Goal: Task Accomplishment & Management: Complete application form

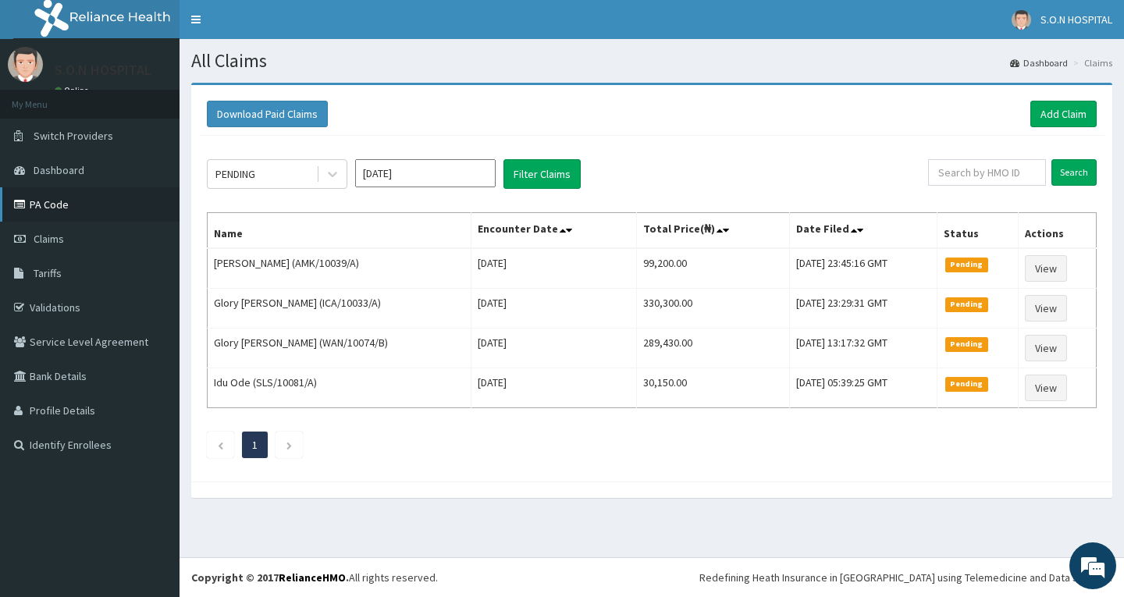
click at [82, 204] on link "PA Code" at bounding box center [90, 204] width 180 height 34
click at [1050, 119] on link "Add Claim" at bounding box center [1064, 114] width 66 height 27
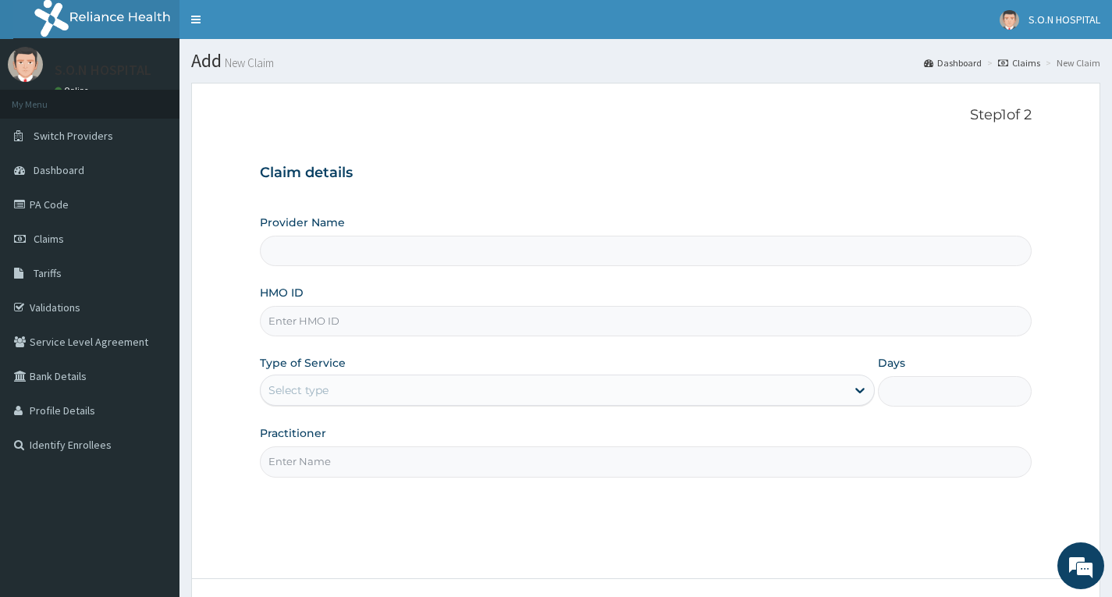
click at [323, 318] on input "HMO ID" at bounding box center [646, 321] width 772 height 30
type input "SISTERS OF NATIVITY HOSPITAL"
type input "WAN/10074/B"
click at [516, 383] on div "Select type" at bounding box center [554, 390] width 586 height 25
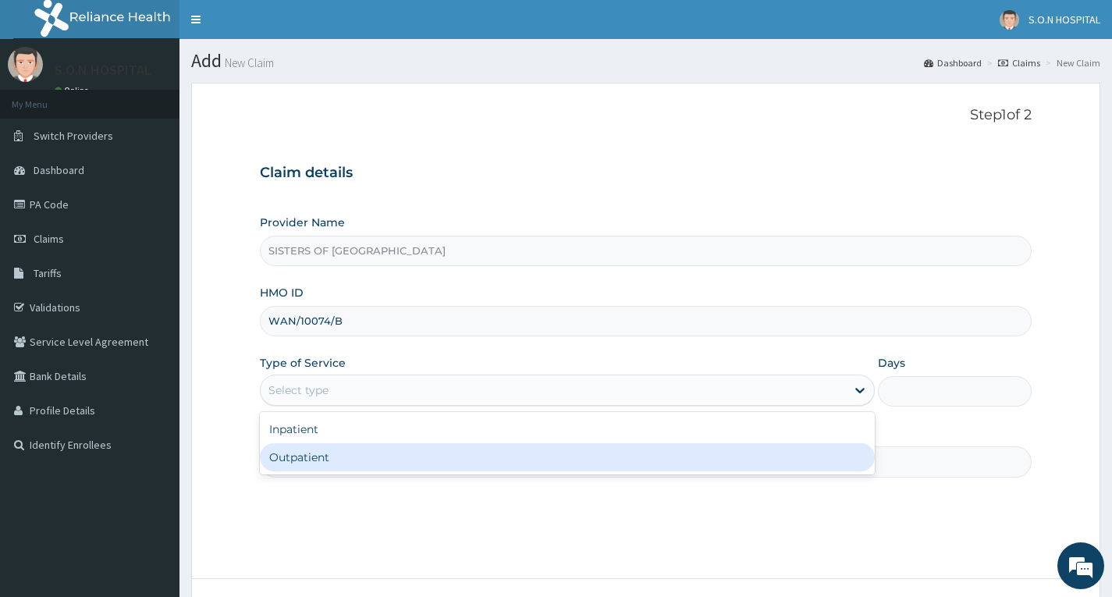
click at [513, 462] on div "Outpatient" at bounding box center [567, 457] width 615 height 28
type input "1"
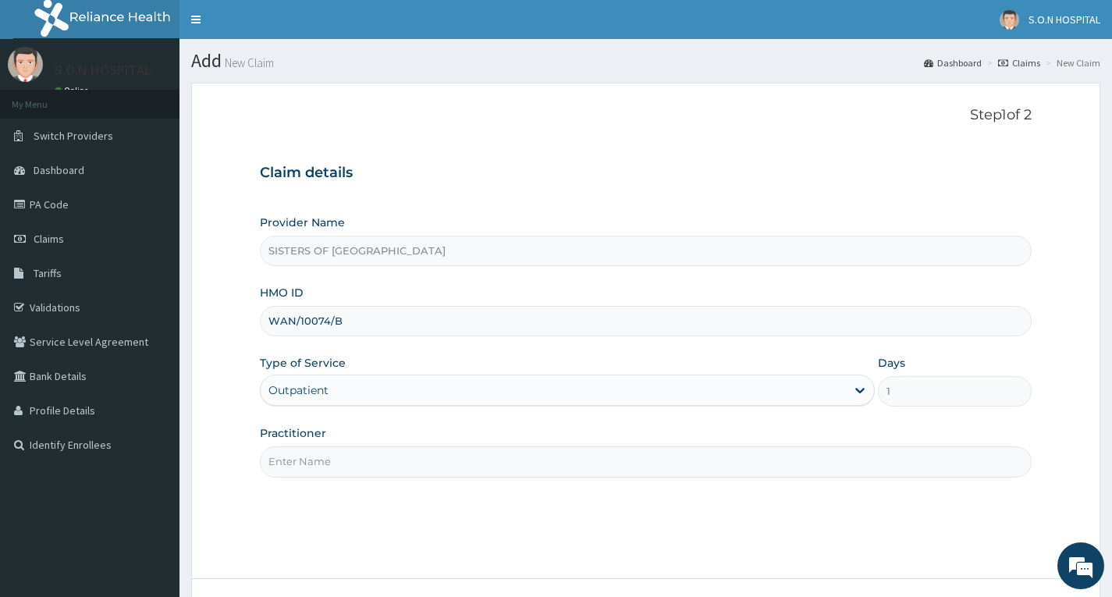
click at [510, 475] on input "Practitioner" at bounding box center [646, 462] width 772 height 30
type input "Dr. Miracle"
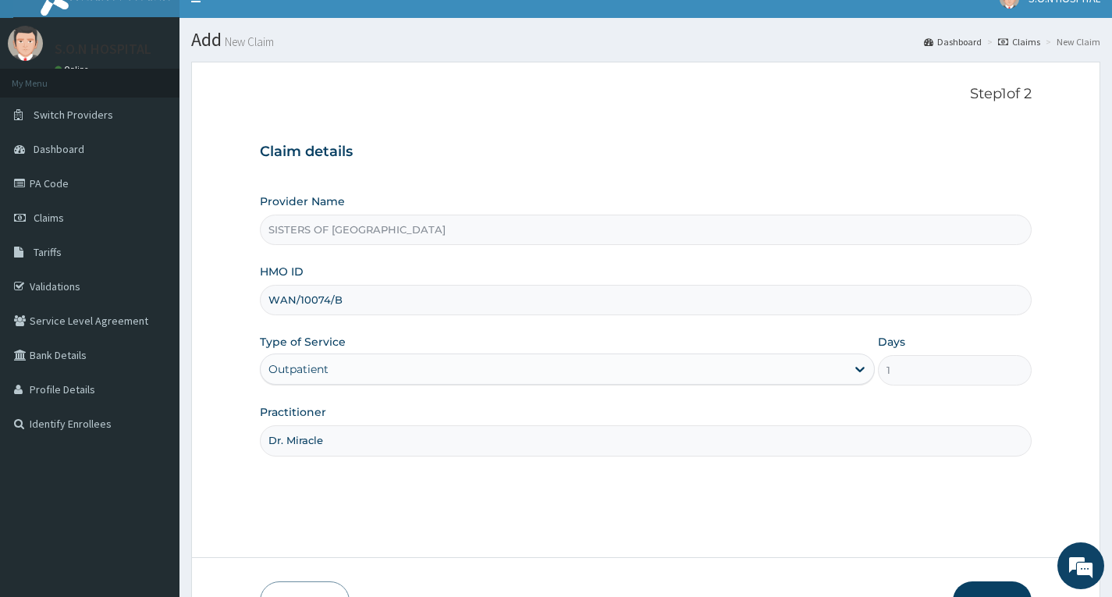
scroll to position [122, 0]
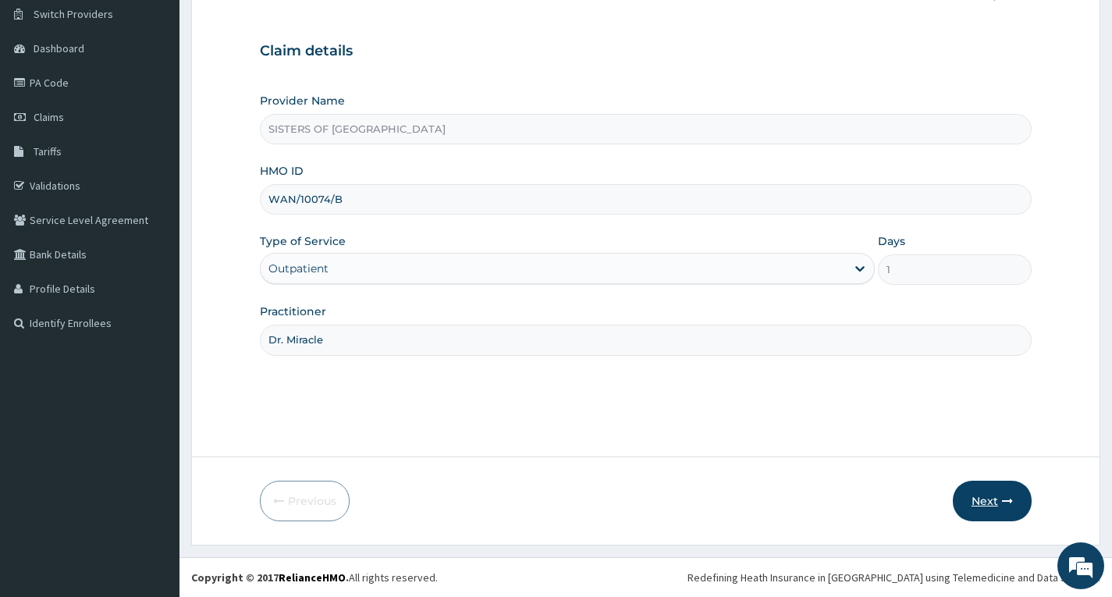
click at [982, 514] on button "Next" at bounding box center [992, 501] width 79 height 41
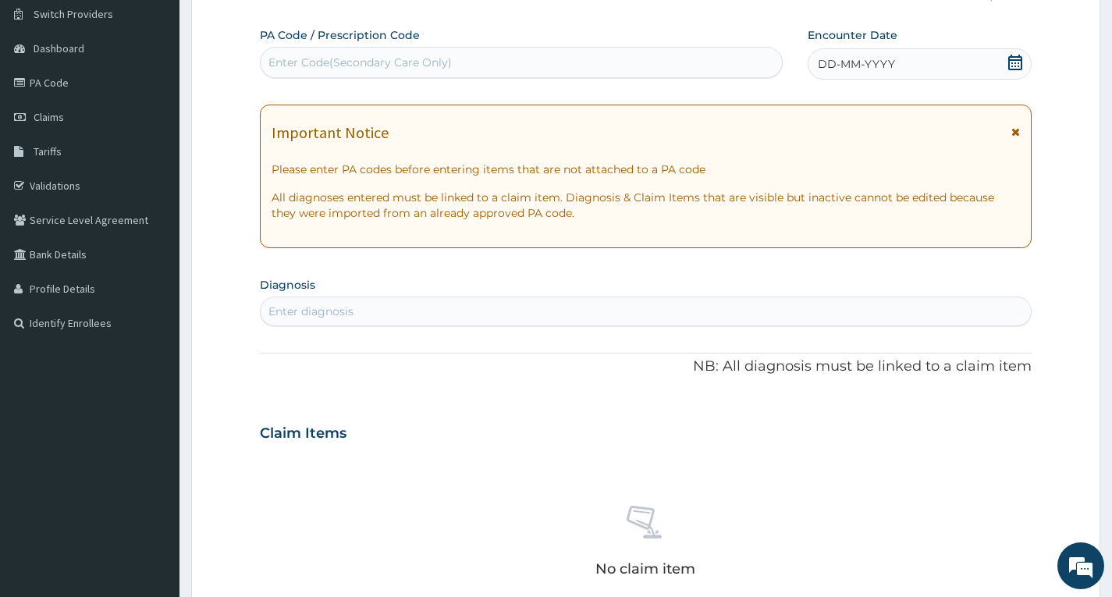
click at [571, 73] on div "Enter Code(Secondary Care Only)" at bounding box center [522, 62] width 522 height 25
type input "PA/F141E4"
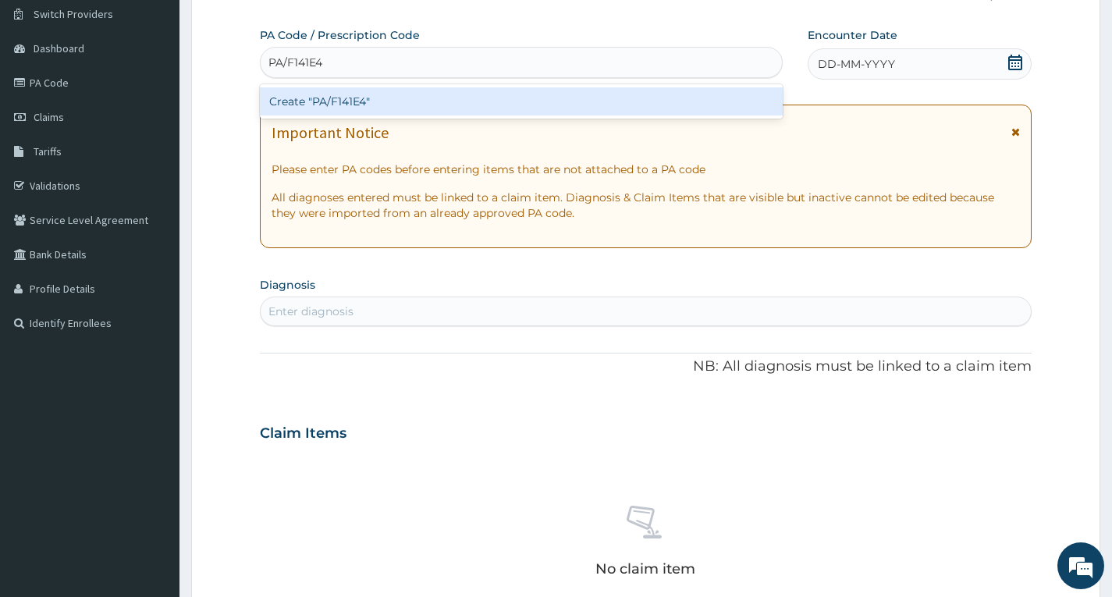
click at [564, 94] on div "Create "PA/F141E4"" at bounding box center [521, 101] width 523 height 28
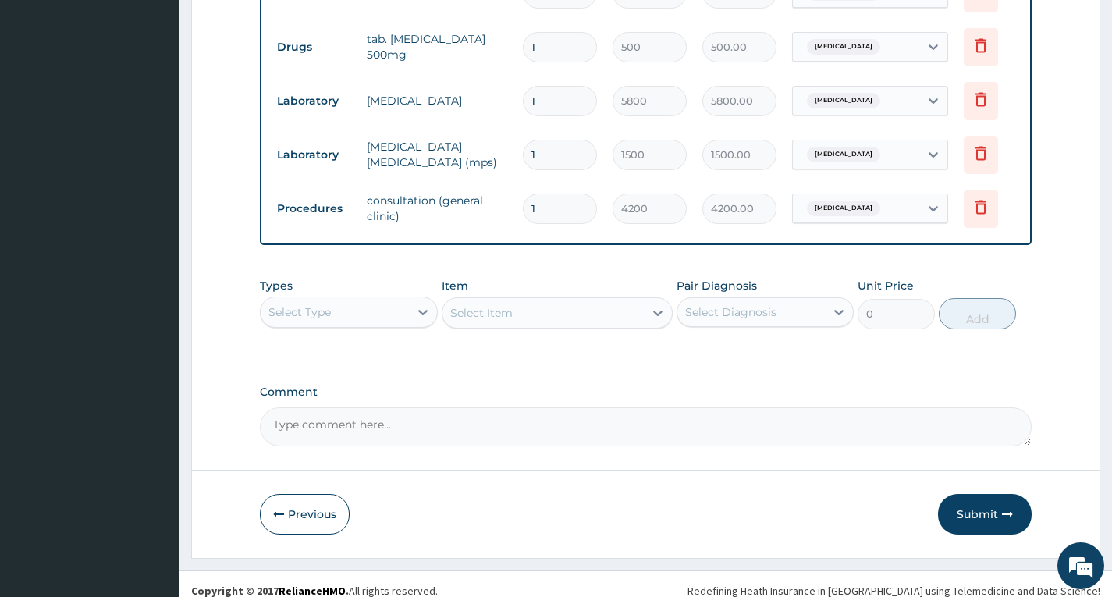
scroll to position [789, 0]
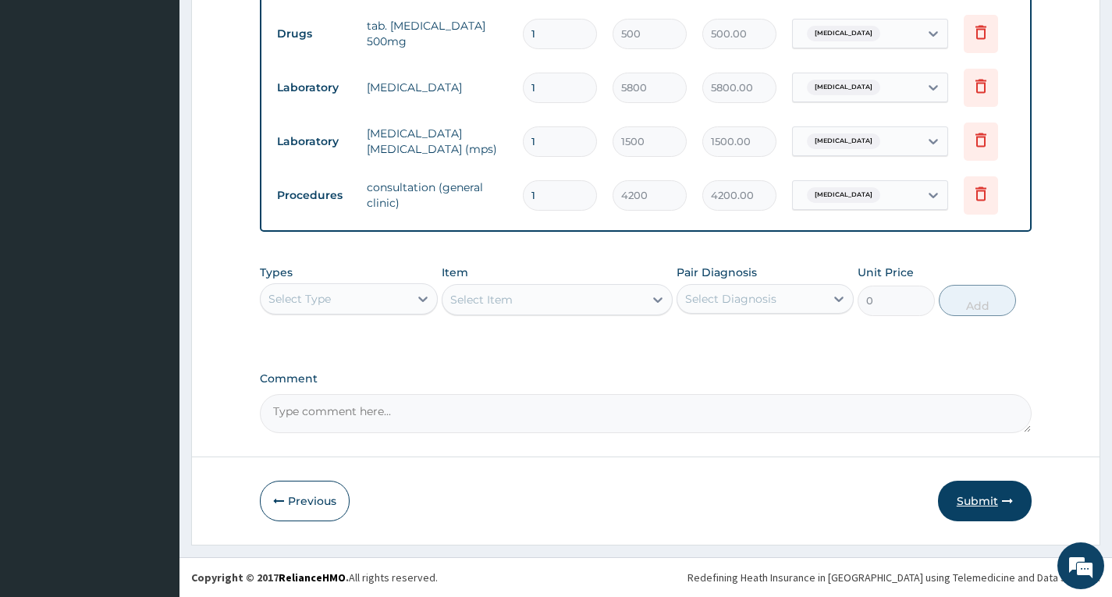
click at [972, 508] on button "Submit" at bounding box center [985, 501] width 94 height 41
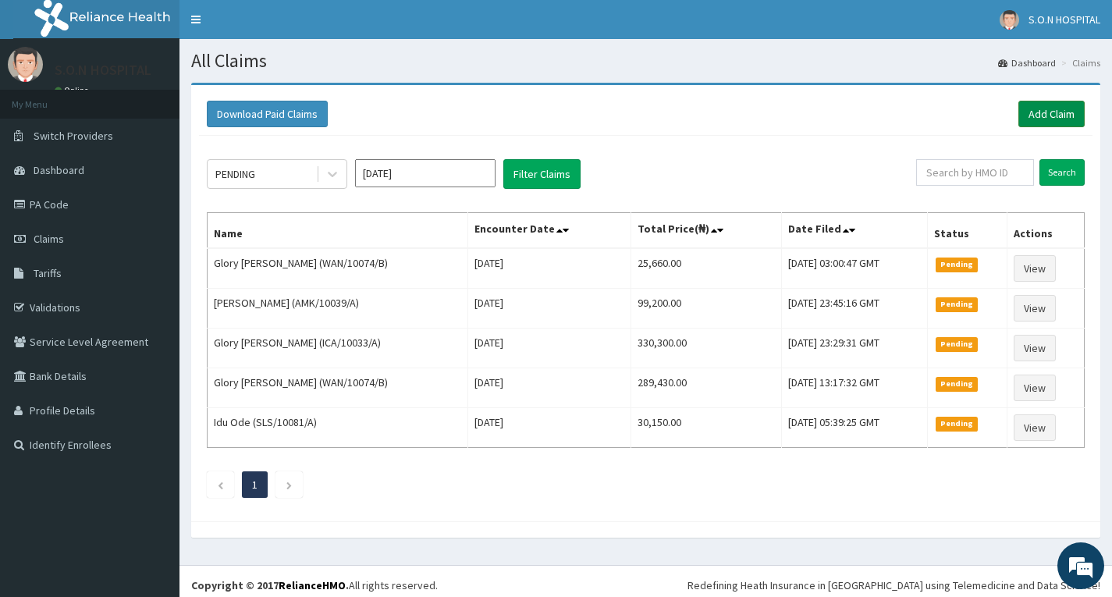
click at [1055, 112] on link "Add Claim" at bounding box center [1052, 114] width 66 height 27
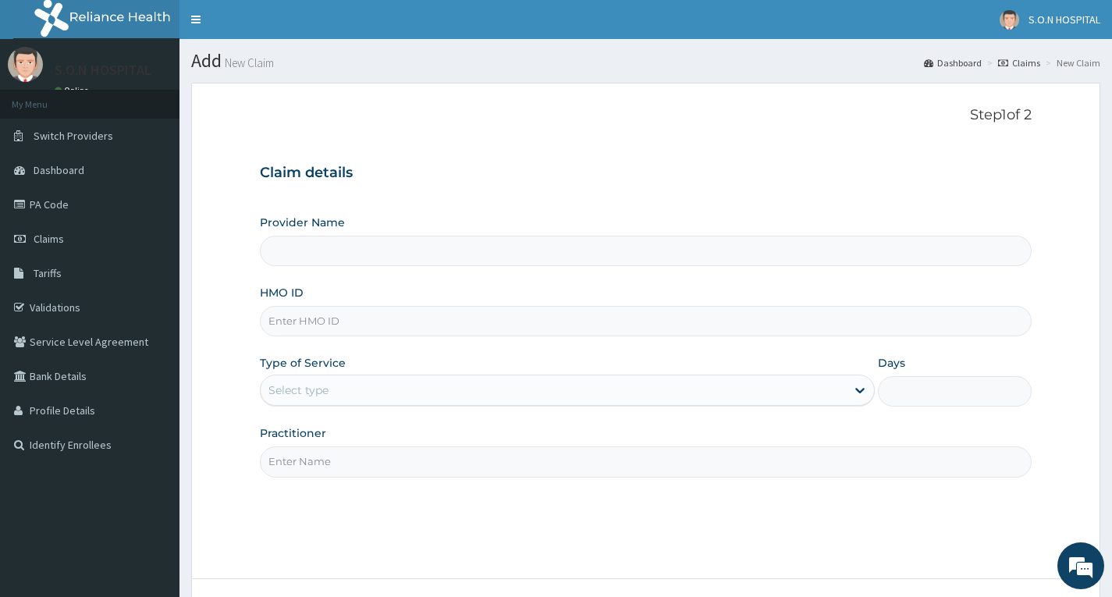
click at [354, 313] on input "HMO ID" at bounding box center [646, 321] width 772 height 30
type input "SISTERS OF NATIVITY HOSPITAL"
type input "HLP/10051/B"
click at [308, 391] on div "Select type" at bounding box center [299, 391] width 60 height 16
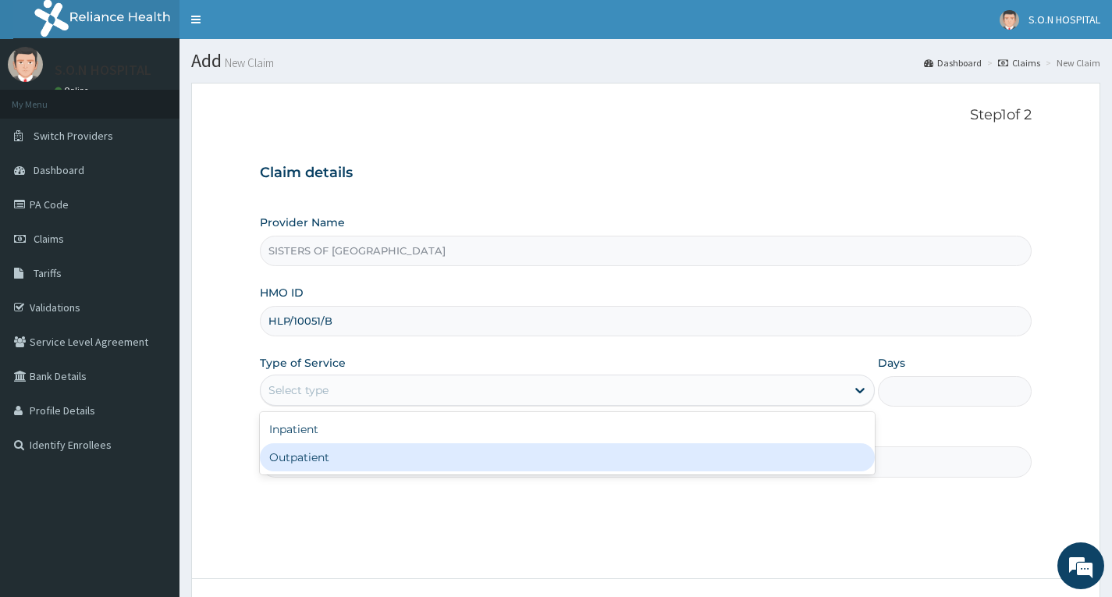
click at [314, 471] on div "Outpatient" at bounding box center [567, 457] width 615 height 28
type input "1"
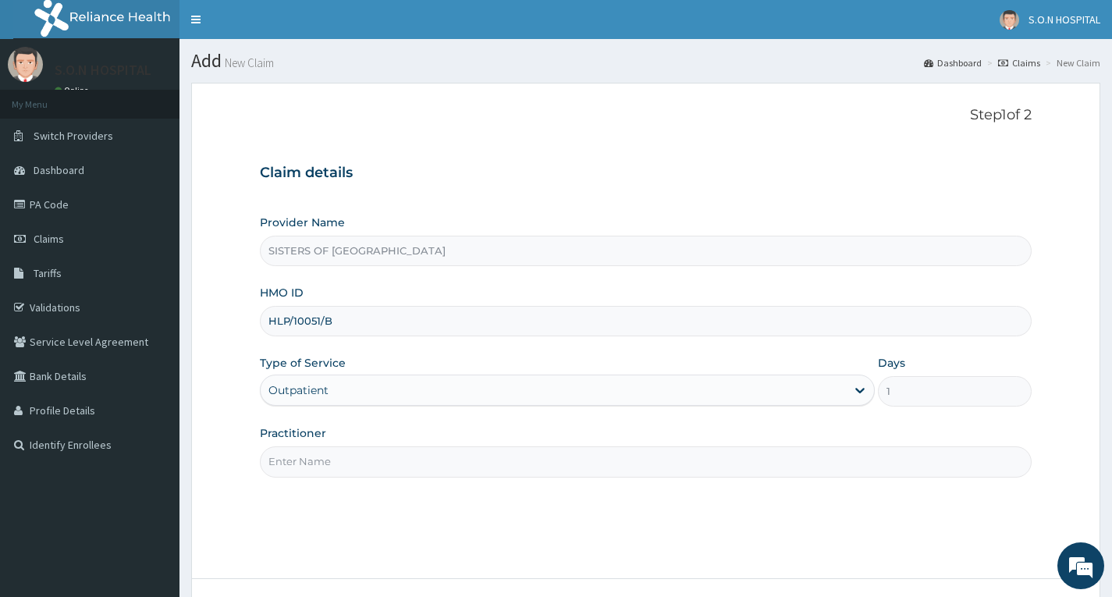
click at [321, 474] on input "Practitioner" at bounding box center [646, 462] width 772 height 30
type input "Dr. Chukwu"
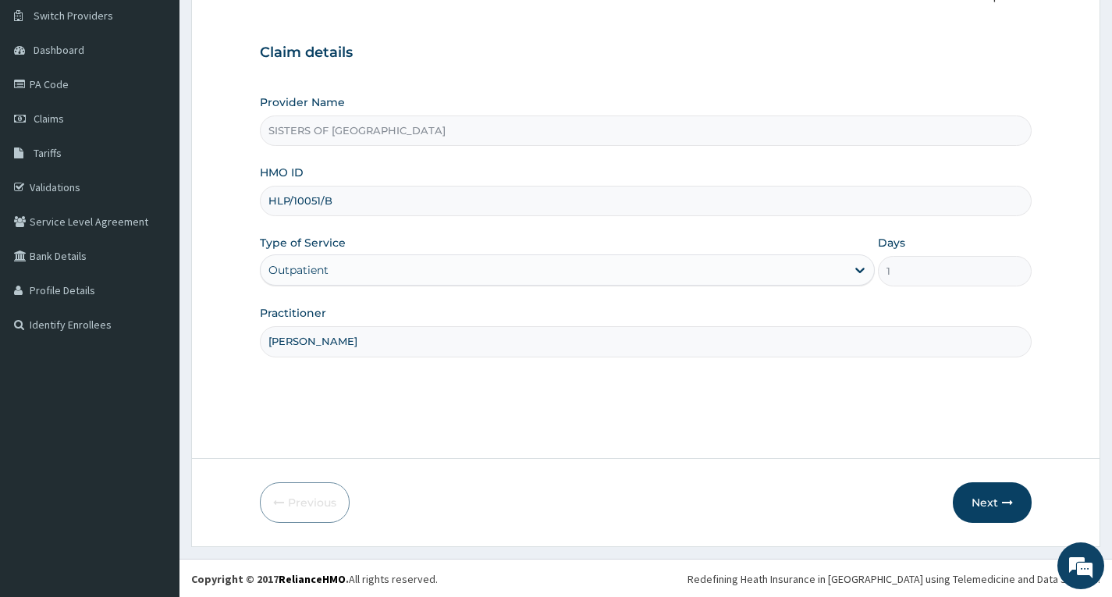
scroll to position [122, 0]
click at [981, 486] on button "Next" at bounding box center [992, 501] width 79 height 41
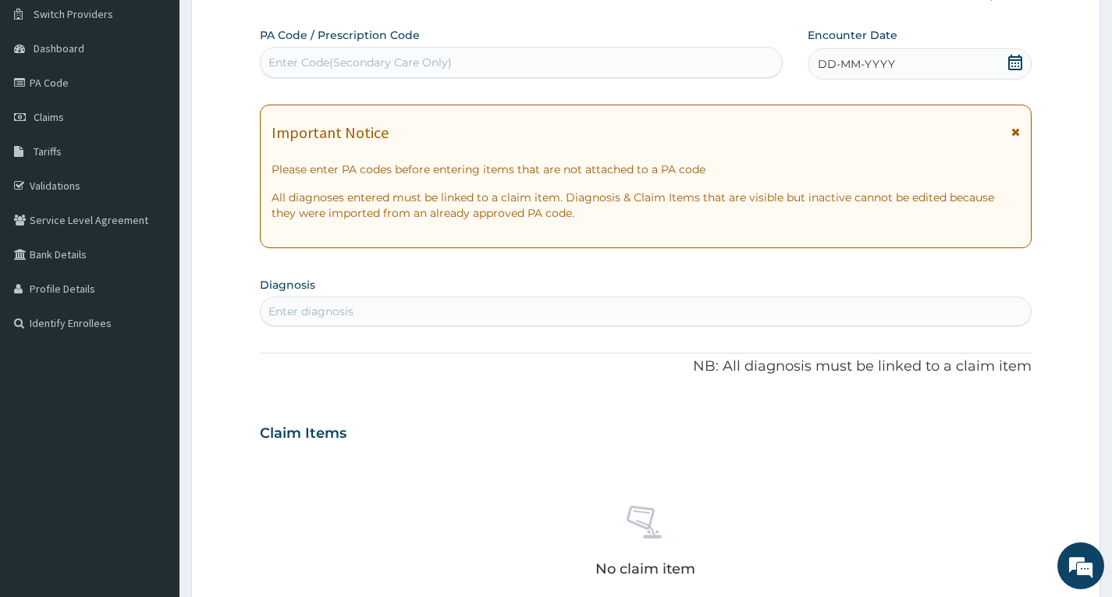
click at [336, 66] on div "Enter Code(Secondary Care Only)" at bounding box center [360, 63] width 183 height 16
type input "PA/EF7EFD"
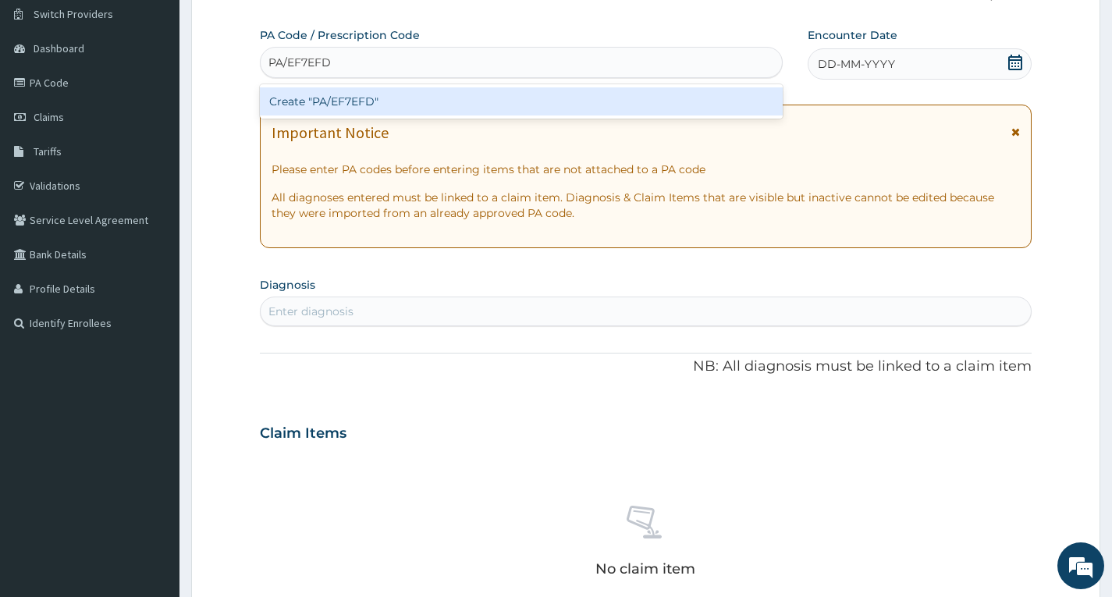
click at [395, 110] on div "Create "PA/EF7EFD"" at bounding box center [521, 101] width 523 height 28
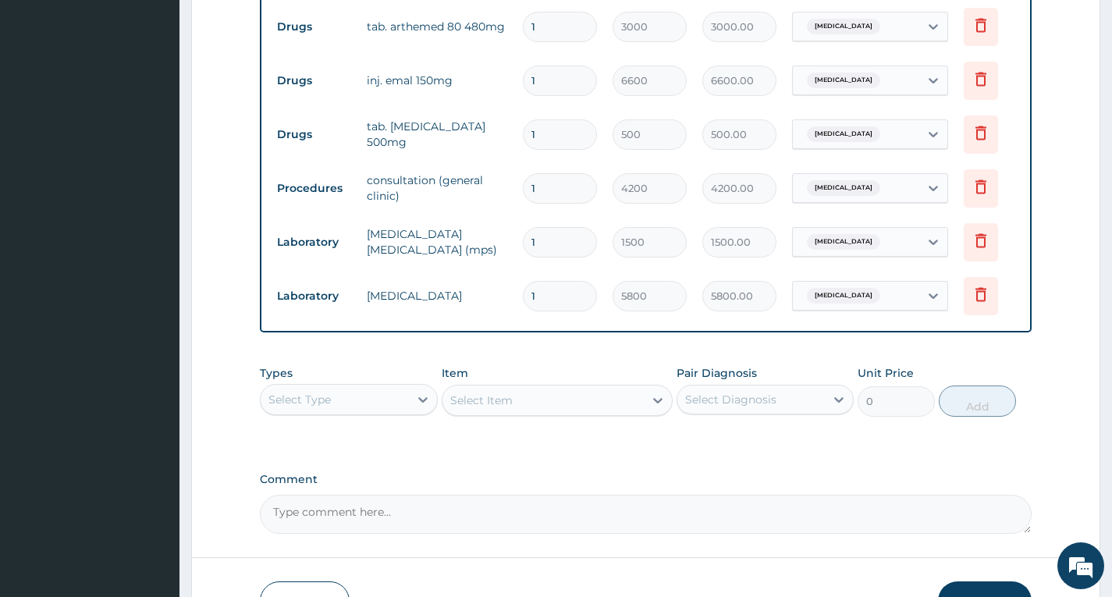
scroll to position [735, 0]
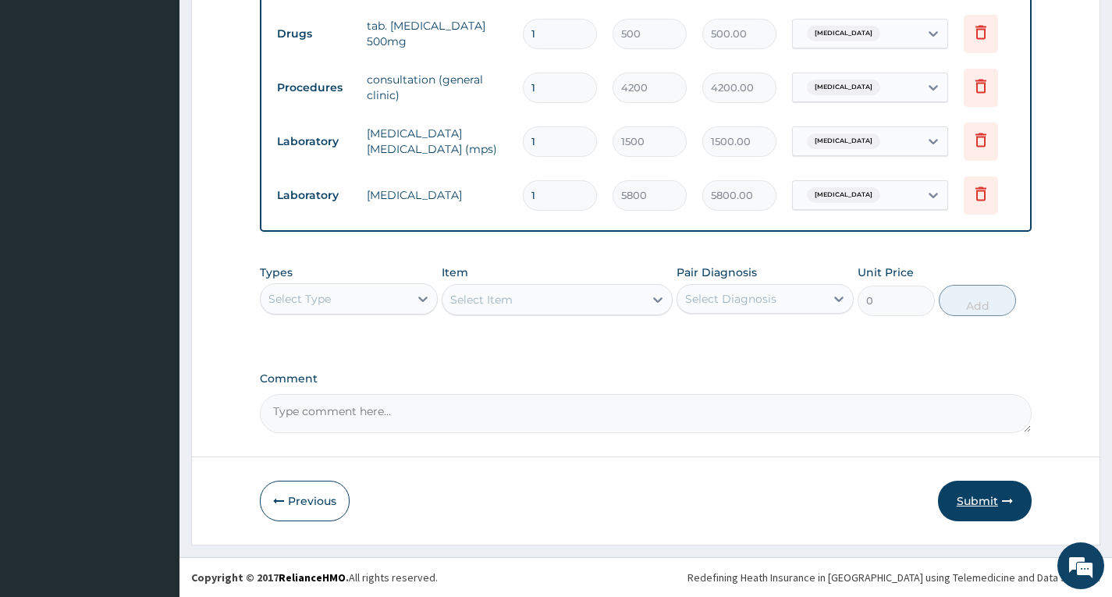
click at [995, 495] on button "Submit" at bounding box center [985, 501] width 94 height 41
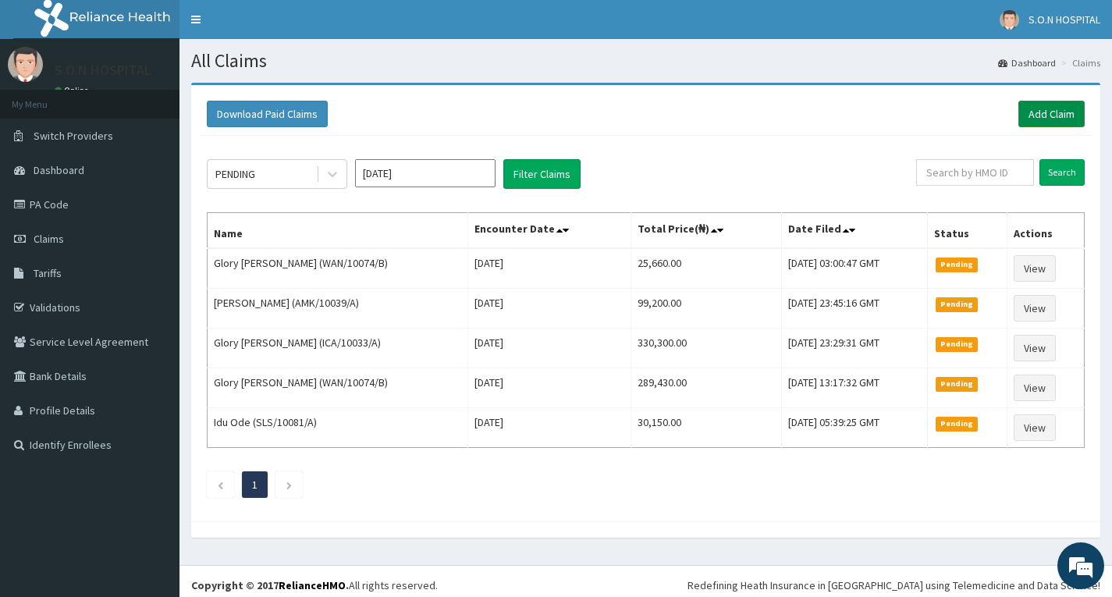
click at [1052, 118] on link "Add Claim" at bounding box center [1052, 114] width 66 height 27
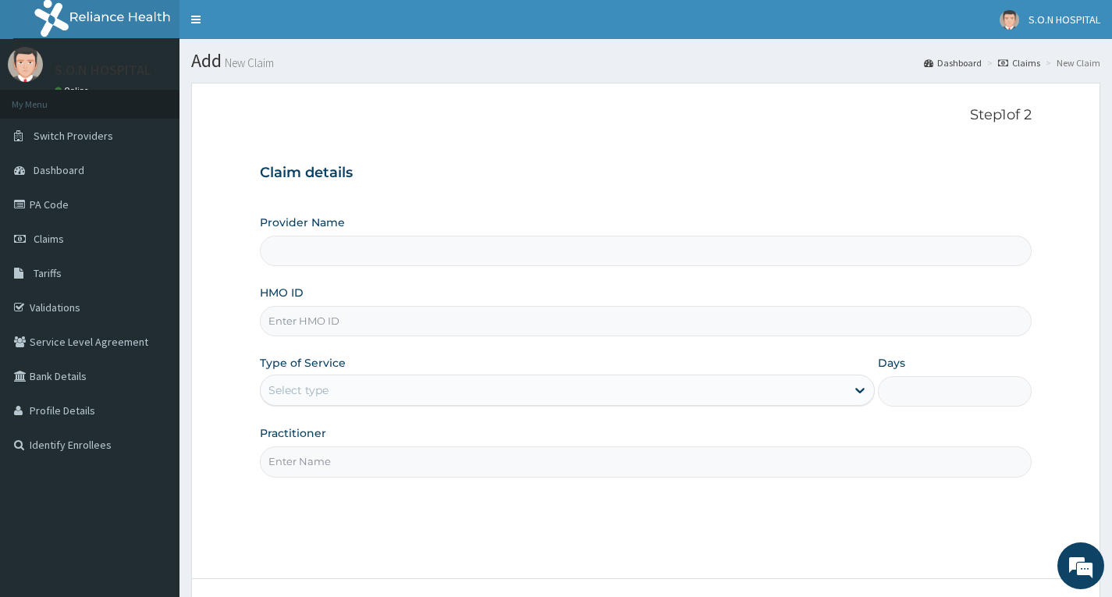
type input "SISTERS OF [GEOGRAPHIC_DATA]"
click at [467, 333] on input "HMO ID" at bounding box center [646, 321] width 772 height 30
type input "MHP/10109/D"
click at [436, 389] on div "Select type" at bounding box center [554, 390] width 586 height 25
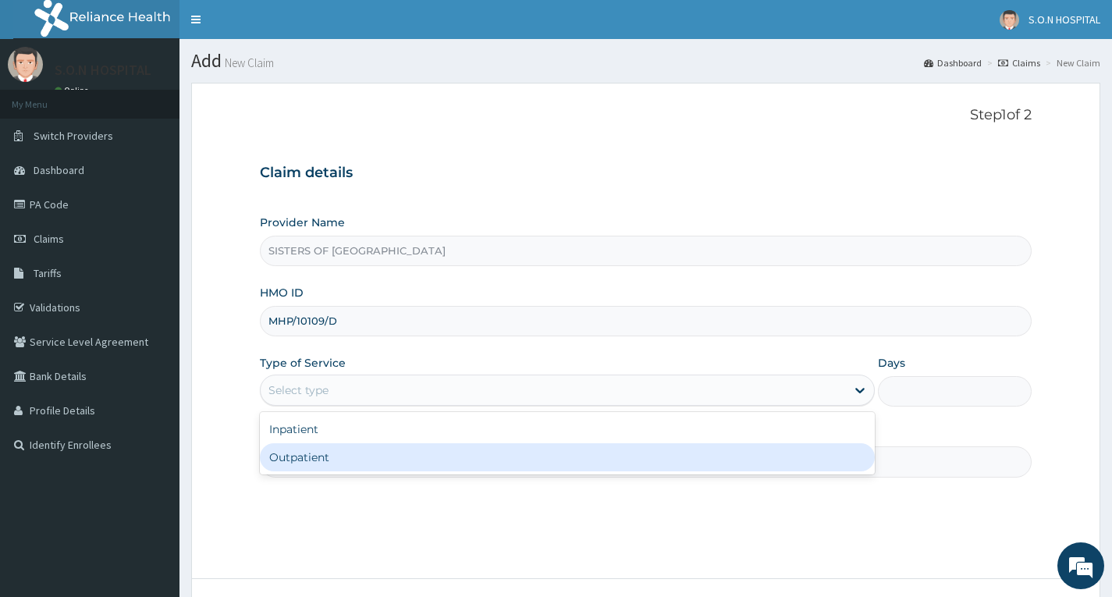
click at [418, 464] on div "Outpatient" at bounding box center [567, 457] width 615 height 28
type input "1"
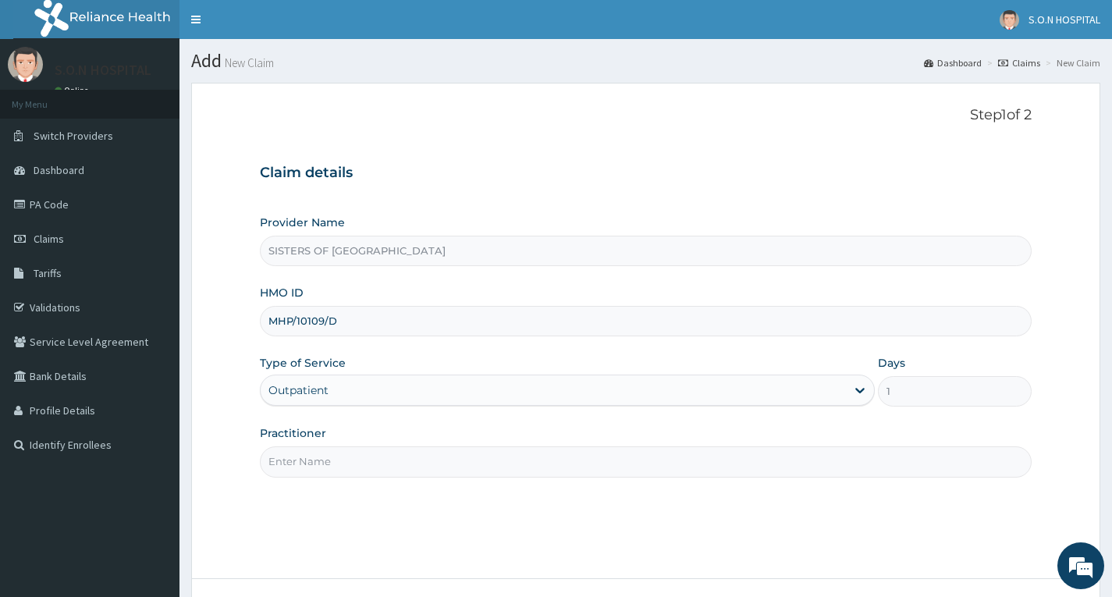
click at [418, 464] on input "Practitioner" at bounding box center [646, 462] width 772 height 30
type input "[PERSON_NAME]"
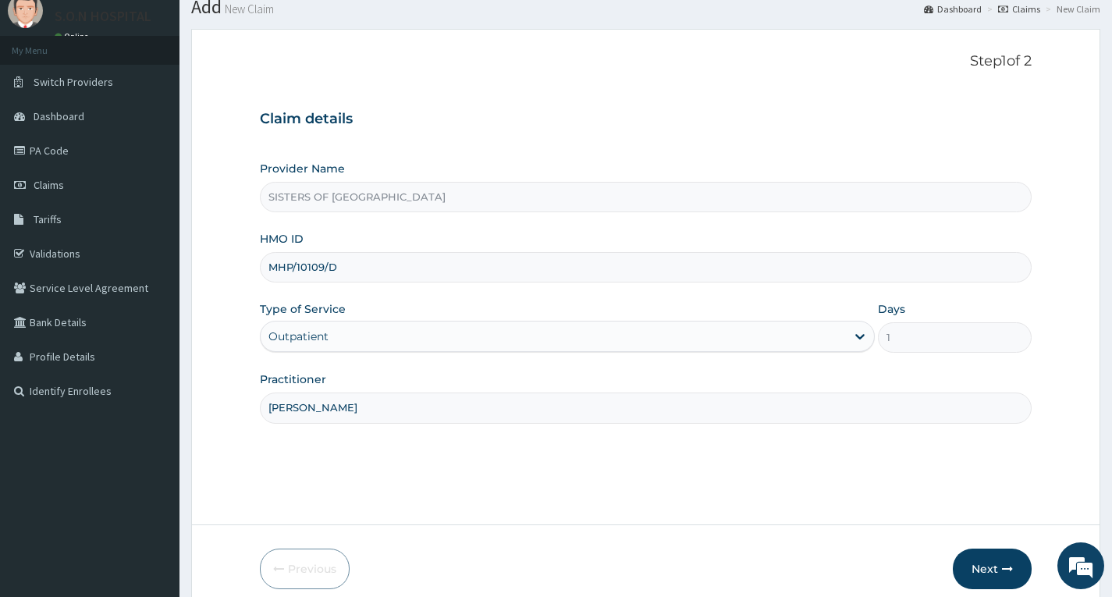
scroll to position [122, 0]
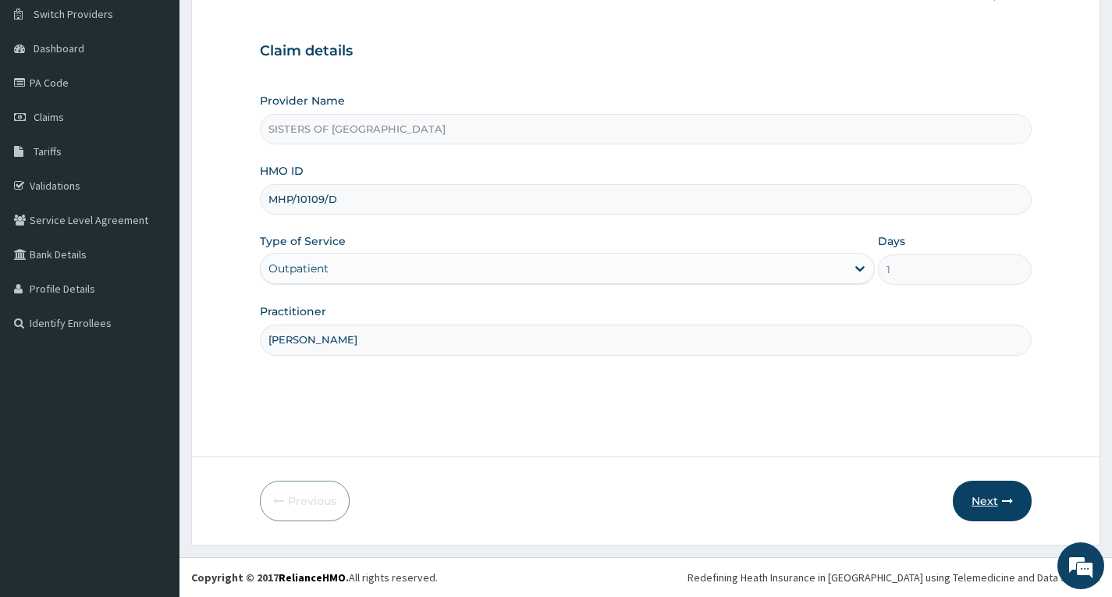
click at [993, 507] on button "Next" at bounding box center [992, 501] width 79 height 41
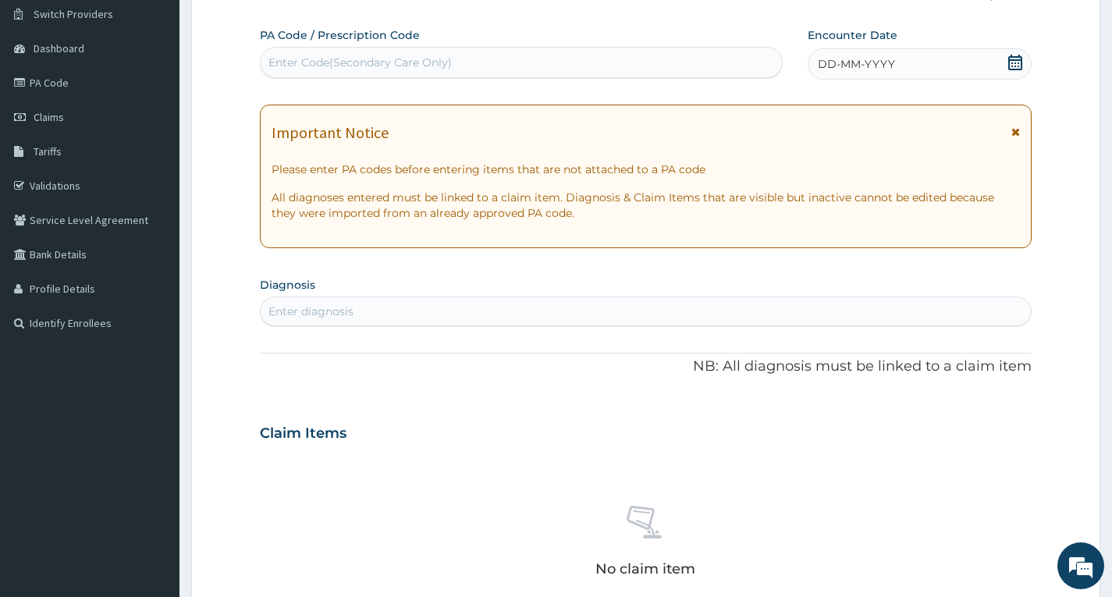
click at [386, 62] on div "Enter Code(Secondary Care Only)" at bounding box center [360, 63] width 183 height 16
type input "PA/2B7DCE"
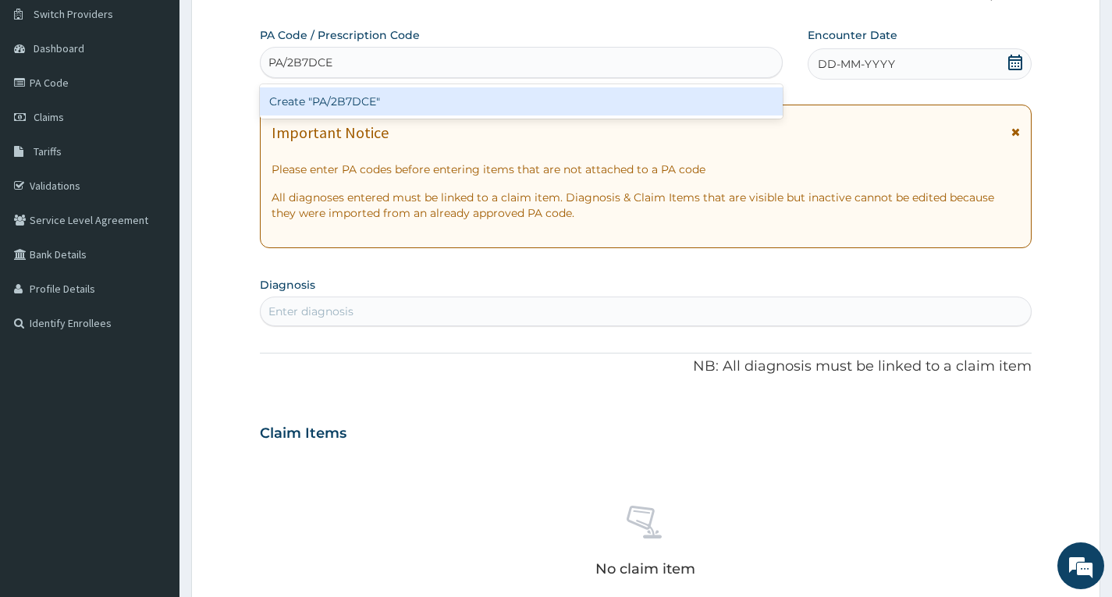
click at [383, 94] on div "Create "PA/2B7DCE"" at bounding box center [521, 101] width 523 height 28
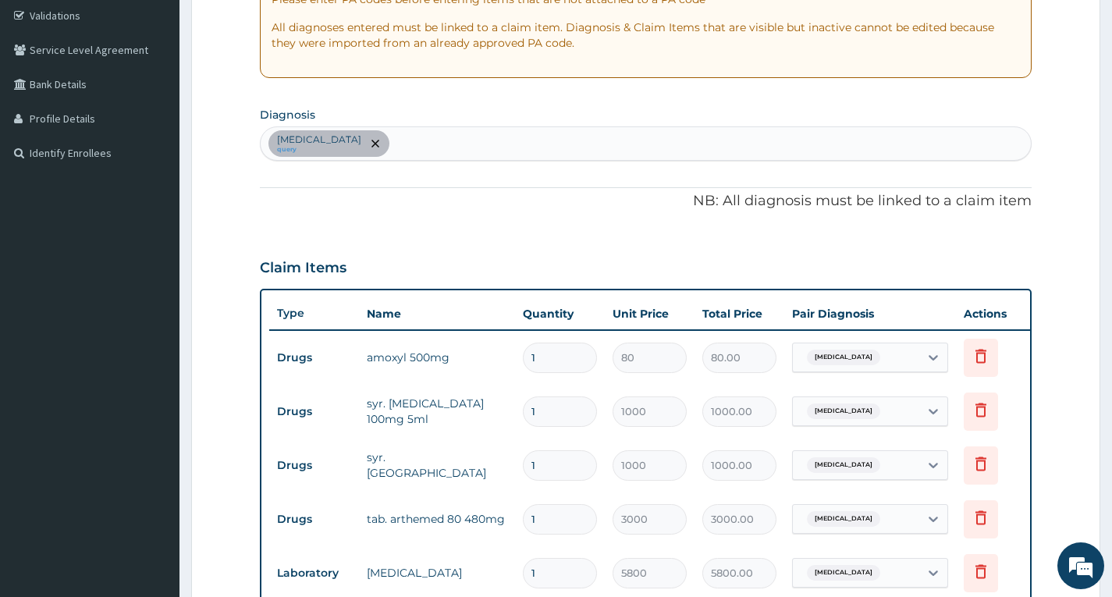
scroll to position [284, 0]
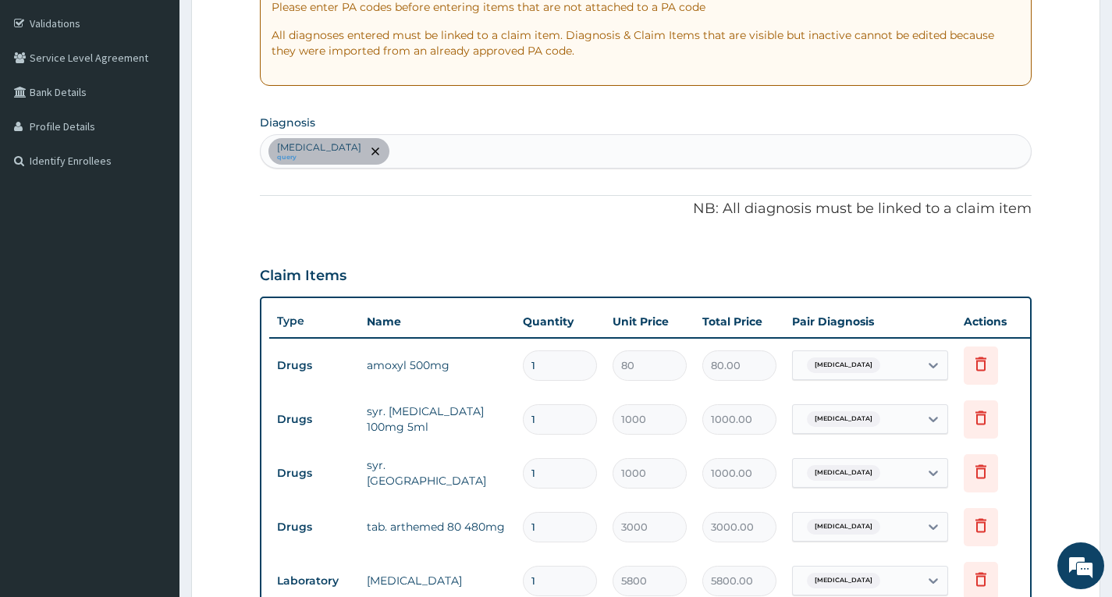
click at [417, 151] on div "Malaria query" at bounding box center [646, 151] width 771 height 33
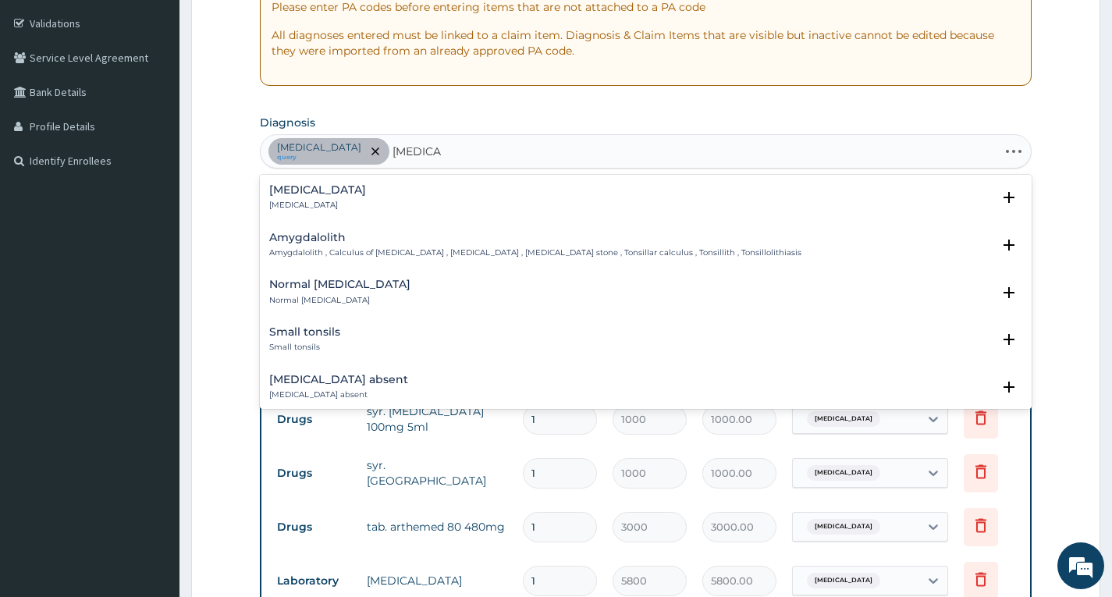
type input "TONSILL"
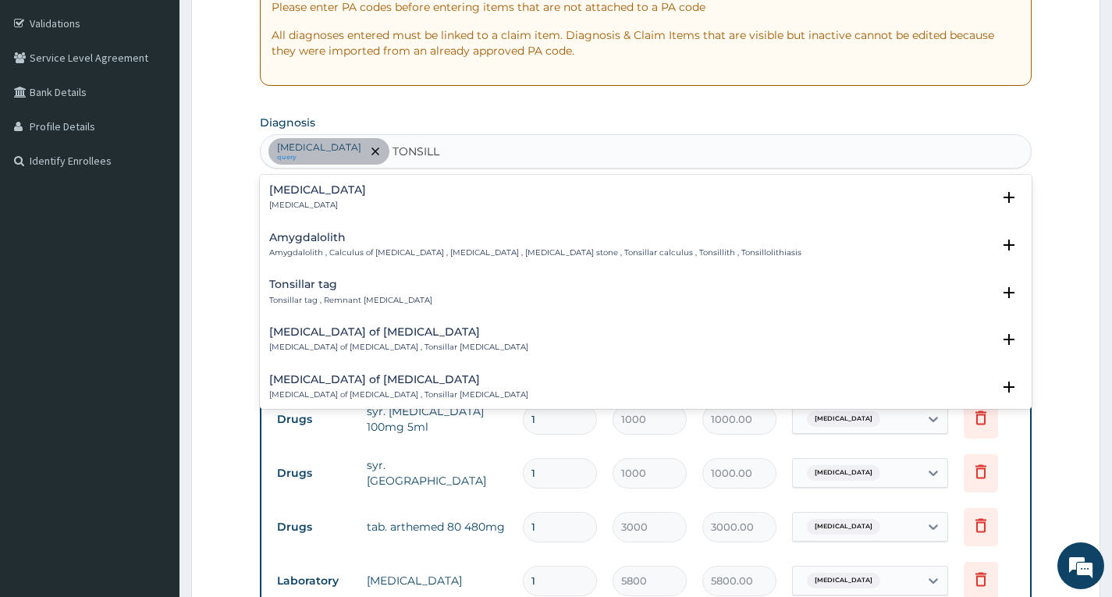
click at [337, 186] on div "Tonsillitis Tonsillitis" at bounding box center [645, 197] width 753 height 27
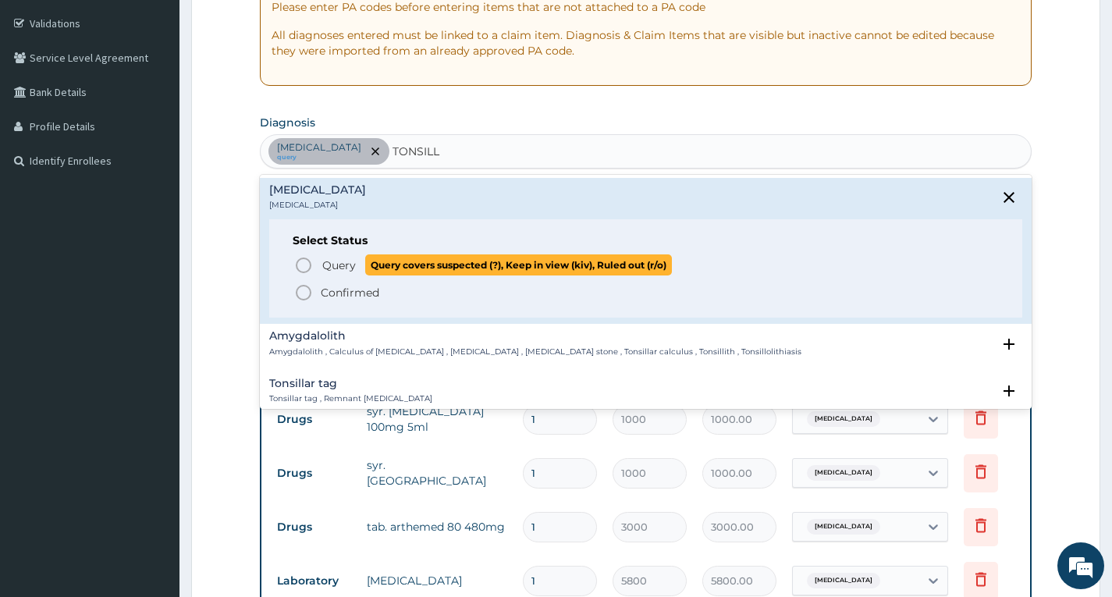
click at [394, 271] on span "Query covers suspected (?), Keep in view (kiv), Ruled out (r/o)" at bounding box center [518, 265] width 307 height 21
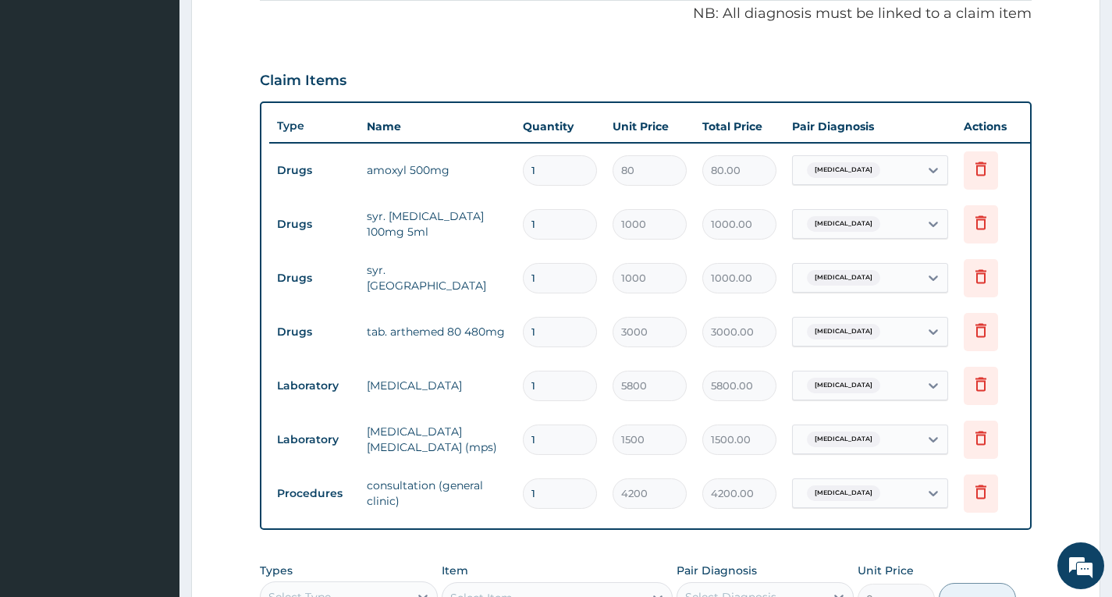
scroll to position [596, 0]
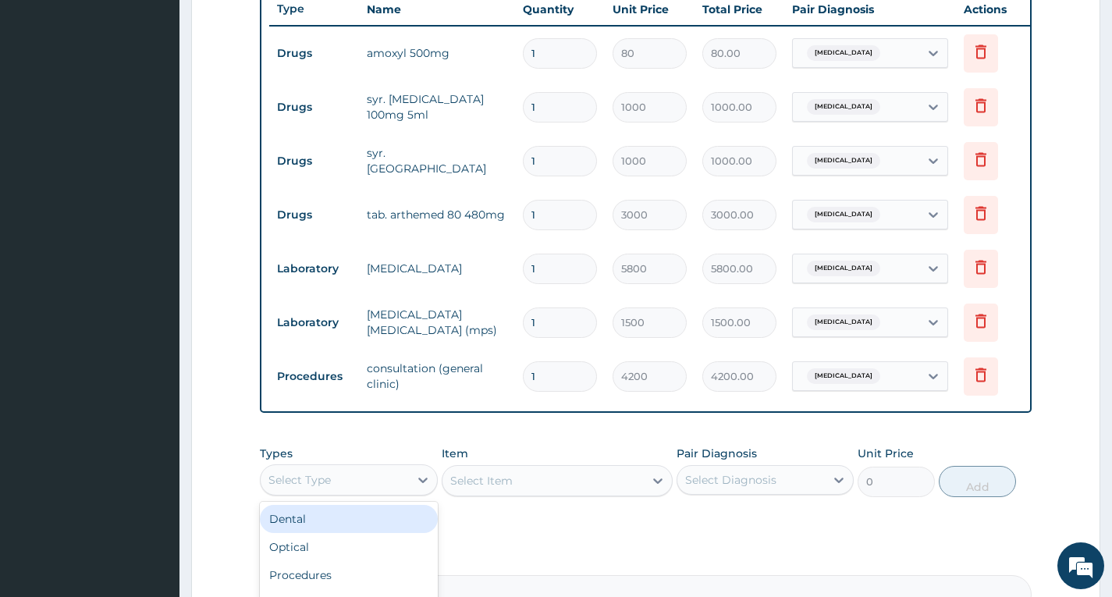
click at [354, 493] on div "Select Type" at bounding box center [335, 480] width 148 height 25
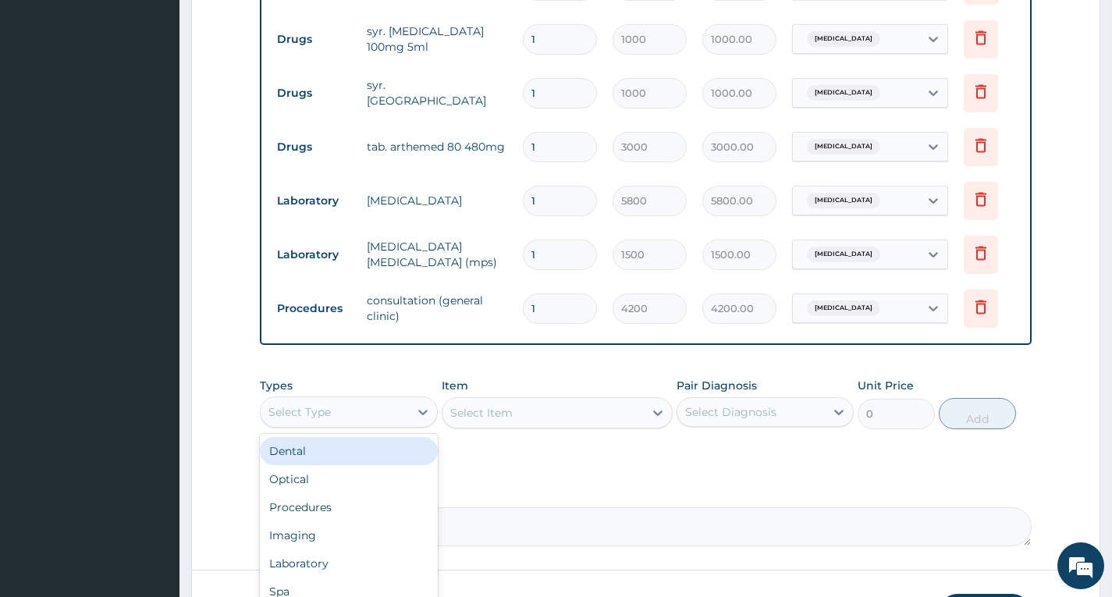
scroll to position [789, 0]
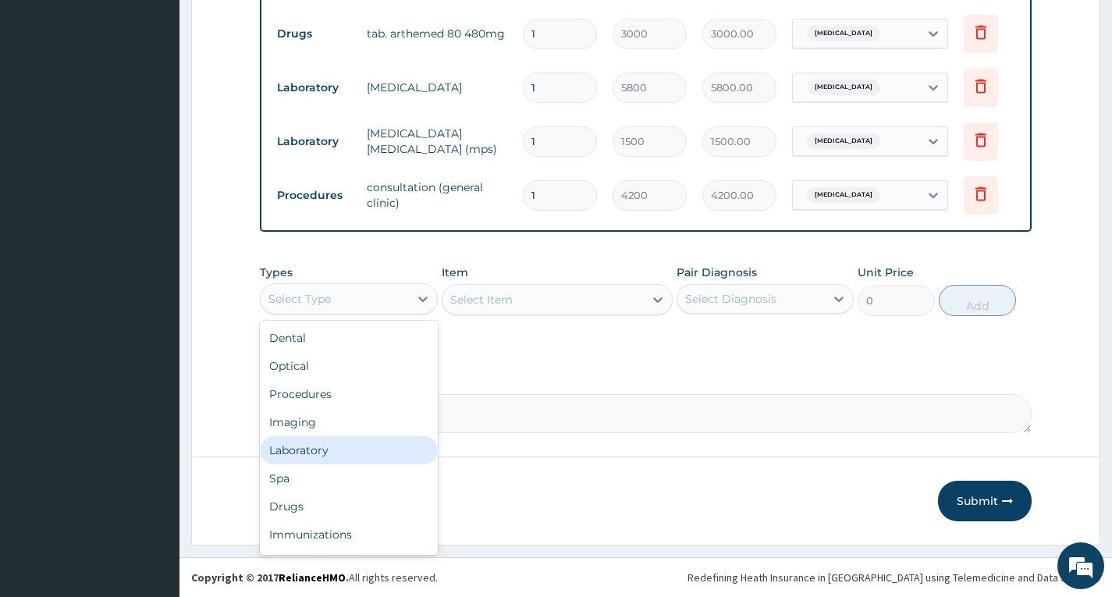
click at [337, 454] on div "Laboratory" at bounding box center [348, 450] width 177 height 28
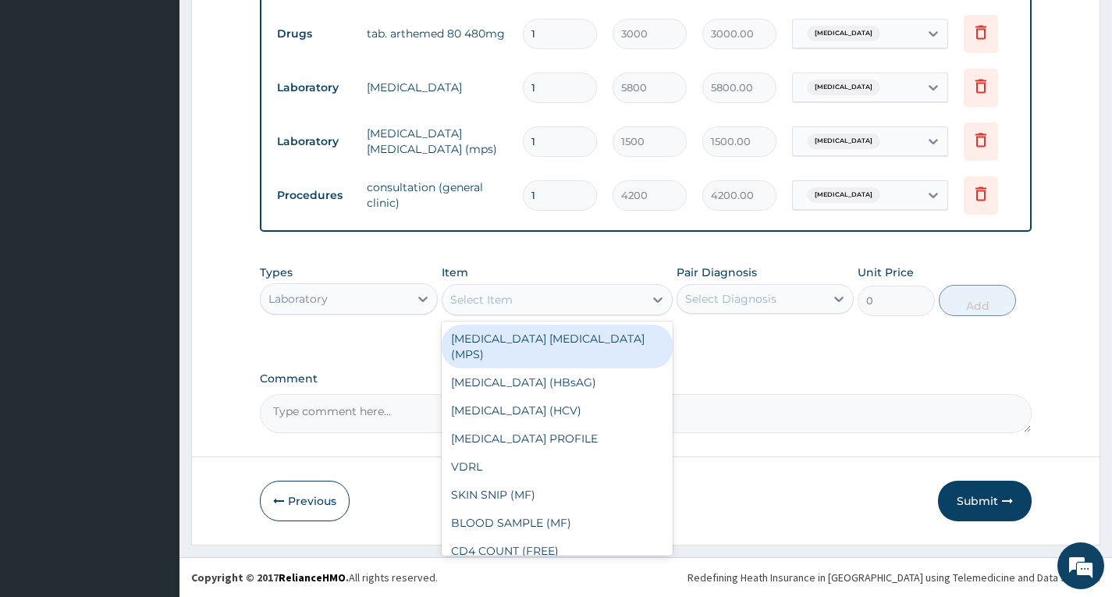
click at [521, 307] on div "Select Item" at bounding box center [544, 299] width 202 height 25
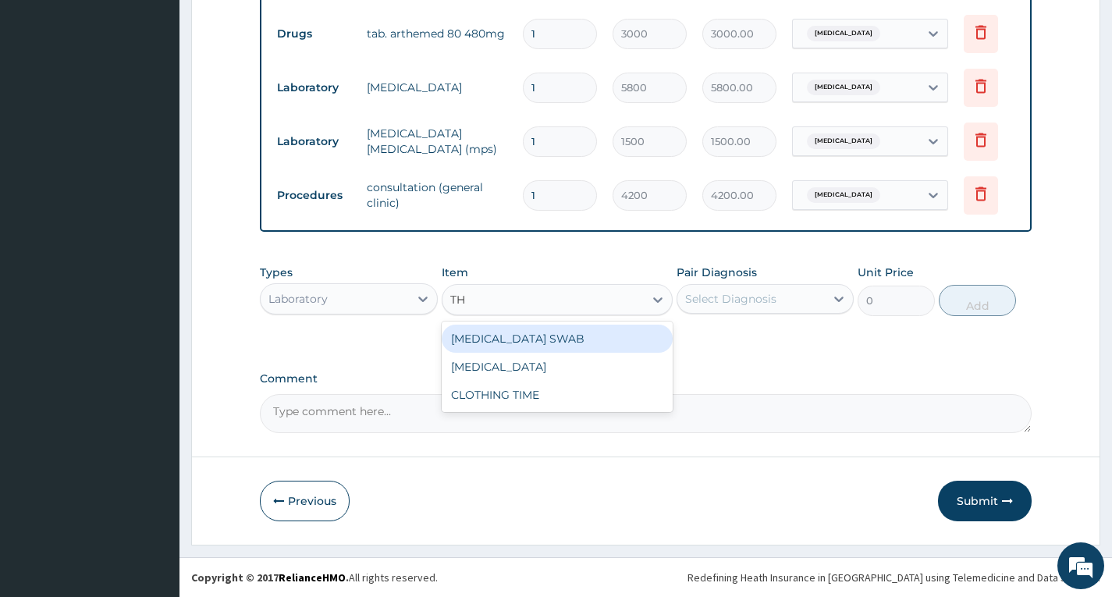
type input "THR"
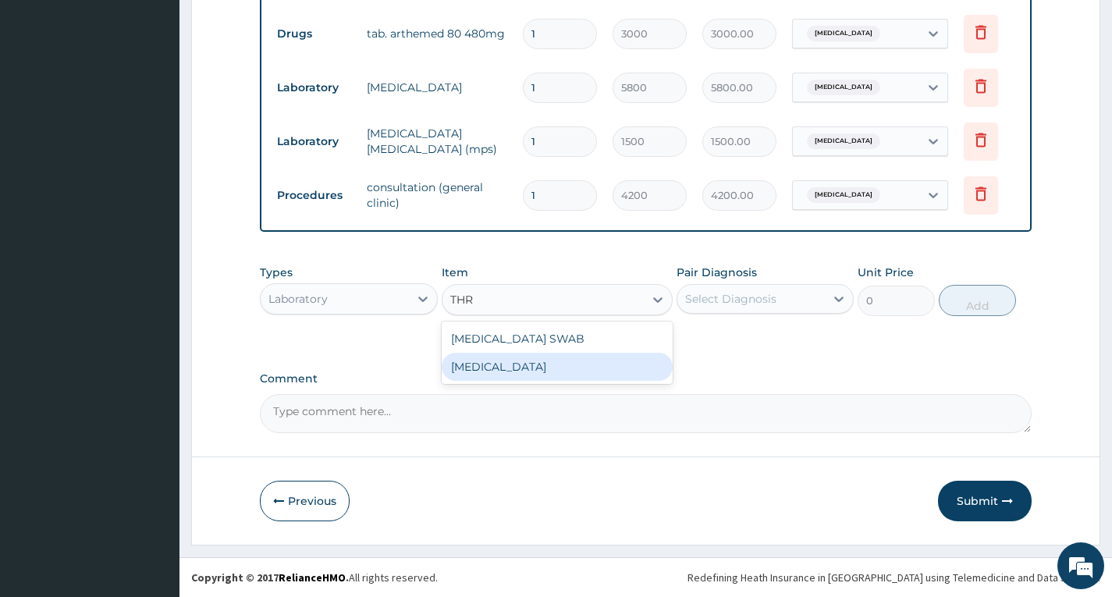
click at [580, 364] on div "THROAT SWAB" at bounding box center [558, 367] width 232 height 28
type input "5500"
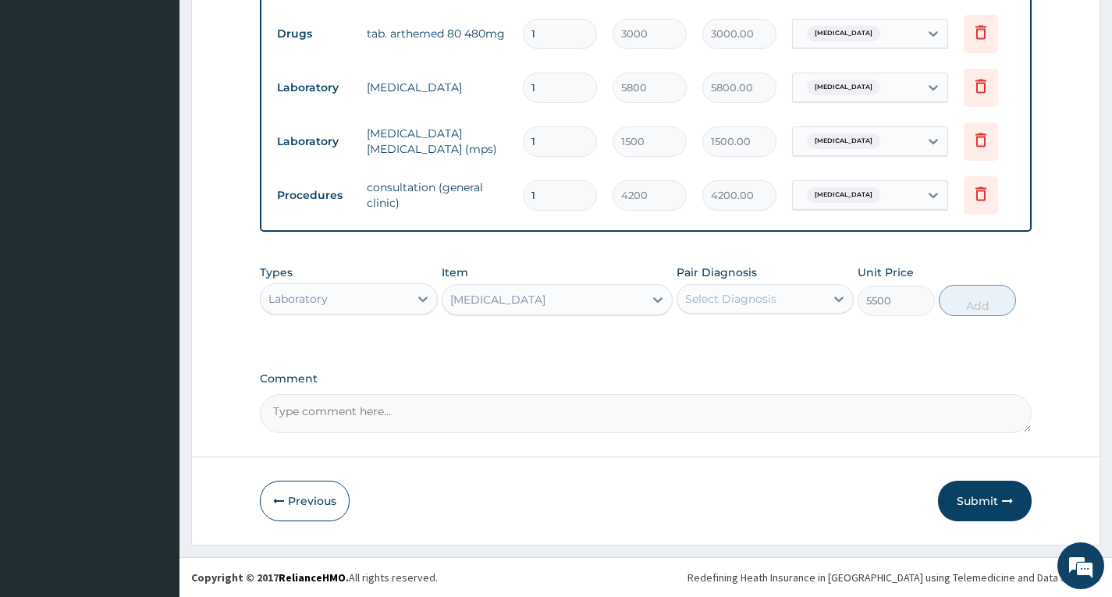
click at [786, 293] on div "Select Diagnosis" at bounding box center [752, 299] width 148 height 25
click at [792, 377] on div "Tonsillitis" at bounding box center [765, 371] width 177 height 32
checkbox input "true"
click at [981, 298] on button "Add" at bounding box center [977, 300] width 77 height 31
type input "0"
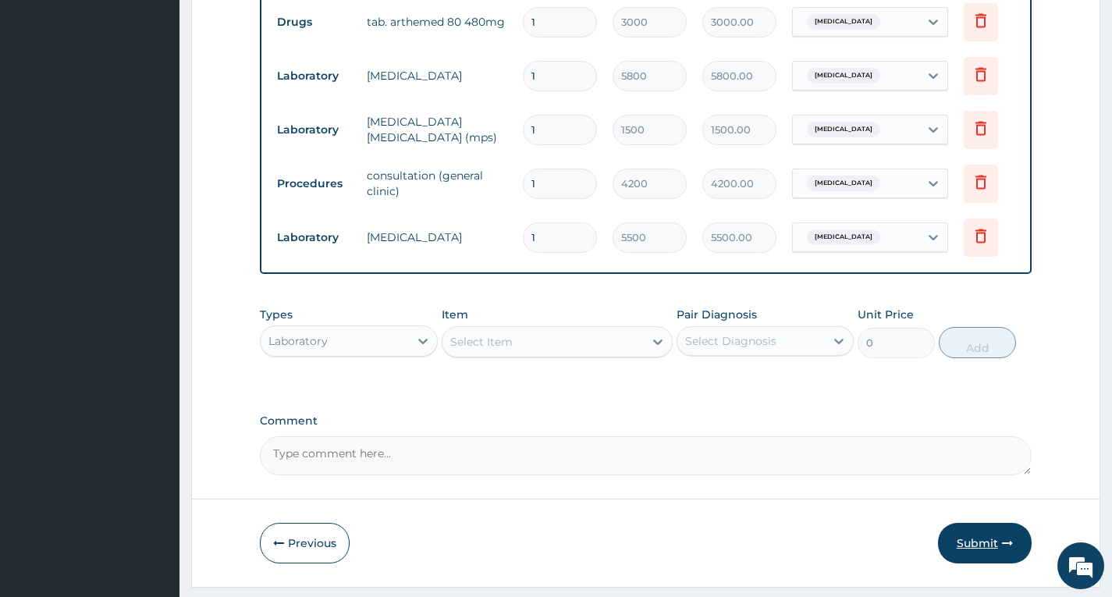
click at [966, 539] on button "Submit" at bounding box center [985, 543] width 94 height 41
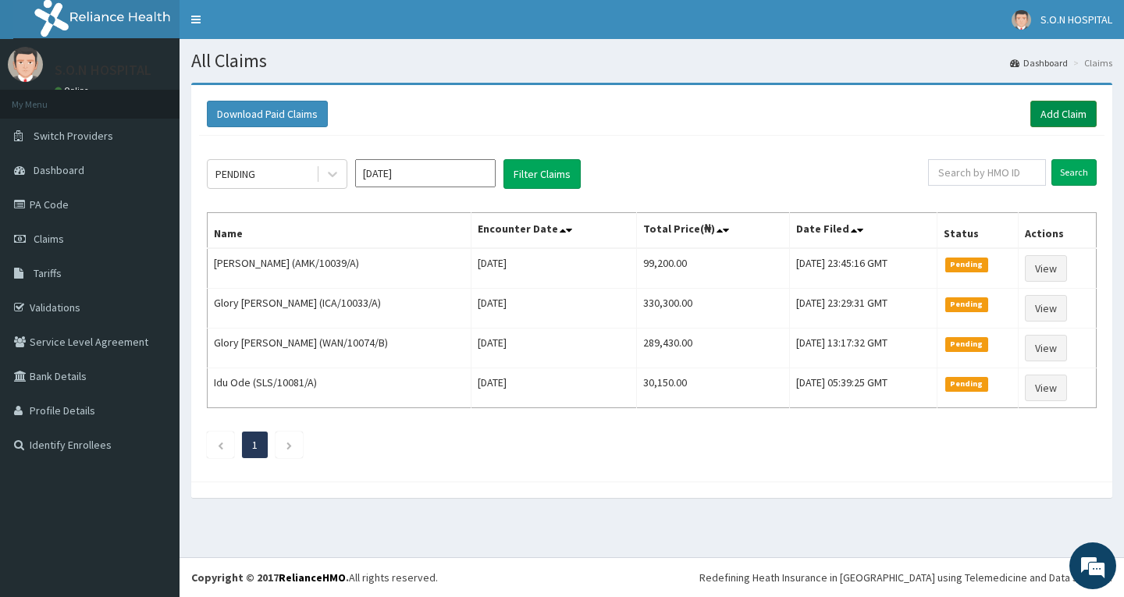
click at [1055, 121] on link "Add Claim" at bounding box center [1064, 114] width 66 height 27
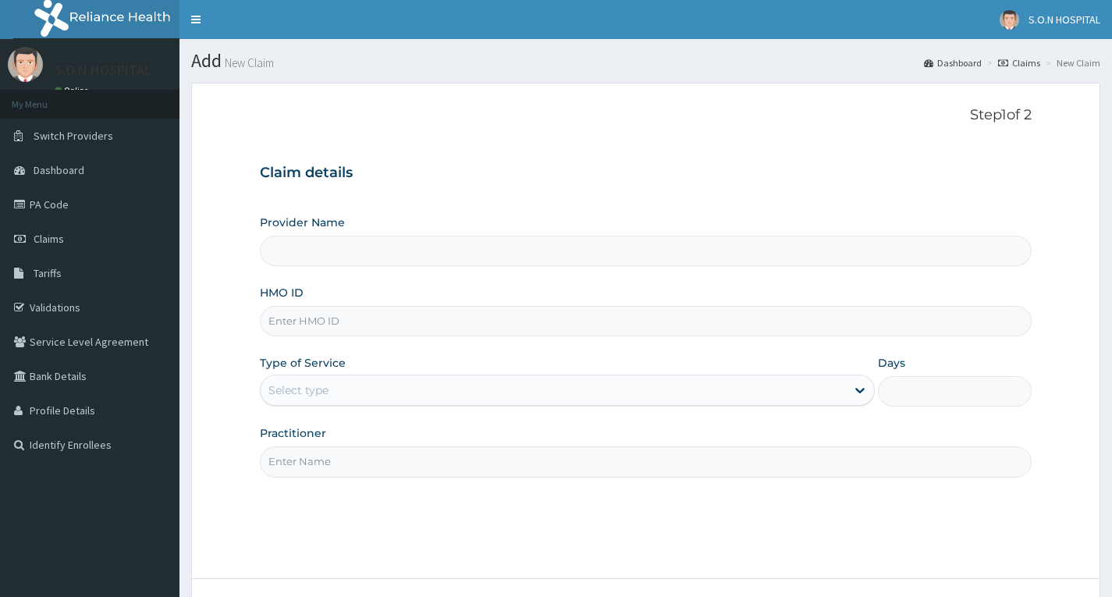
drag, startPoint x: 0, startPoint y: 0, endPoint x: 419, endPoint y: 331, distance: 534.2
click at [419, 331] on input "HMO ID" at bounding box center [646, 321] width 772 height 30
type input "O"
type input "SISTERS OF NATIVITY HOSPITAL"
type input "ORV/10028/D"
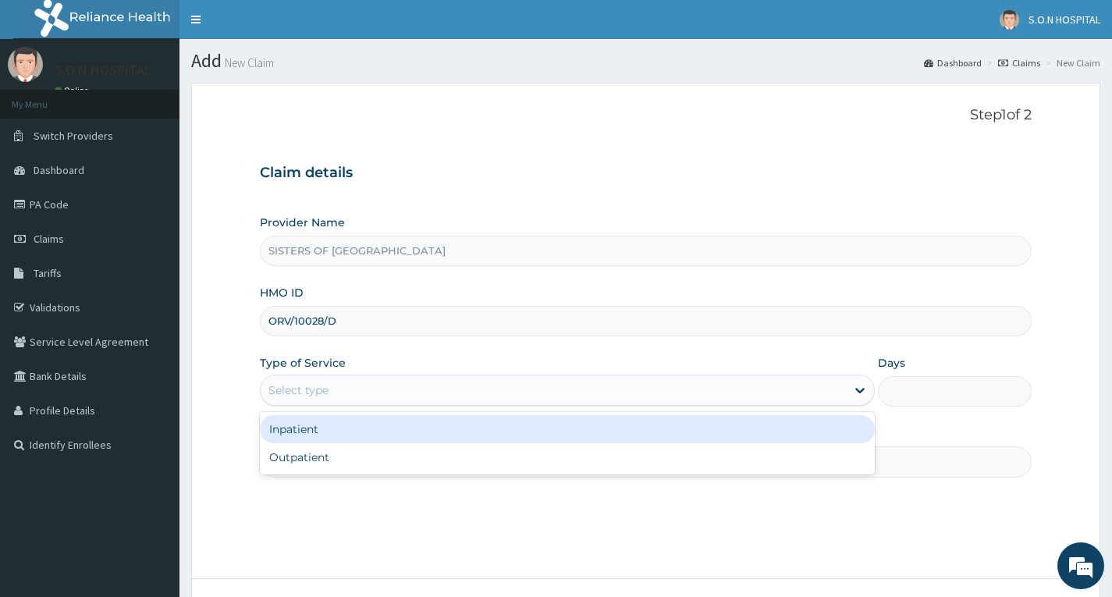
click at [429, 392] on div "Select type" at bounding box center [554, 390] width 586 height 25
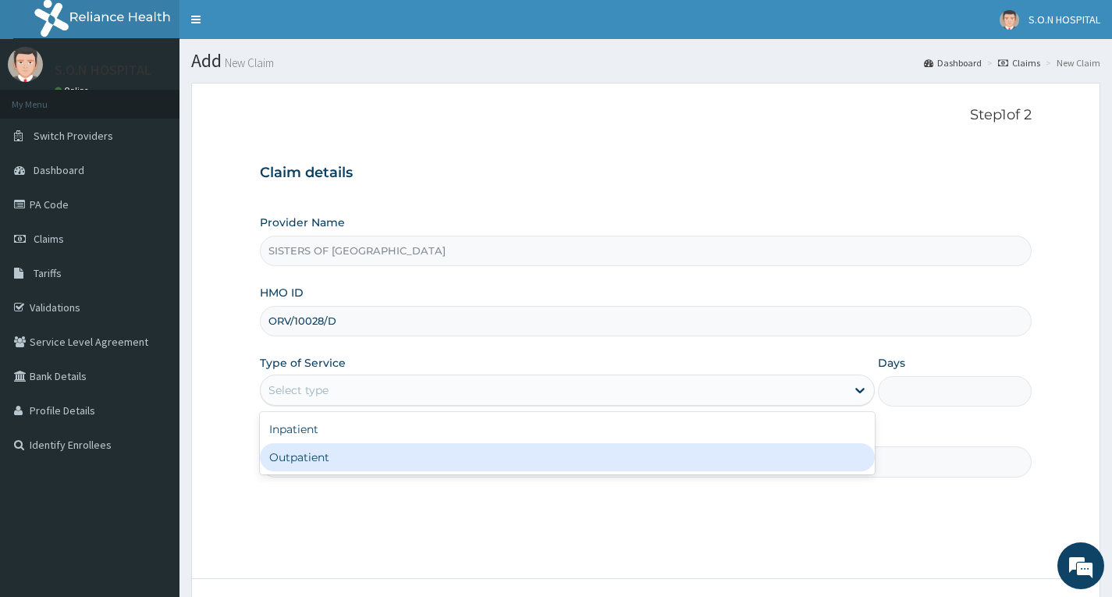
click at [429, 463] on div "Outpatient" at bounding box center [567, 457] width 615 height 28
type input "1"
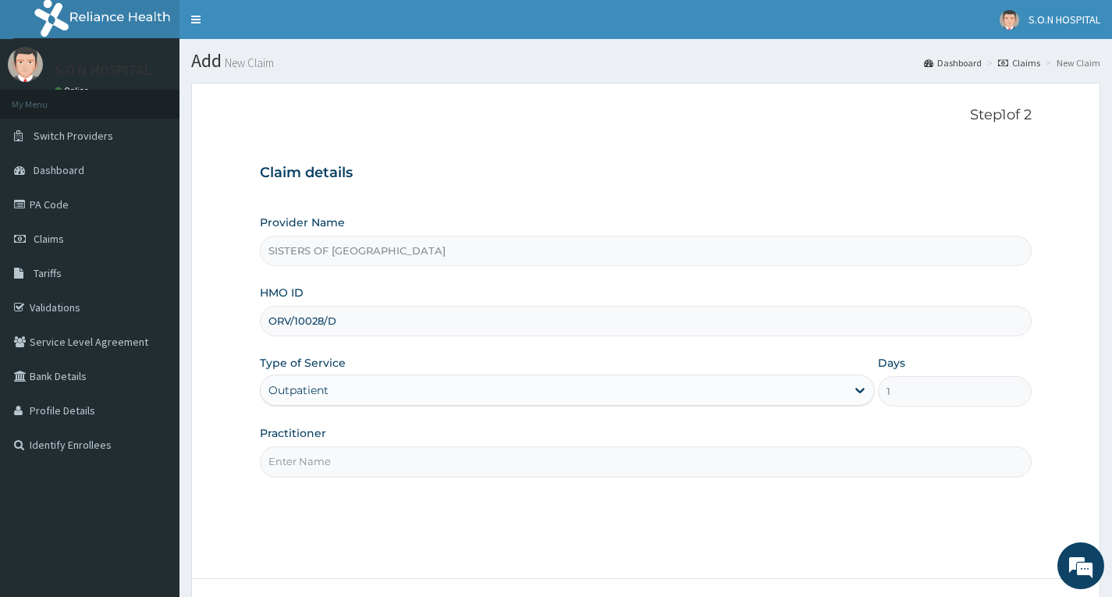
click at [427, 462] on input "Practitioner" at bounding box center [646, 462] width 772 height 30
type input "Dr. Uzo"
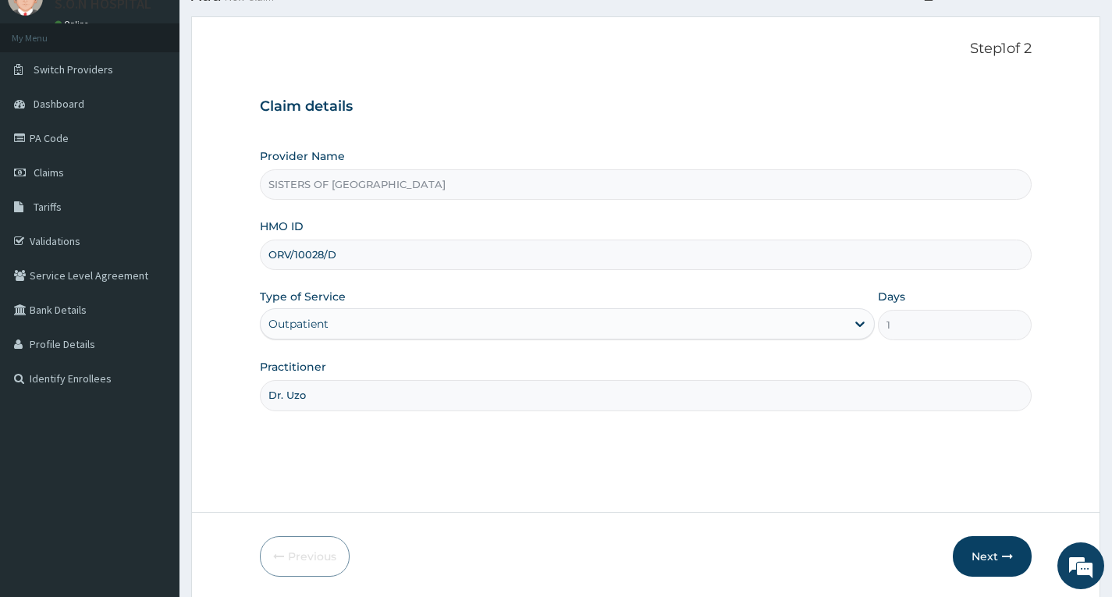
scroll to position [122, 0]
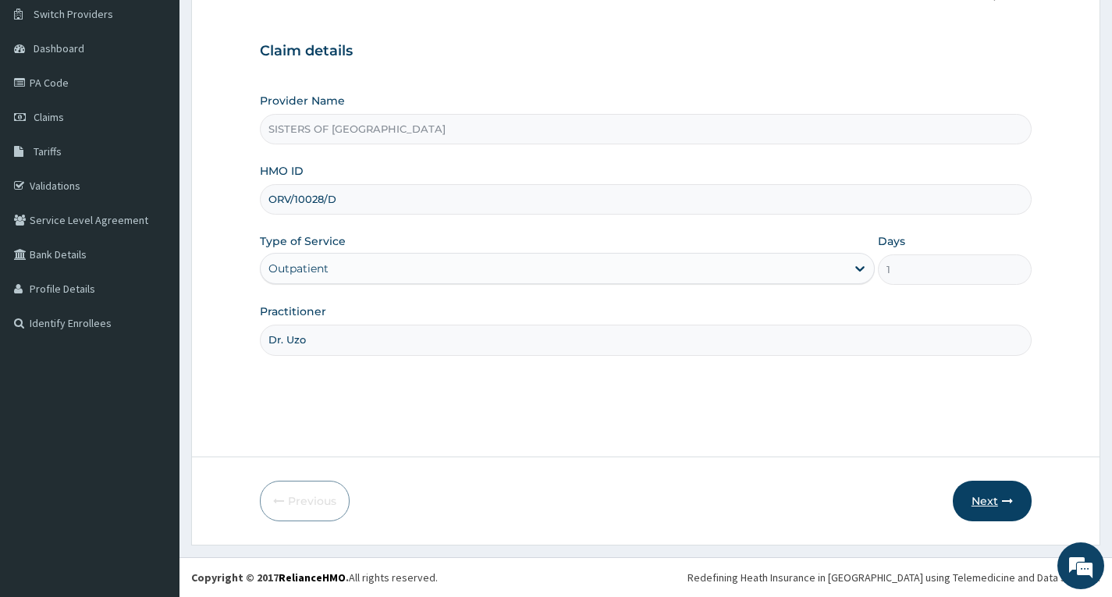
click at [997, 503] on button "Next" at bounding box center [992, 501] width 79 height 41
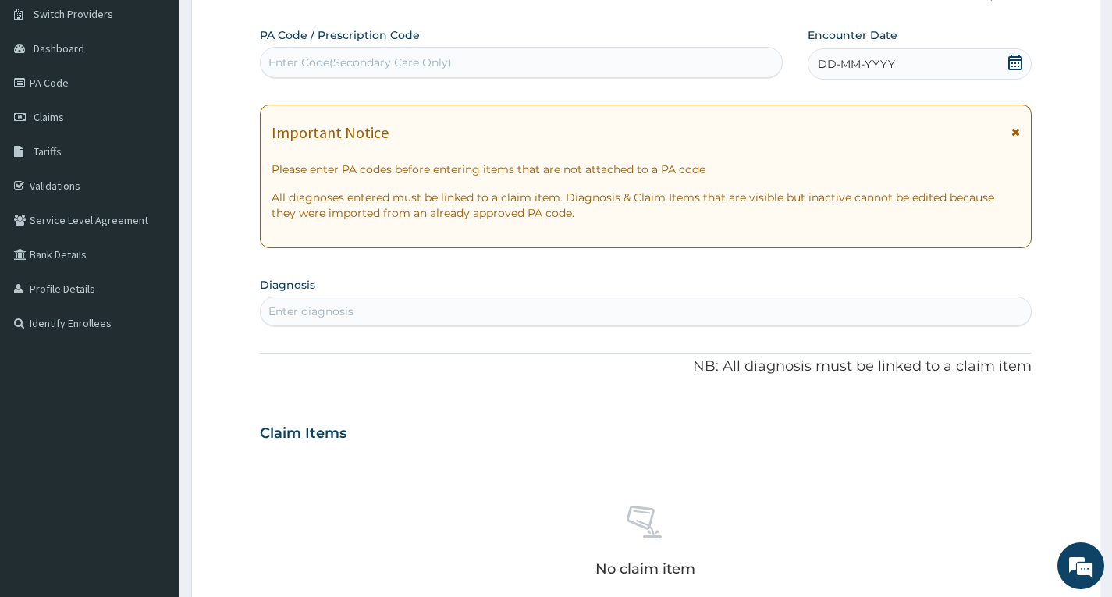
click at [437, 72] on div "Enter Code(Secondary Care Only)" at bounding box center [522, 62] width 522 height 25
type input "PA/96AD37"
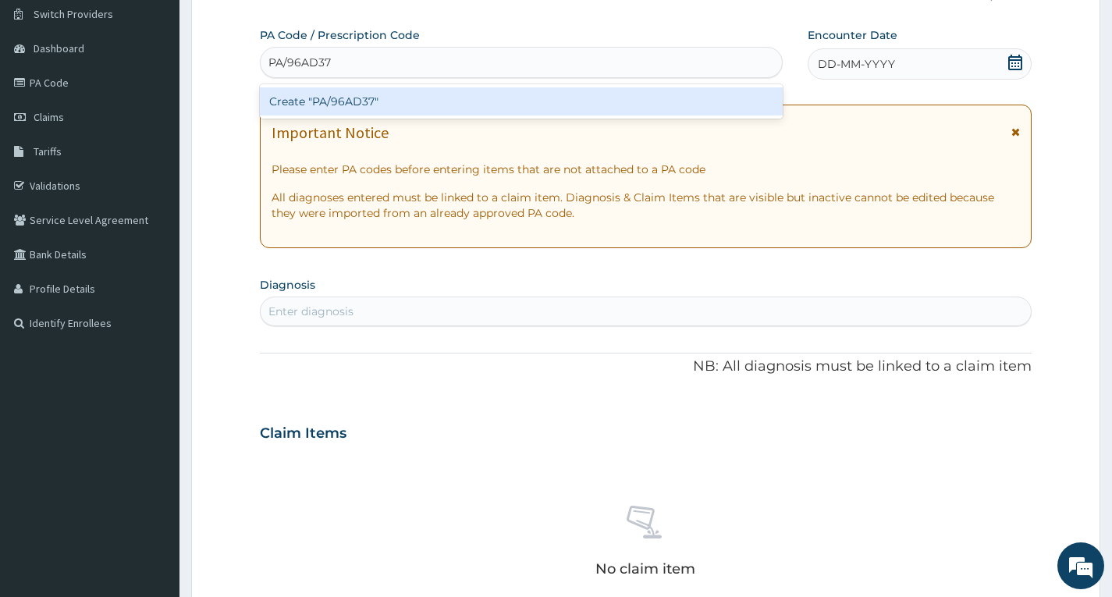
click at [438, 109] on div "Create "PA/96AD37"" at bounding box center [521, 101] width 523 height 28
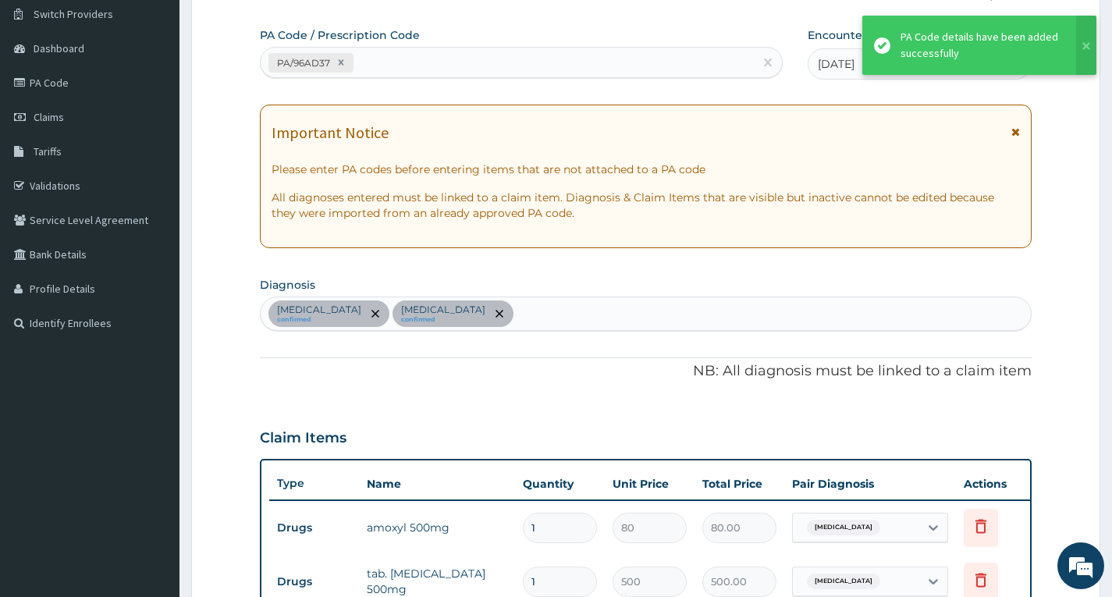
scroll to position [621, 0]
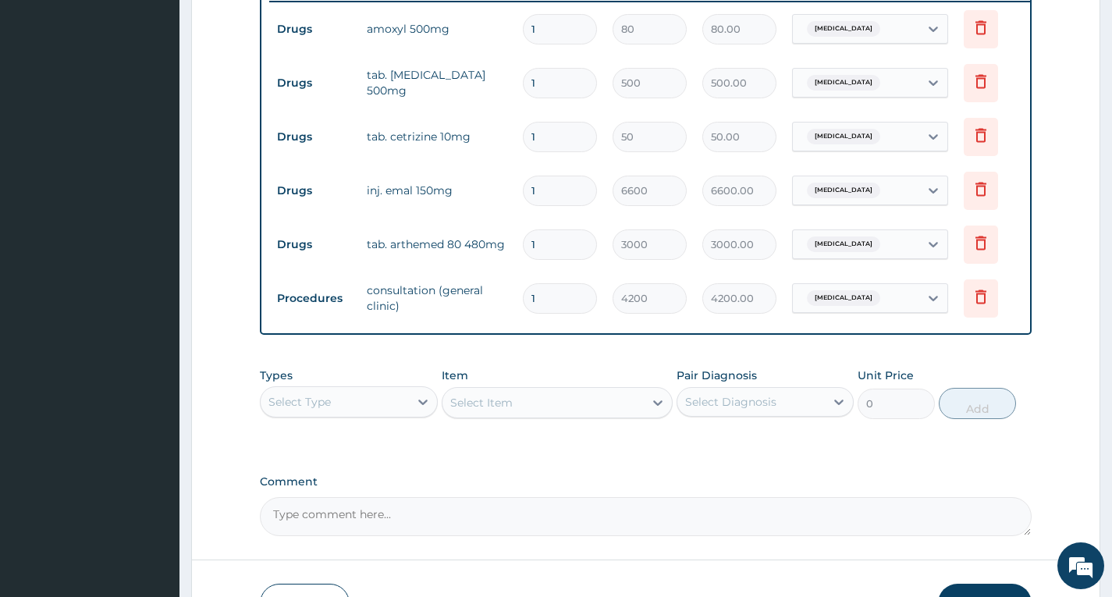
click at [387, 415] on div "Select Type" at bounding box center [335, 402] width 148 height 25
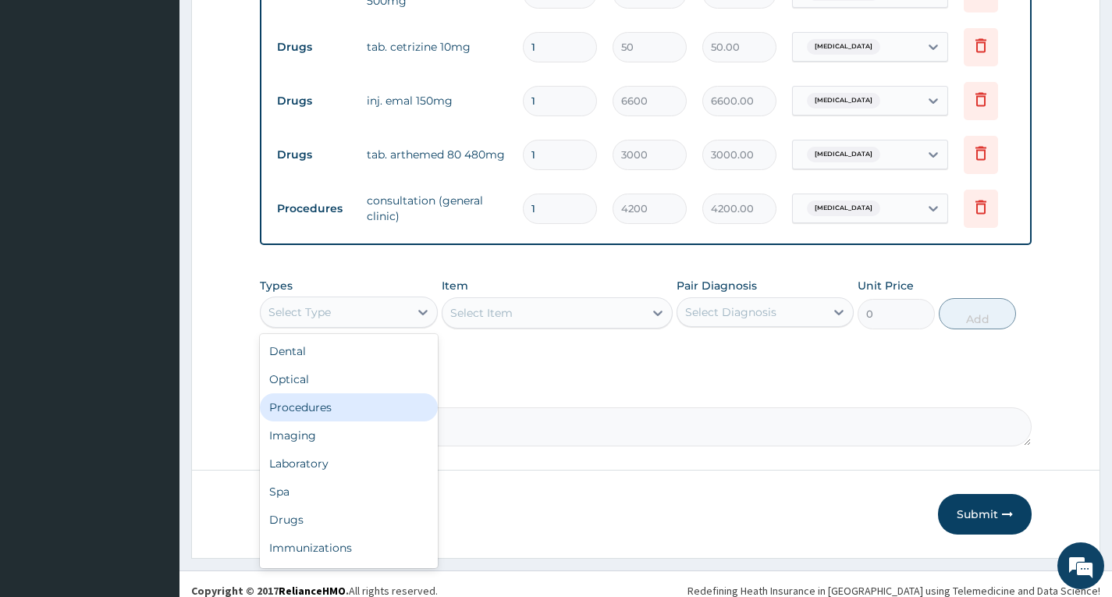
scroll to position [735, 0]
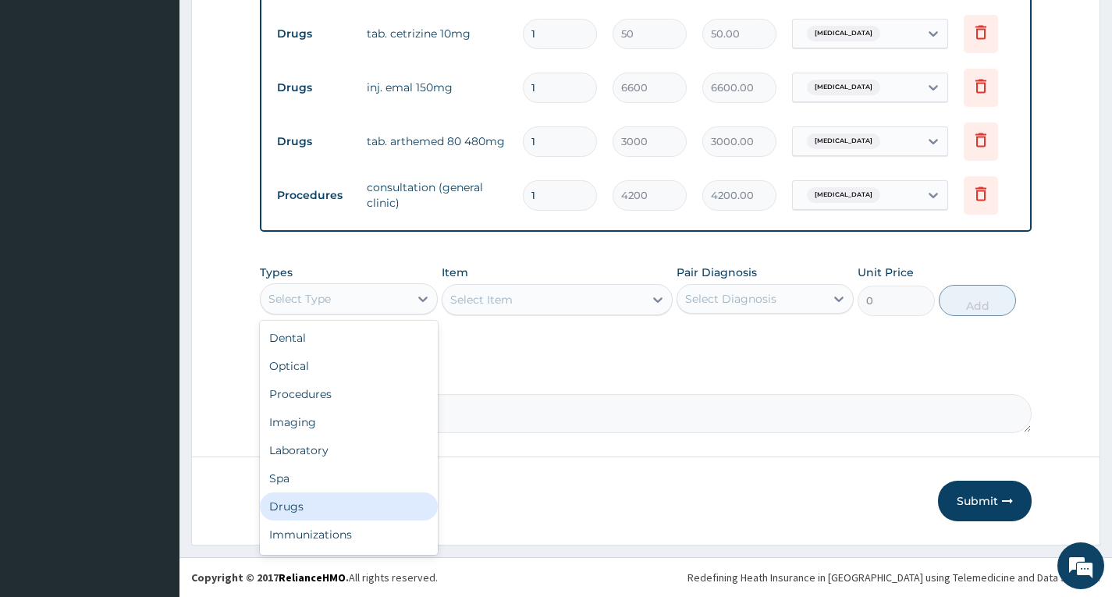
click at [364, 501] on div "Drugs" at bounding box center [348, 507] width 177 height 28
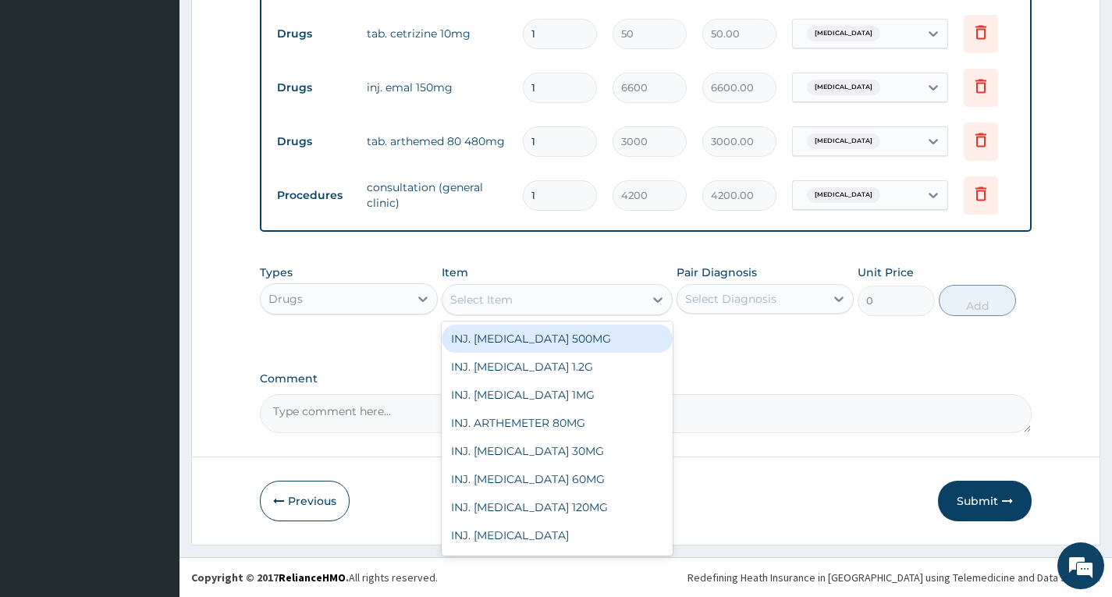
click at [548, 308] on div "Select Item" at bounding box center [544, 299] width 202 height 25
type input "SAL"
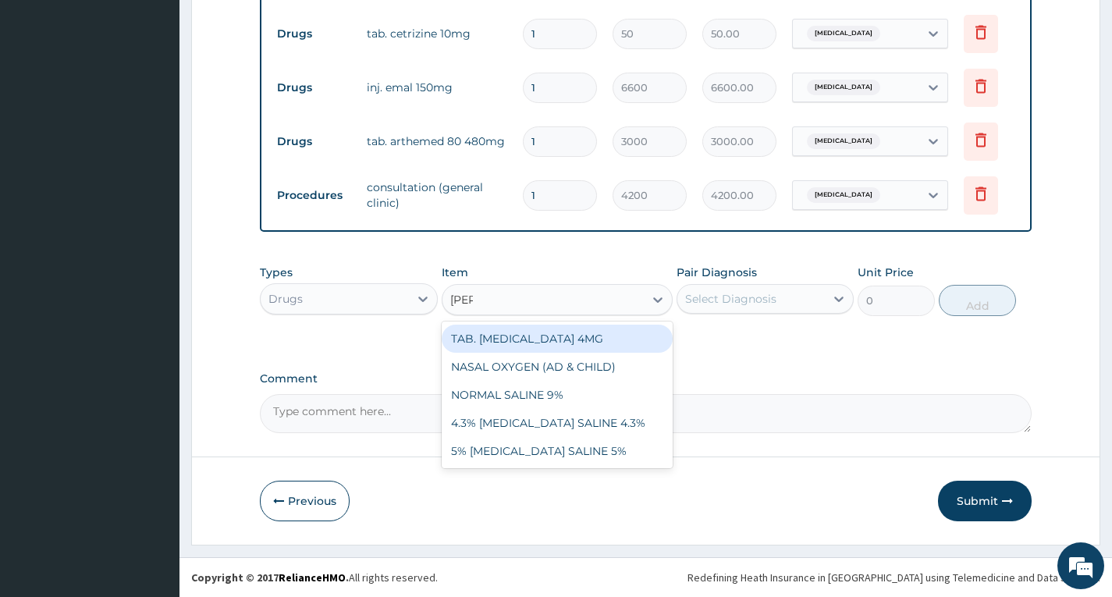
click at [568, 337] on div "TAB. [MEDICAL_DATA] 4MG" at bounding box center [558, 339] width 232 height 28
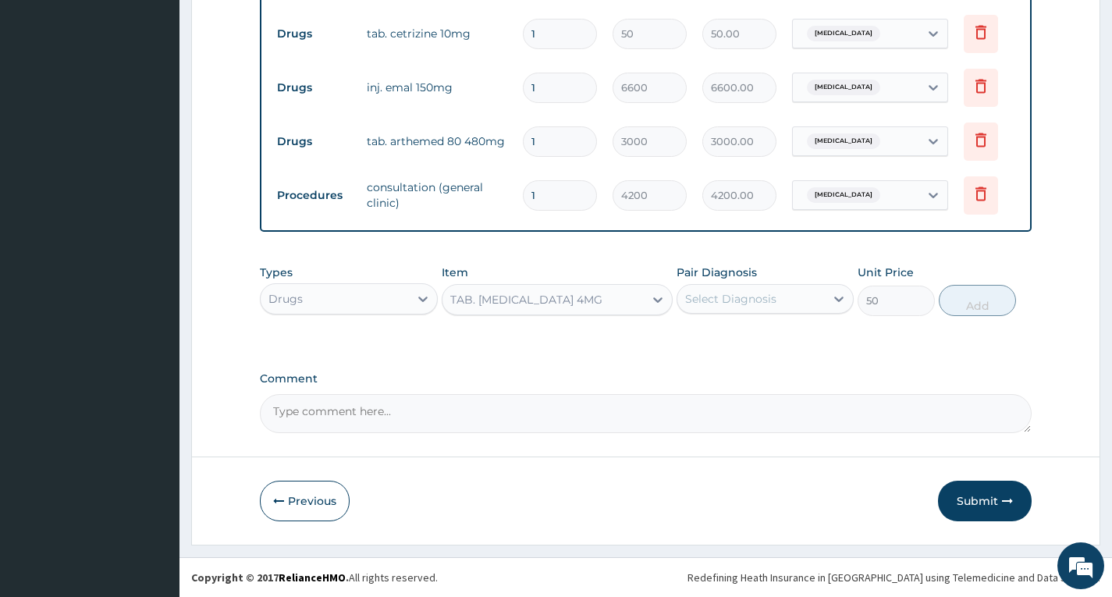
type input "50"
click at [789, 293] on div "Select Diagnosis" at bounding box center [752, 299] width 148 height 25
click at [793, 363] on label "Upper respiratory infection" at bounding box center [751, 369] width 97 height 16
checkbox input "true"
click at [964, 297] on button "Add" at bounding box center [977, 300] width 77 height 31
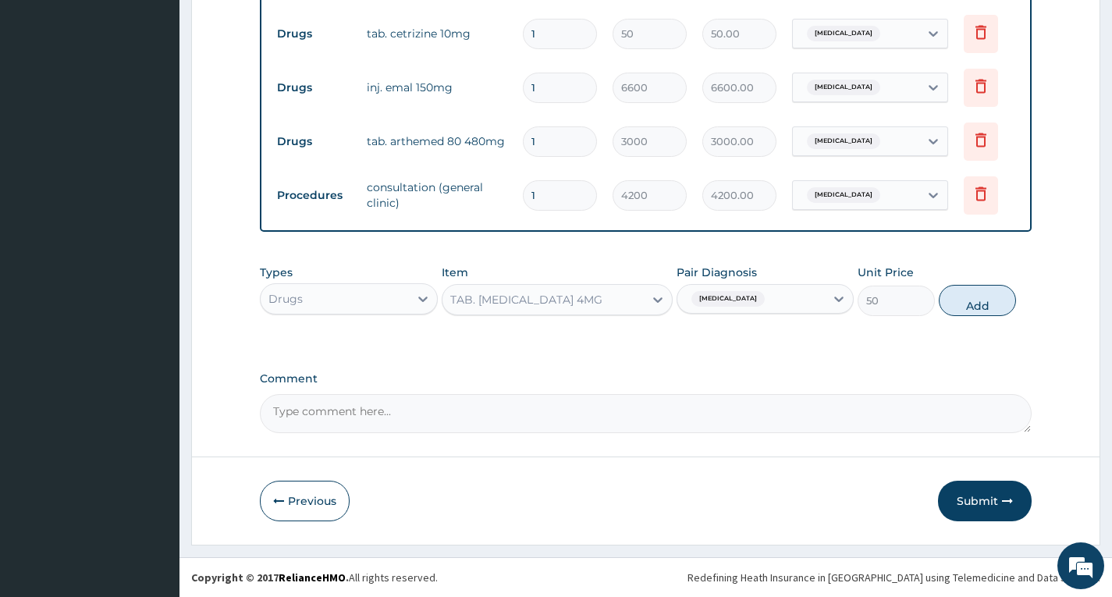
type input "0"
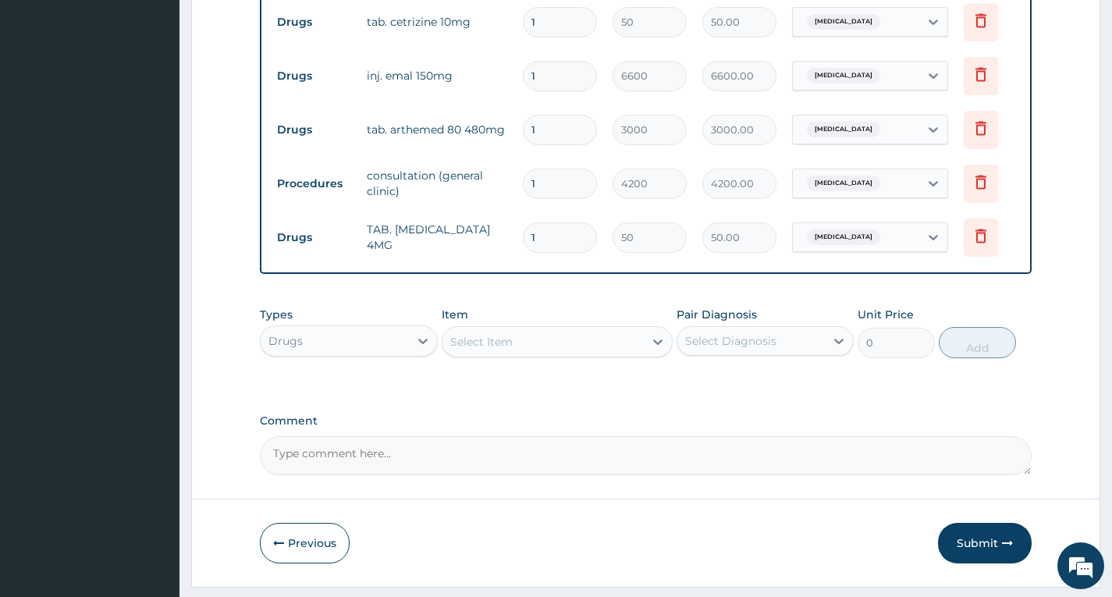
click at [560, 240] on input "1" at bounding box center [560, 237] width 74 height 30
type input "10"
type input "500.00"
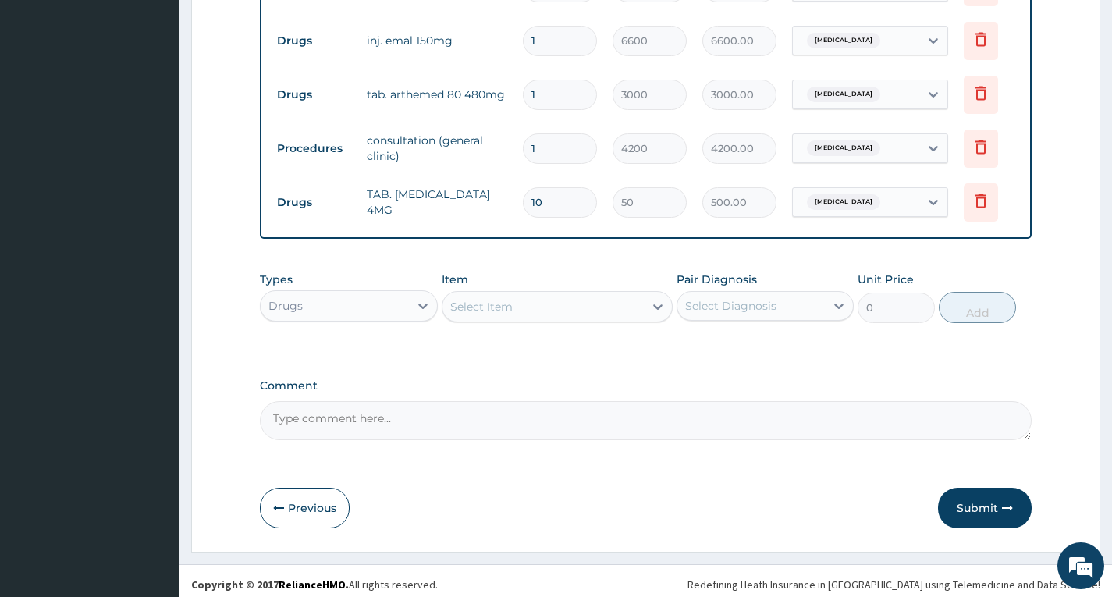
scroll to position [789, 0]
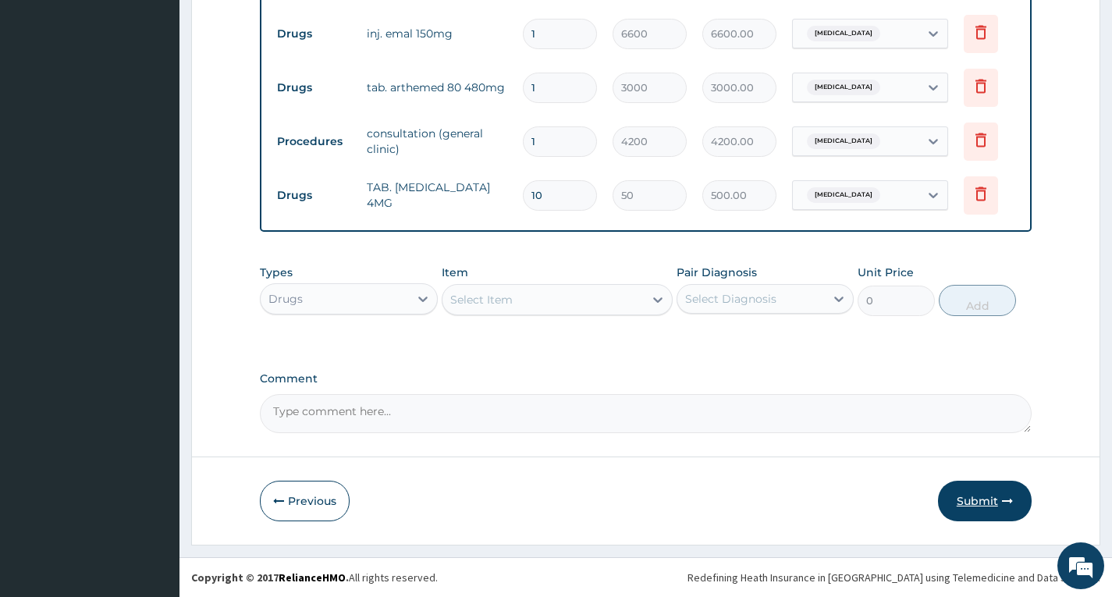
type input "10"
click at [983, 507] on button "Submit" at bounding box center [985, 501] width 94 height 41
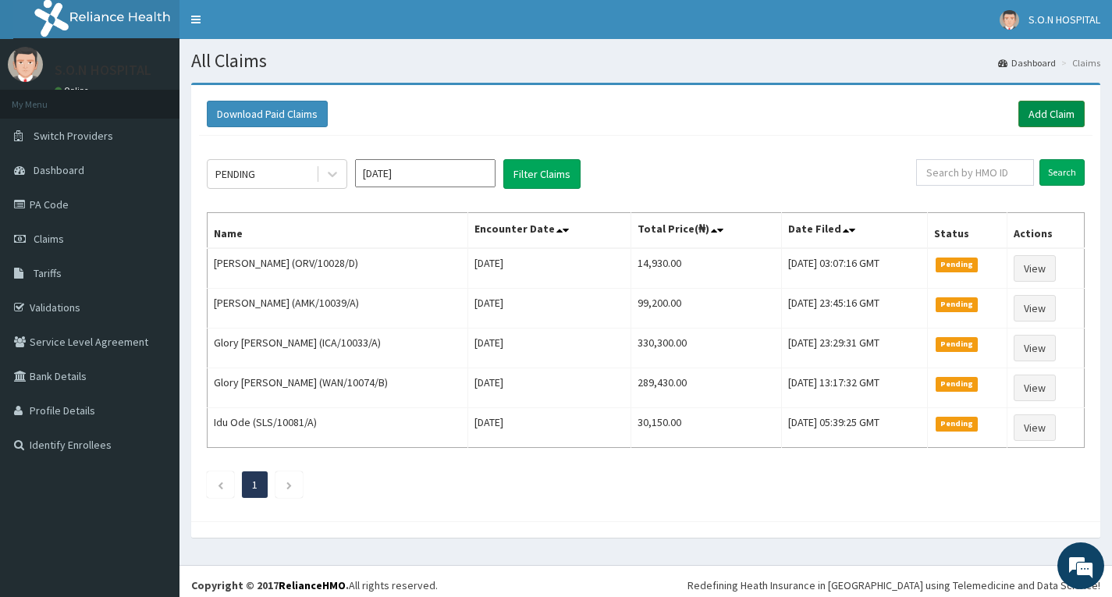
click at [1036, 106] on link "Add Claim" at bounding box center [1052, 114] width 66 height 27
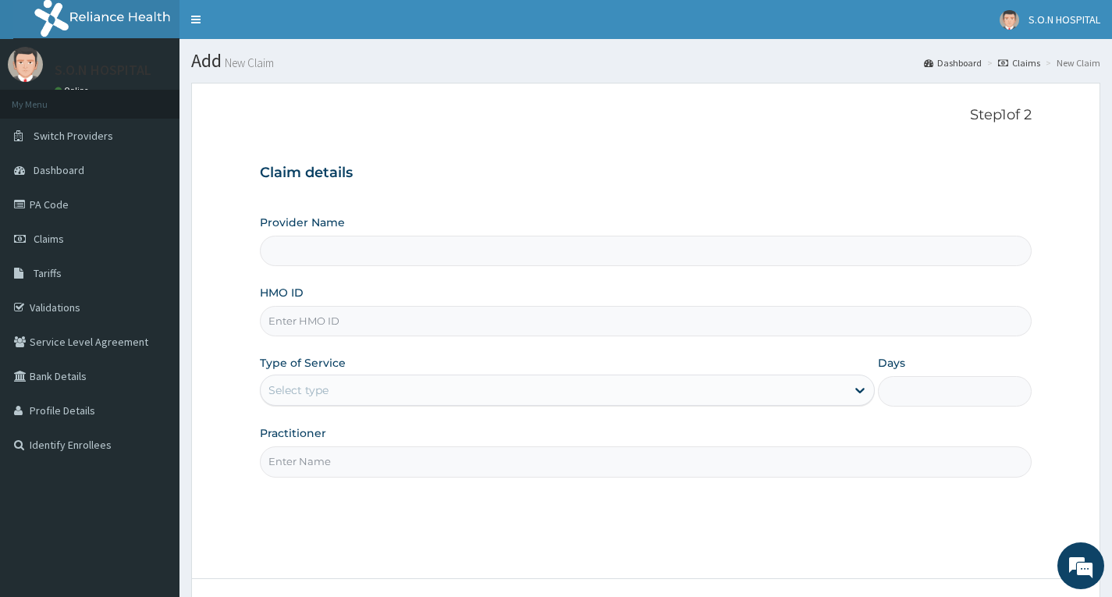
type input "SISTERS OF [GEOGRAPHIC_DATA]"
click at [436, 311] on input "HMO ID" at bounding box center [646, 321] width 772 height 30
type input "VAE/10009/A"
click at [420, 393] on div "Select type" at bounding box center [554, 390] width 586 height 25
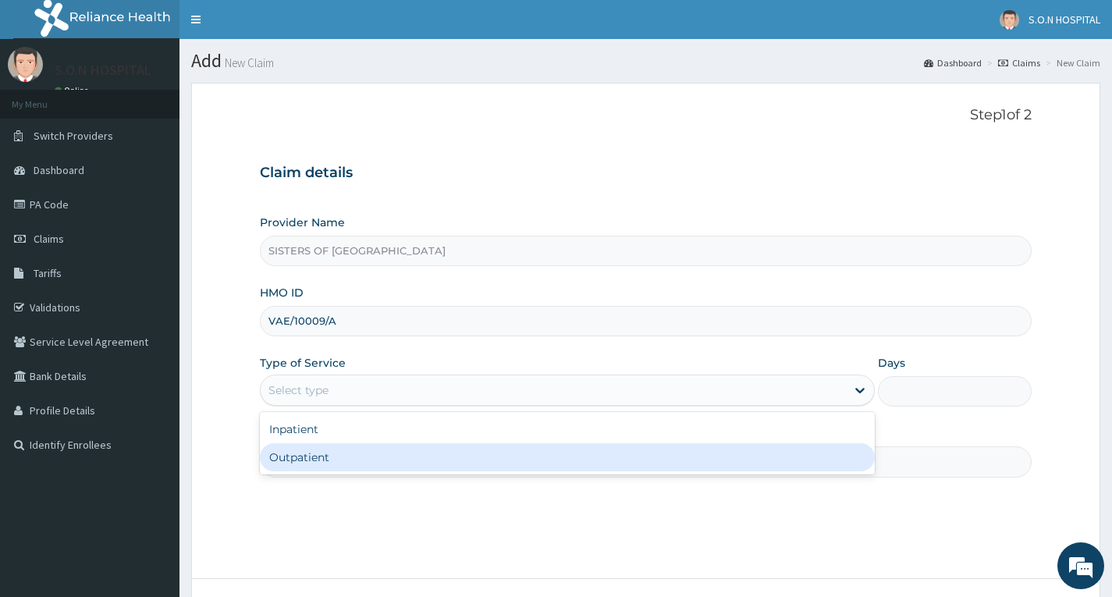
click at [414, 461] on div "Outpatient" at bounding box center [567, 457] width 615 height 28
type input "1"
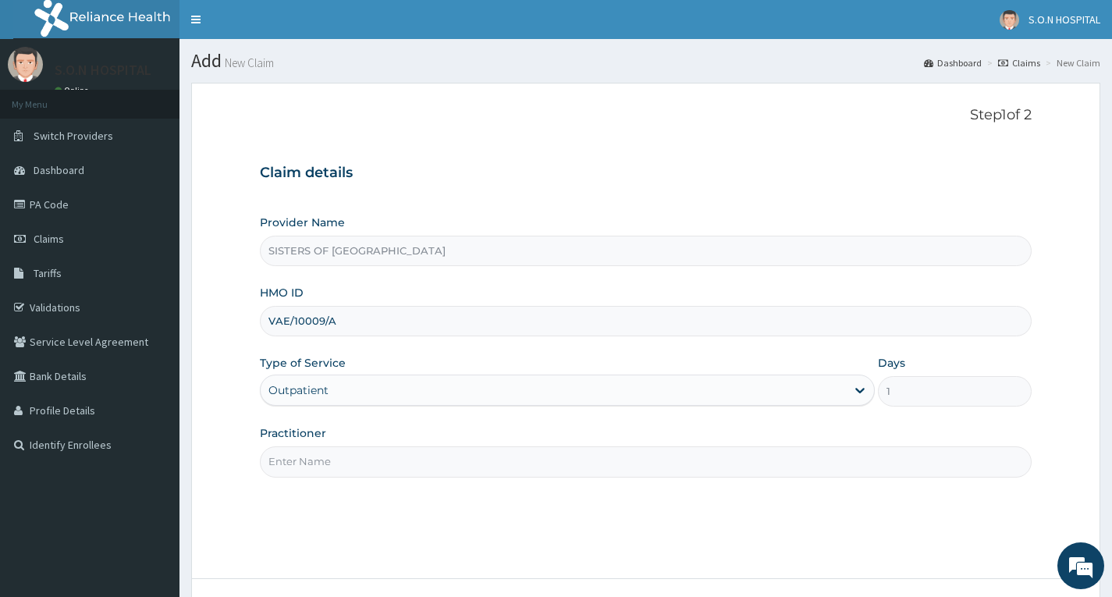
click at [414, 461] on input "Practitioner" at bounding box center [646, 462] width 772 height 30
type input "[PERSON_NAME]"
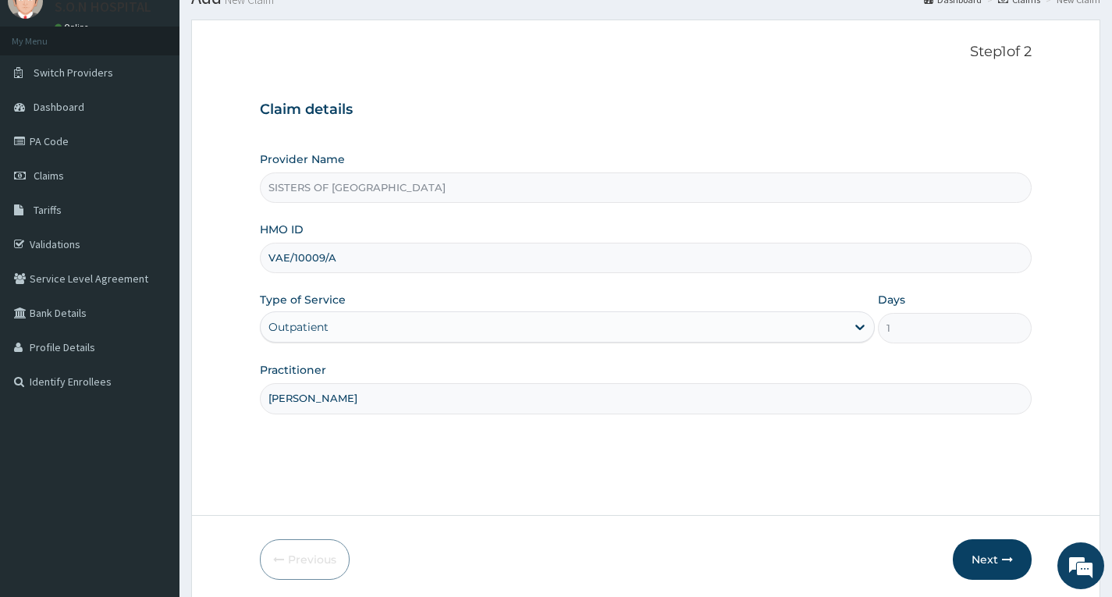
scroll to position [122, 0]
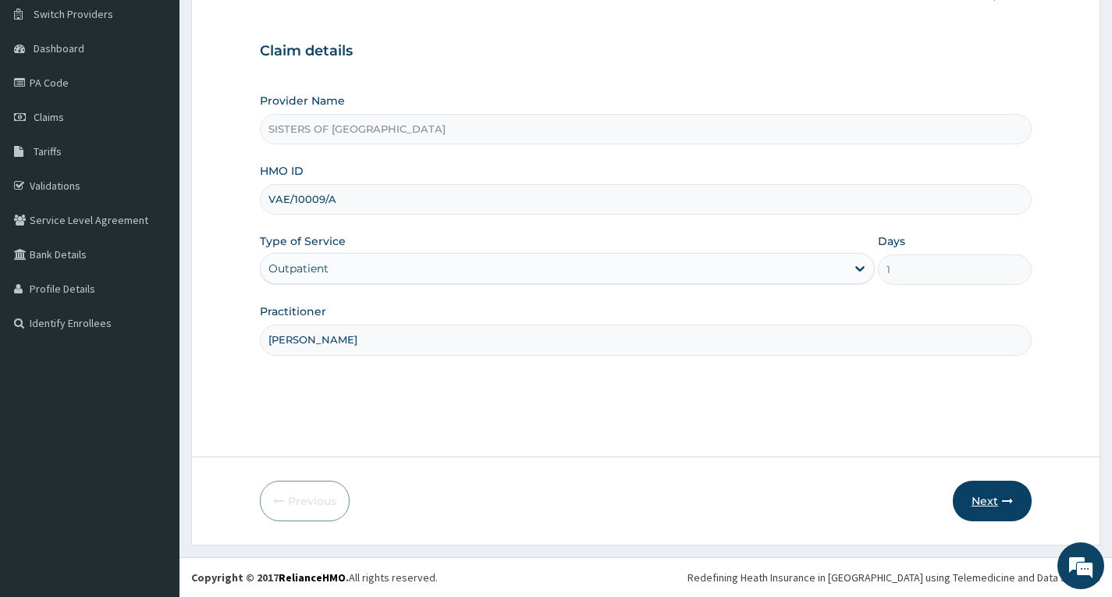
click at [966, 495] on button "Next" at bounding box center [992, 501] width 79 height 41
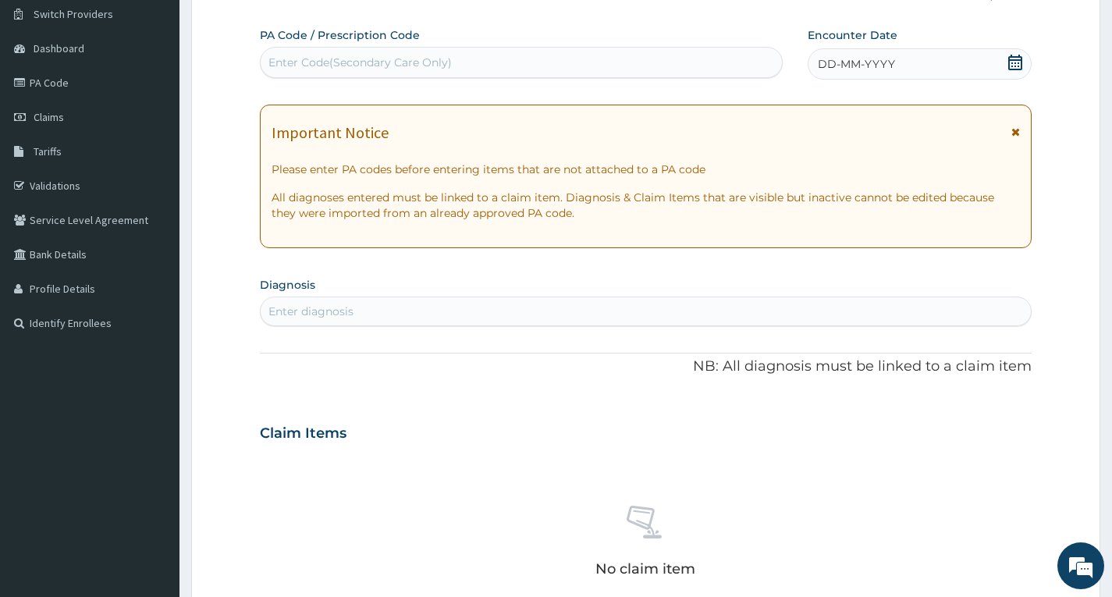
click at [436, 55] on div "Enter Code(Secondary Care Only)" at bounding box center [360, 63] width 183 height 16
type input "PA/63C8C0"
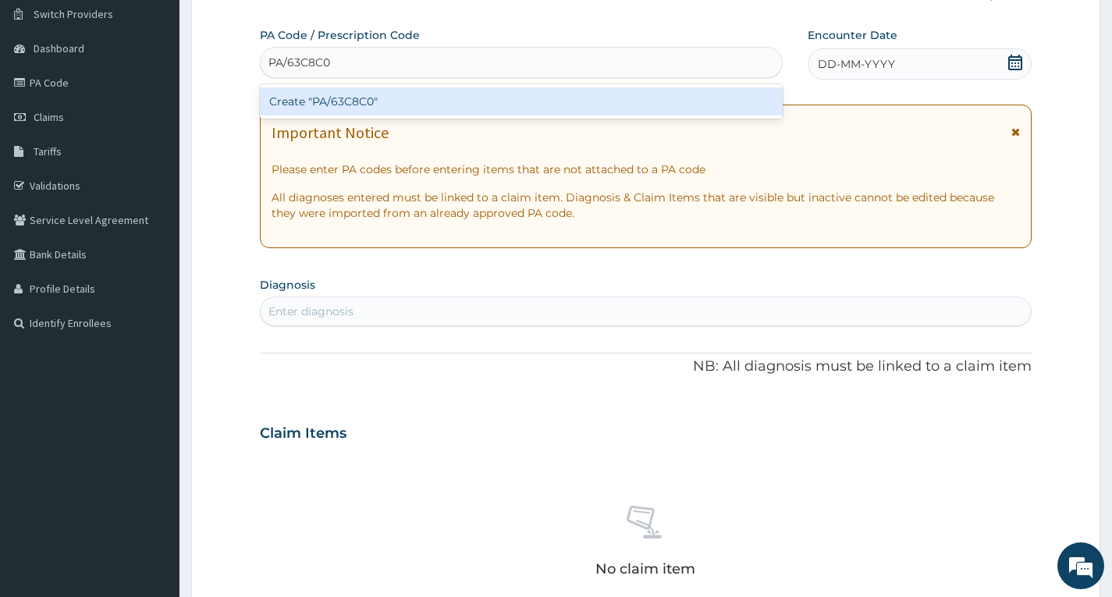
click at [437, 102] on div "Create "PA/63C8C0"" at bounding box center [521, 101] width 523 height 28
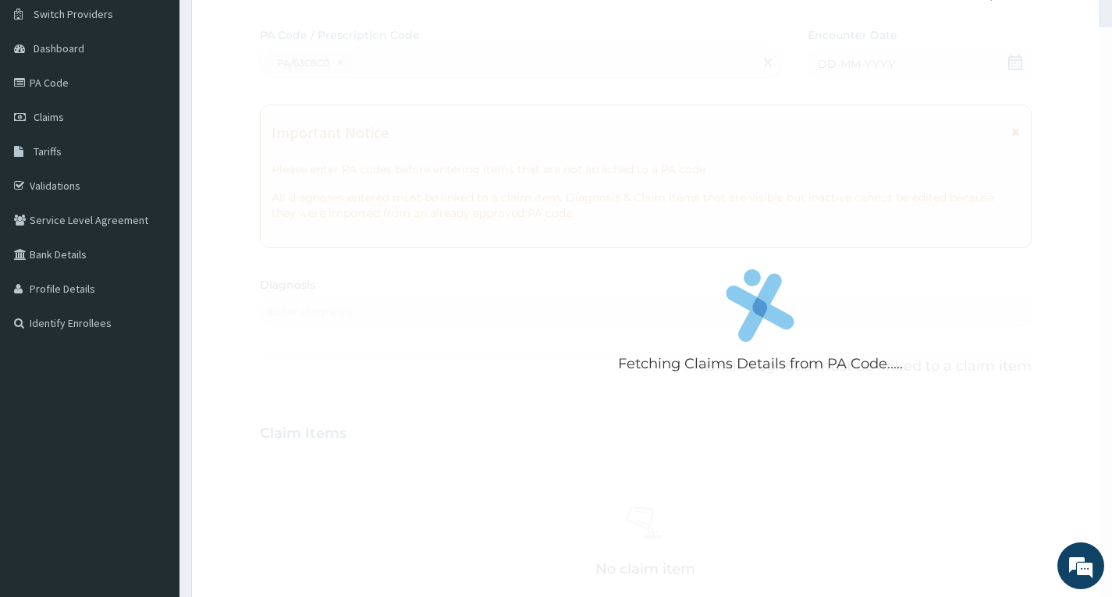
scroll to position [524, 0]
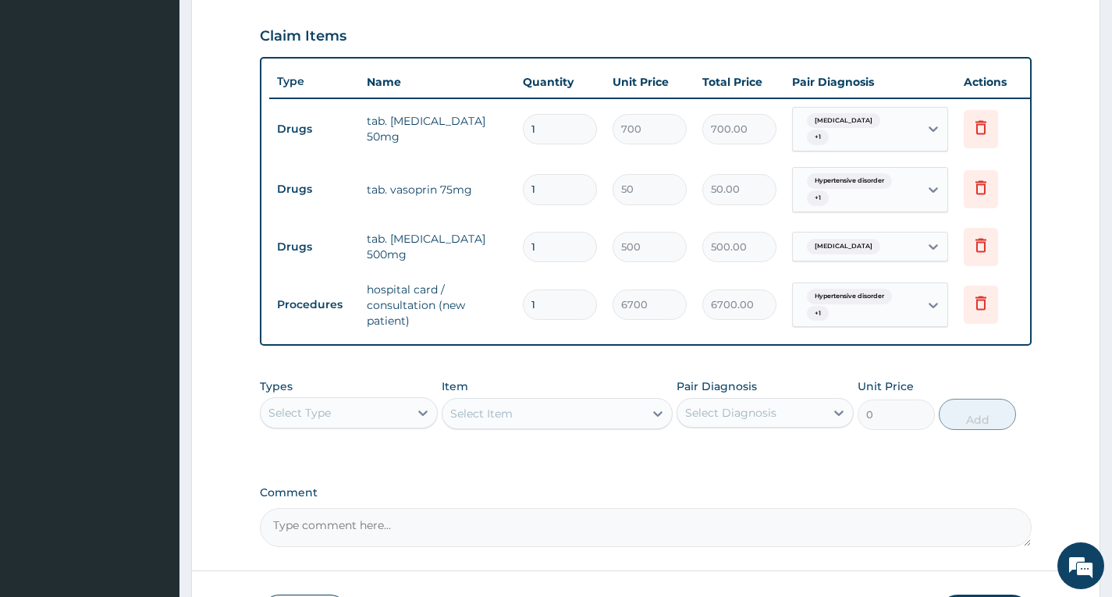
click at [566, 179] on input "1" at bounding box center [560, 189] width 74 height 30
type input "14"
type input "700.00"
type input "14"
click at [556, 133] on input "1" at bounding box center [560, 129] width 74 height 30
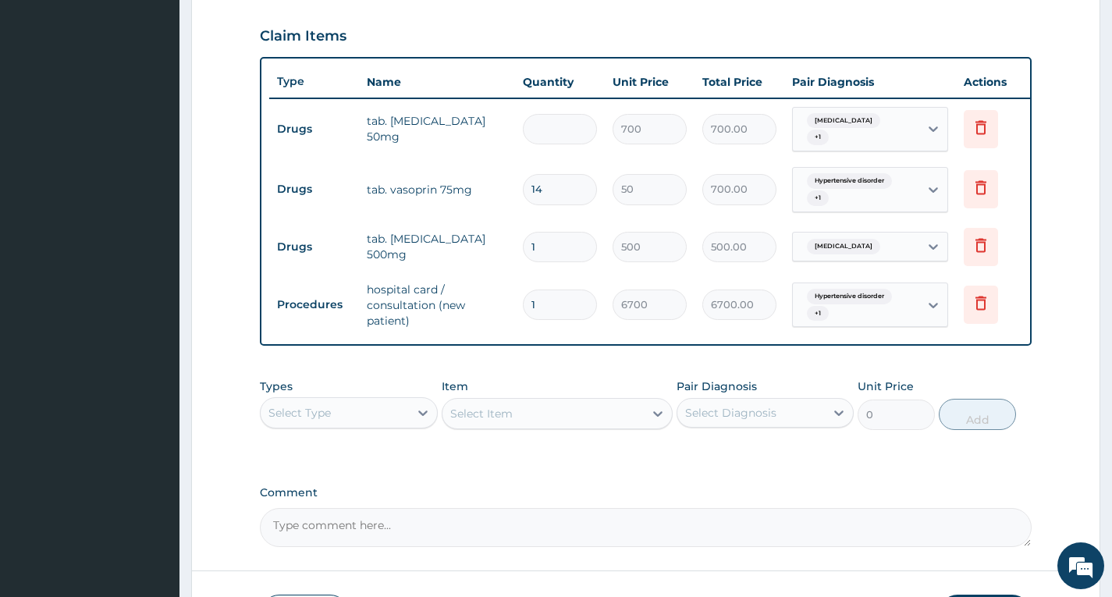
type input "0.00"
type input "2"
type input "1400.00"
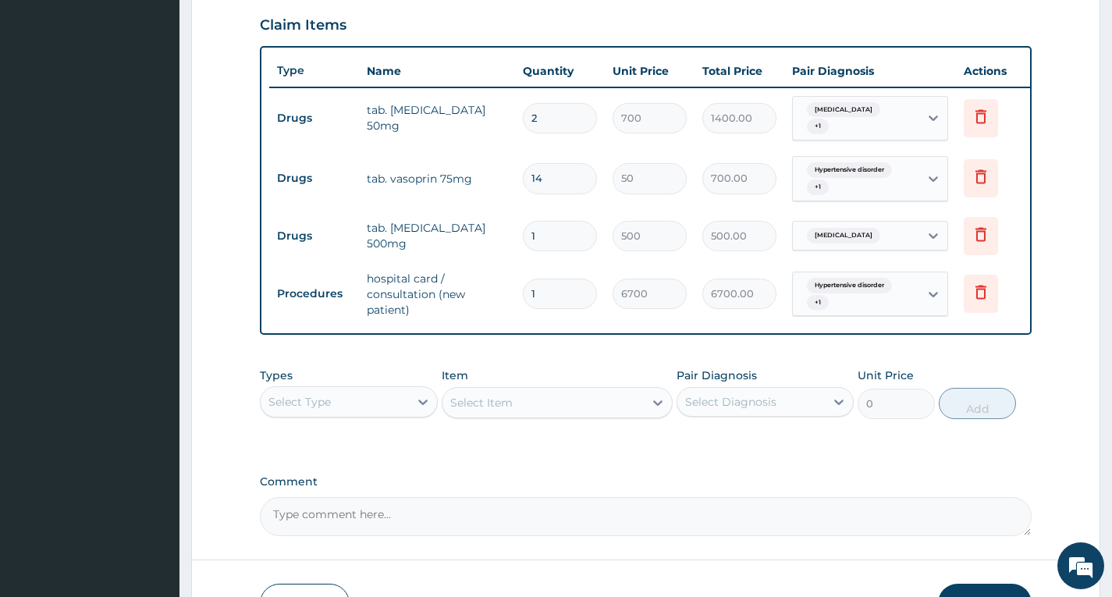
scroll to position [643, 0]
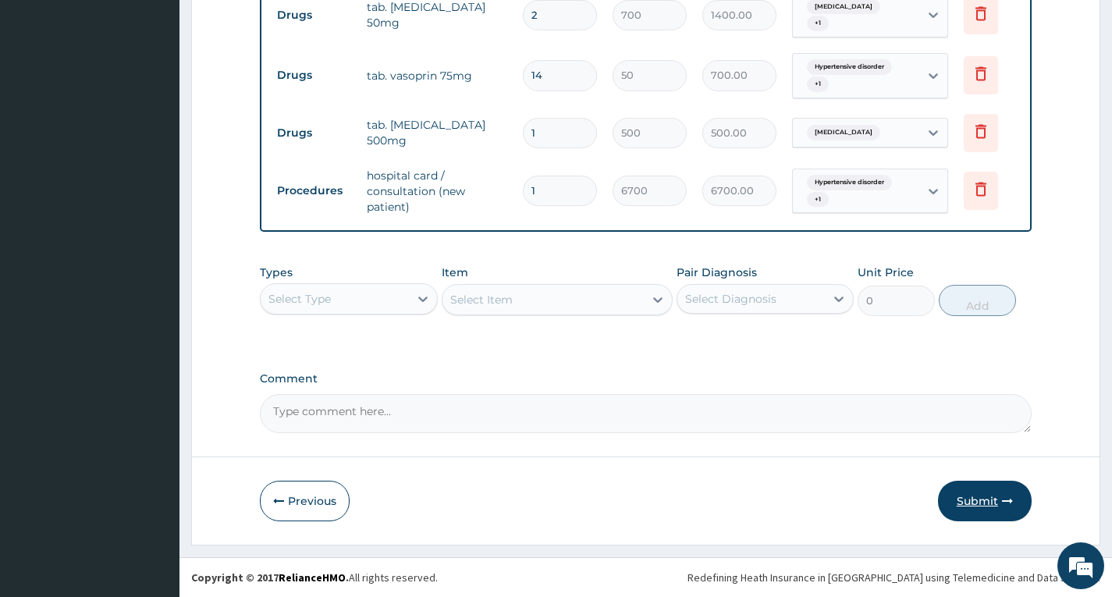
type input "2"
click at [995, 496] on button "Submit" at bounding box center [985, 501] width 94 height 41
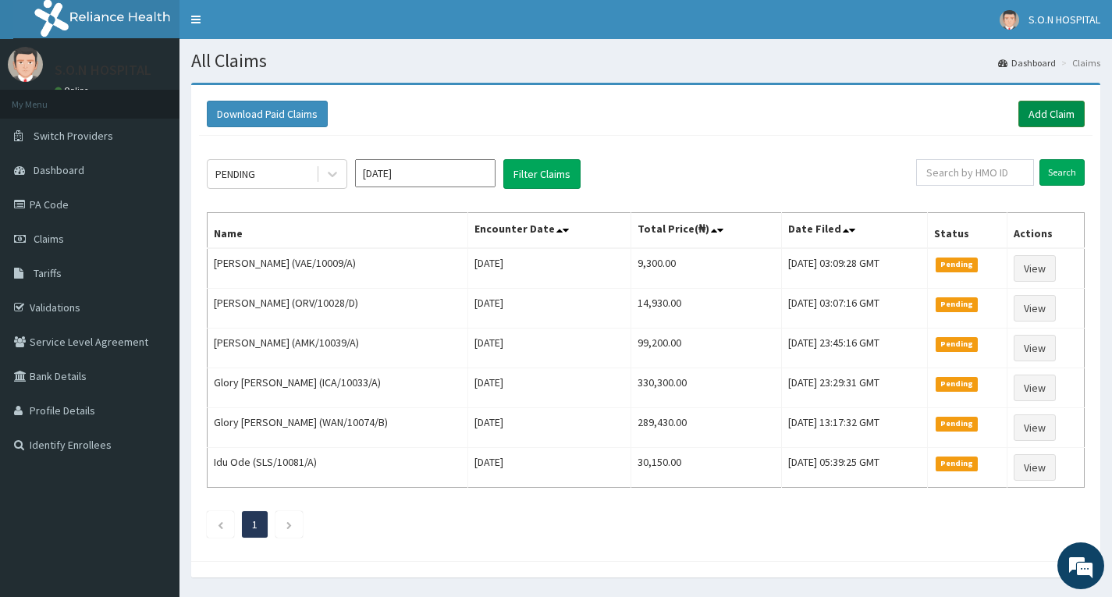
click at [1064, 112] on link "Add Claim" at bounding box center [1052, 114] width 66 height 27
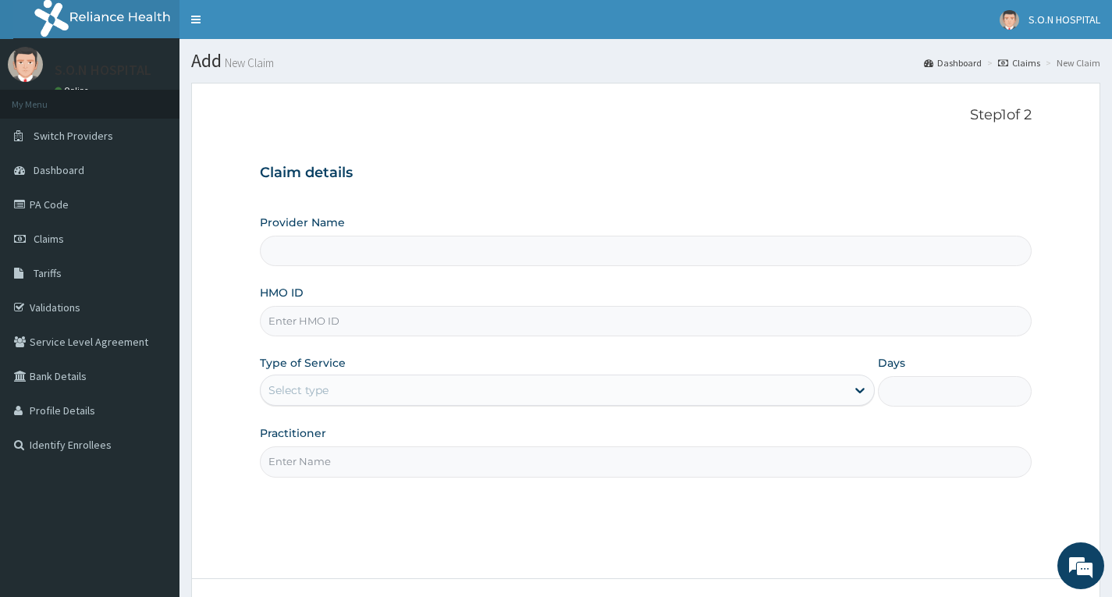
type input "SISTERS OF [GEOGRAPHIC_DATA]"
click at [333, 311] on input "HMO ID" at bounding box center [646, 321] width 772 height 30
type input "HSO/10043/D"
click at [349, 386] on div "Select type" at bounding box center [554, 390] width 586 height 25
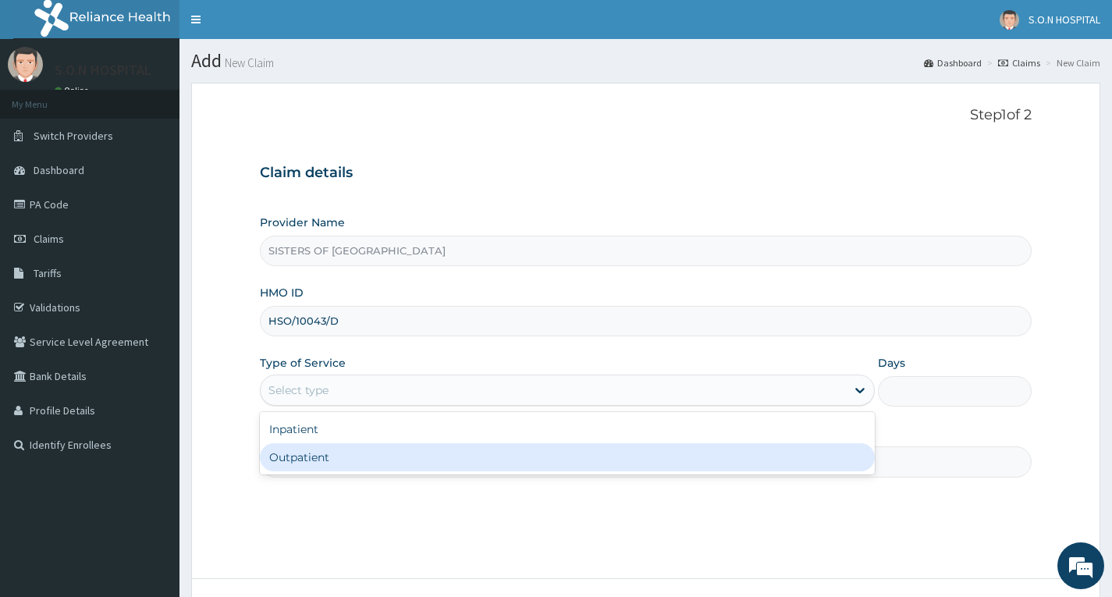
click at [354, 459] on div "Outpatient" at bounding box center [567, 457] width 615 height 28
type input "1"
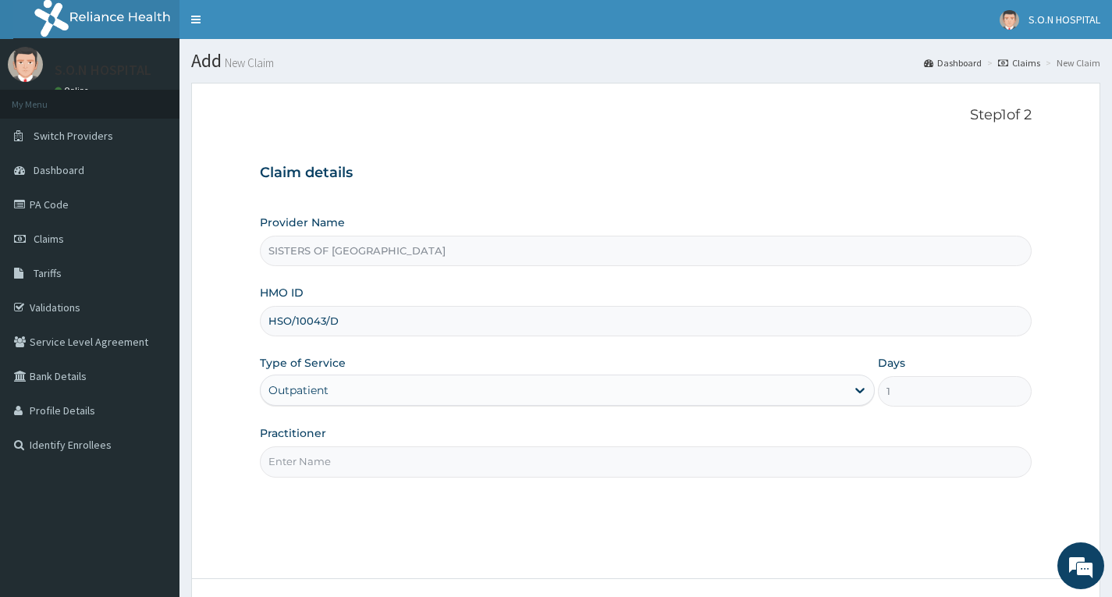
click at [354, 459] on input "Practitioner" at bounding box center [646, 462] width 772 height 30
type input "Dr. Dikko"
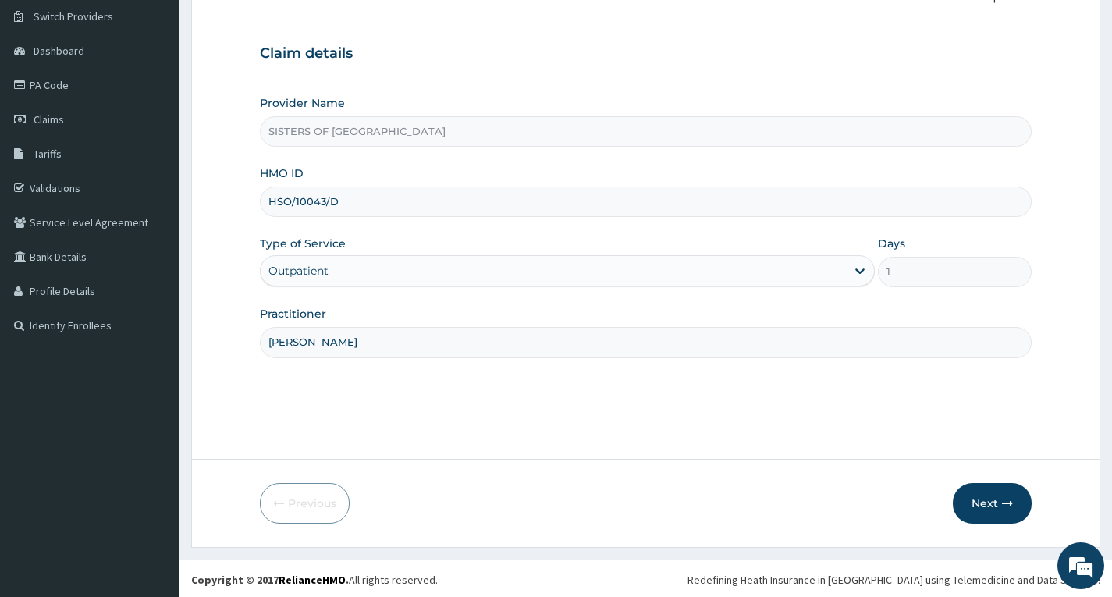
scroll to position [122, 0]
click at [996, 494] on button "Next" at bounding box center [992, 501] width 79 height 41
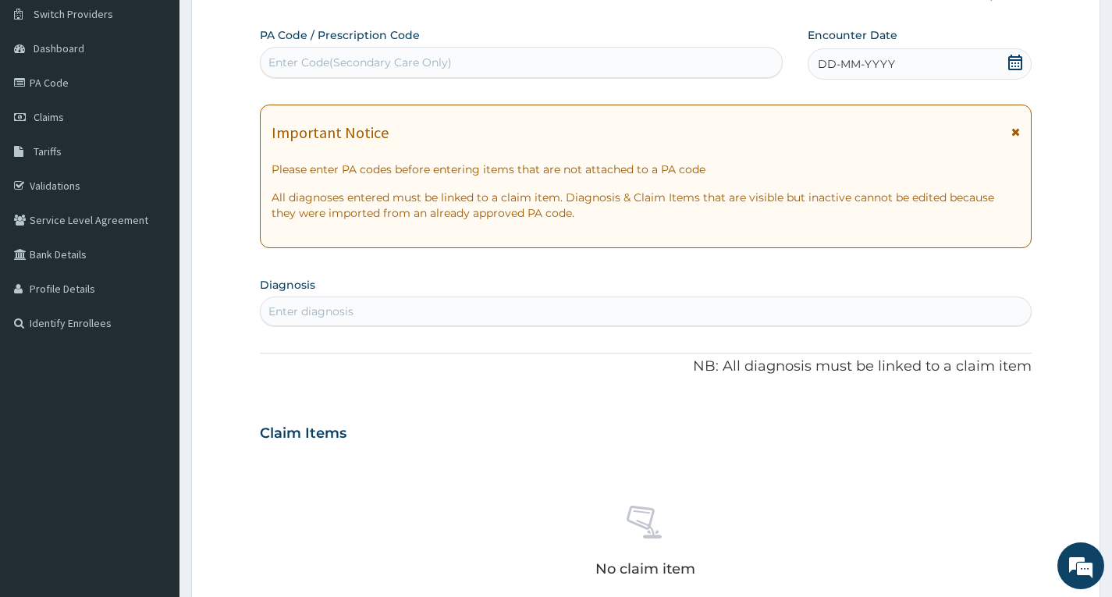
click at [397, 62] on div "Enter Code(Secondary Care Only)" at bounding box center [360, 63] width 183 height 16
type input "PA/66708C"
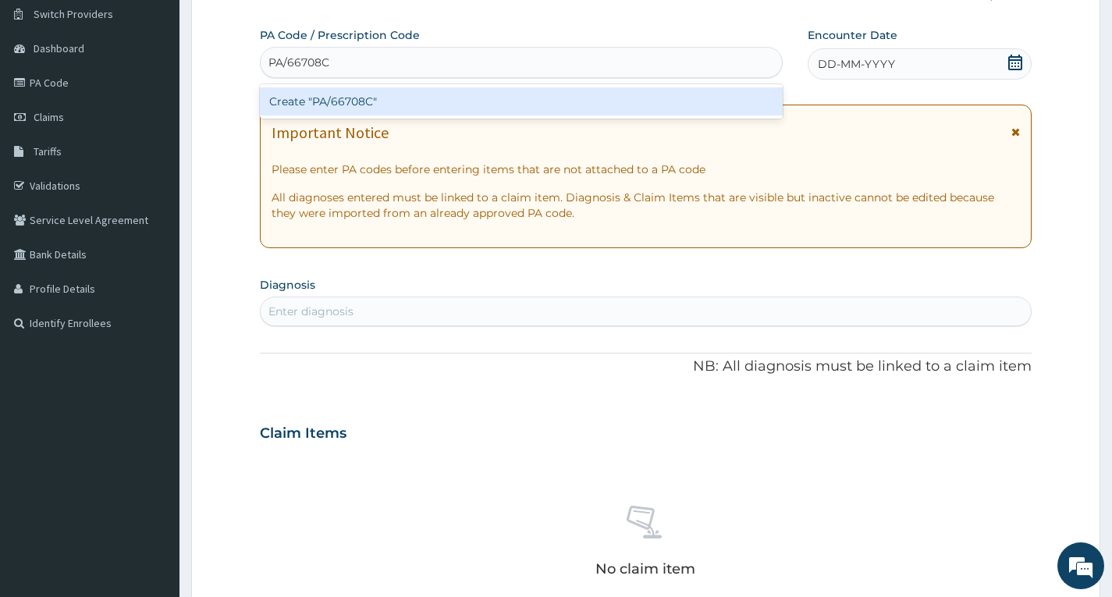
click at [404, 101] on div "Create "PA/66708C"" at bounding box center [521, 101] width 523 height 28
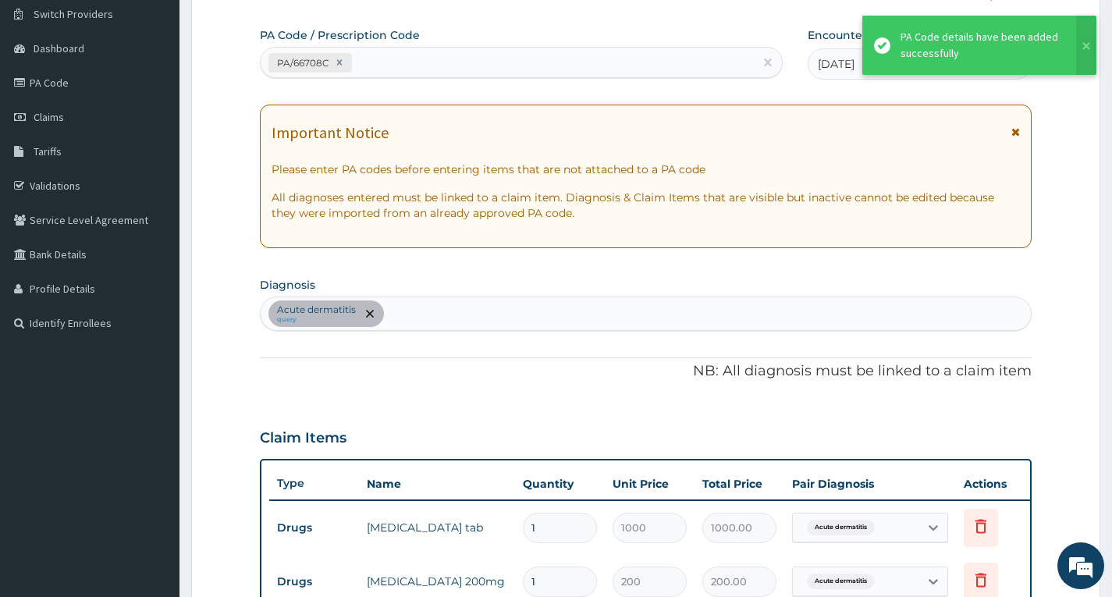
scroll to position [571, 0]
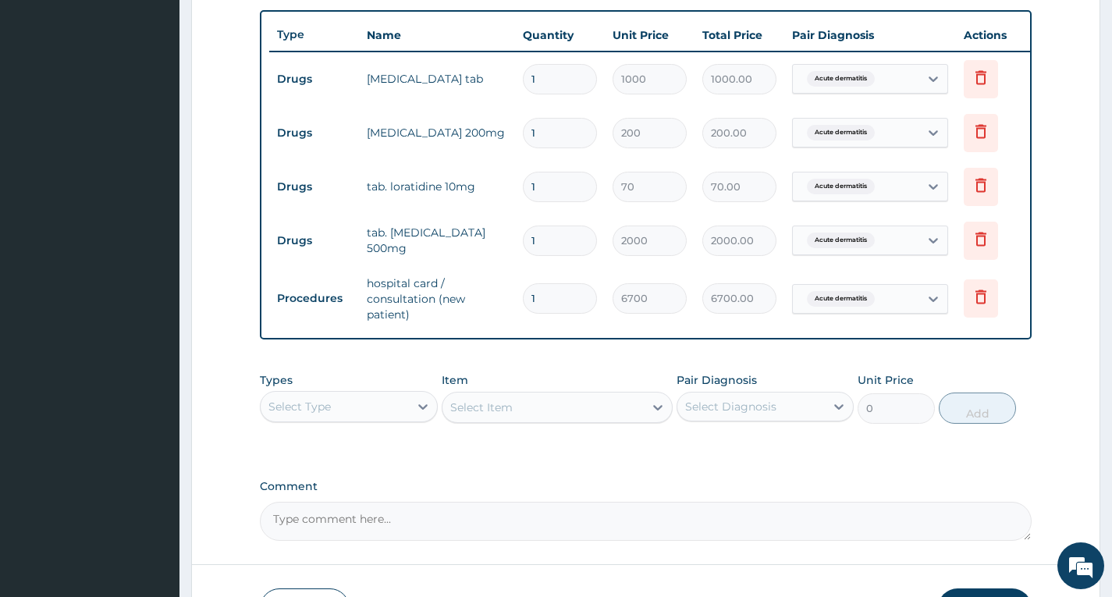
click at [566, 138] on input "1" at bounding box center [560, 133] width 74 height 30
type input "10"
type input "2000.00"
type input "10"
click at [564, 190] on input "1" at bounding box center [560, 187] width 74 height 30
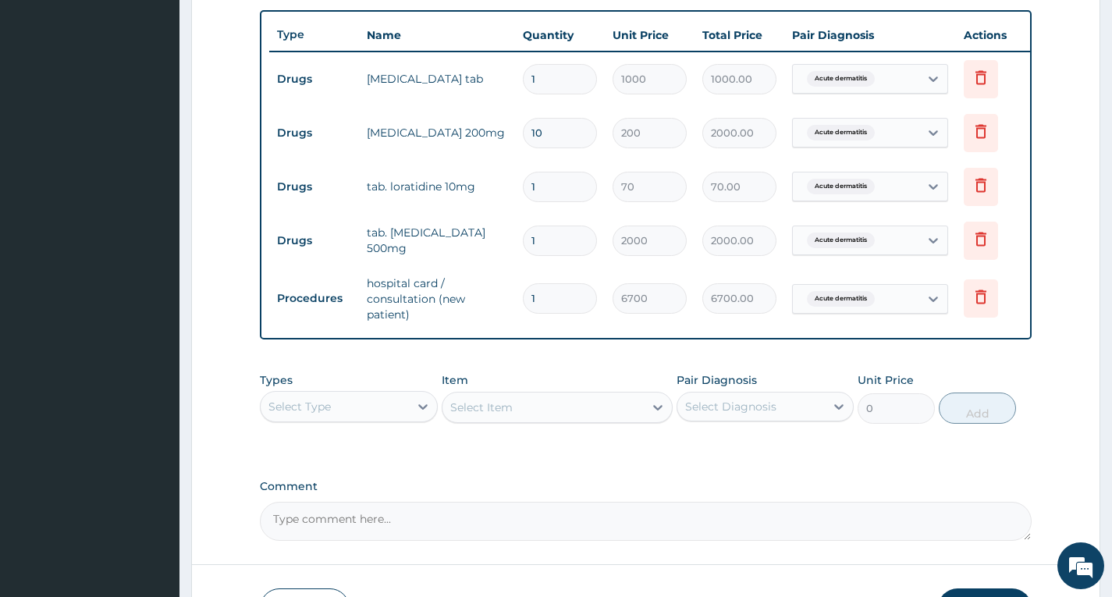
type input "10"
type input "700.00"
type input "10"
click at [572, 244] on input "1" at bounding box center [560, 241] width 74 height 30
type input "12"
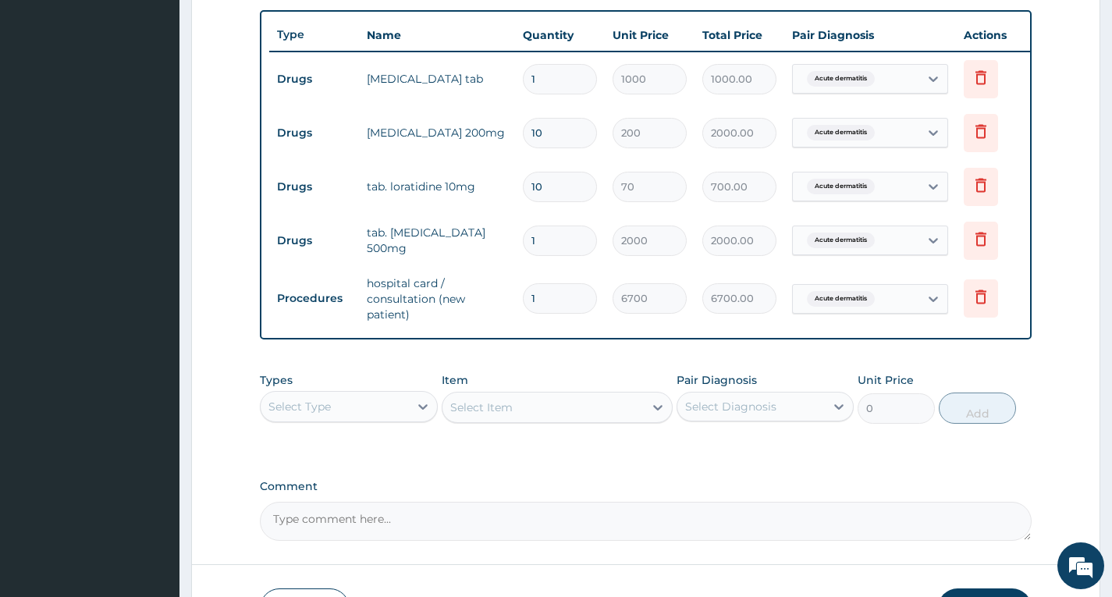
type input "24000.00"
type input "1"
type input "2000.00"
type input "0.00"
type input "2"
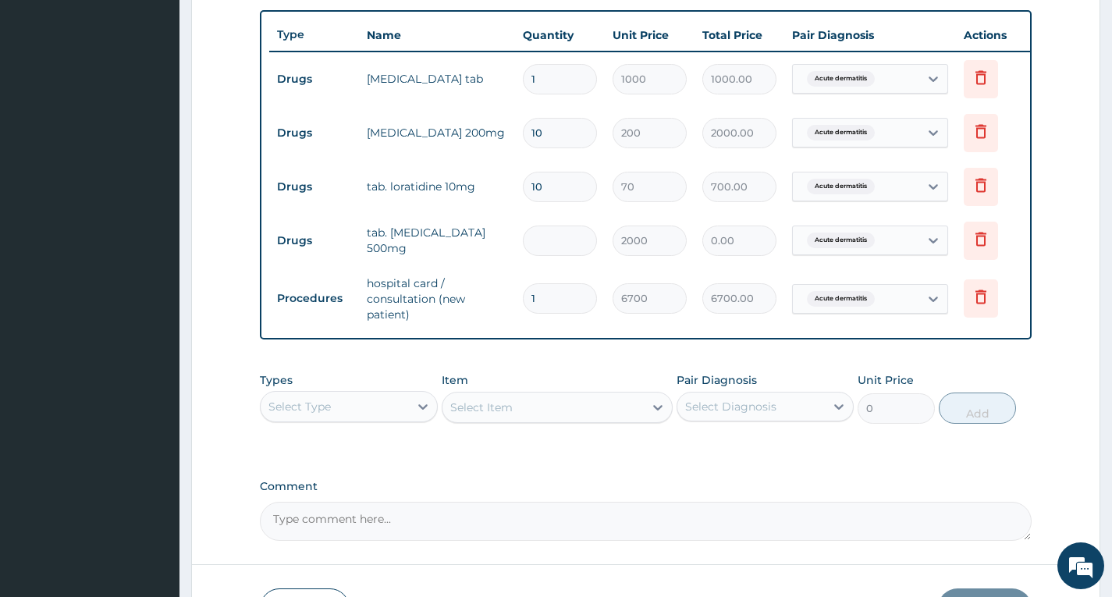
type input "4000.00"
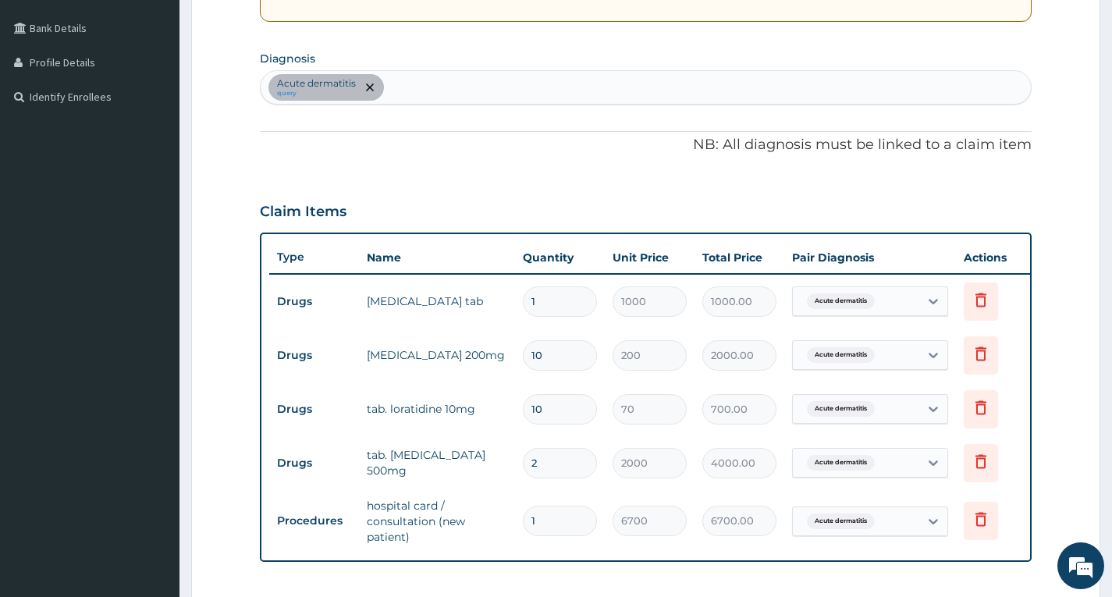
scroll to position [336, 0]
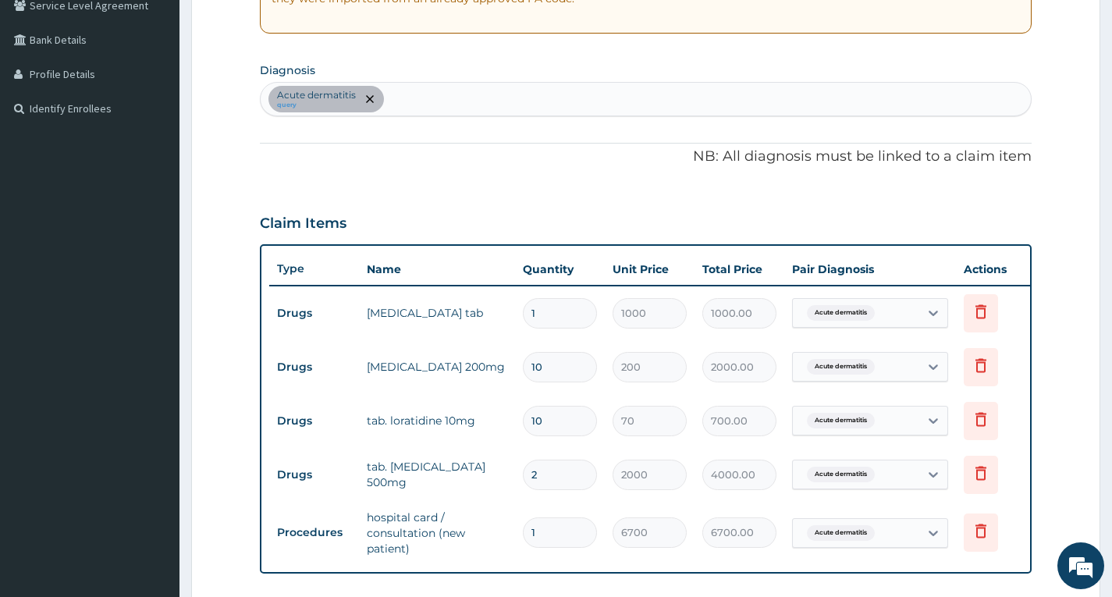
type input "2"
click at [428, 98] on div "Acute dermatitis query" at bounding box center [646, 99] width 771 height 33
type input "UTI"
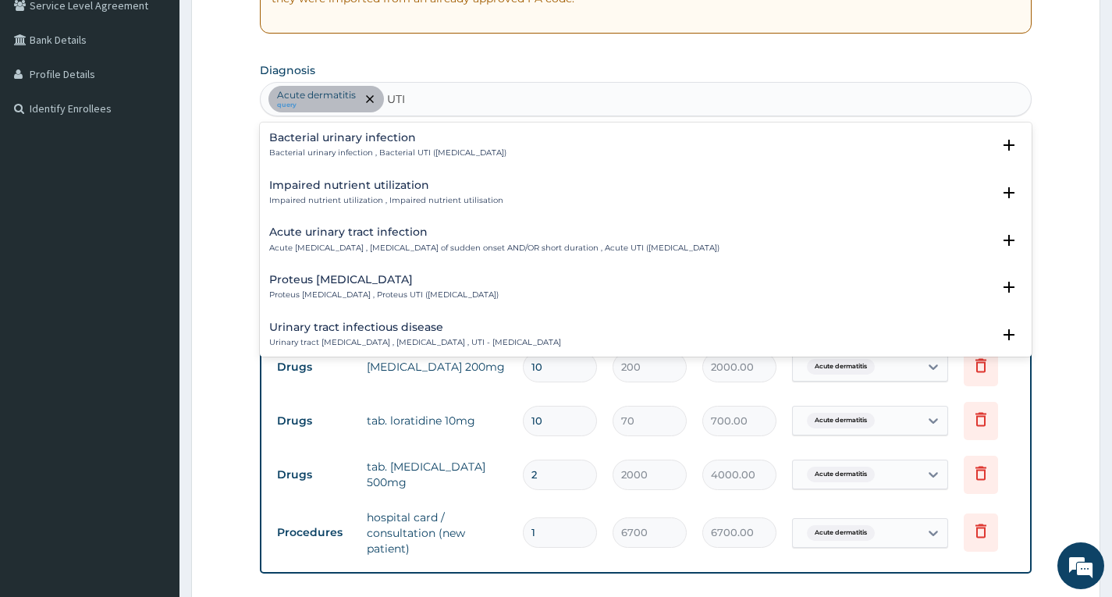
click at [390, 335] on div "Urinary tract infectious disease Urinary tract infectious disease , Urinary tra…" at bounding box center [415, 335] width 292 height 27
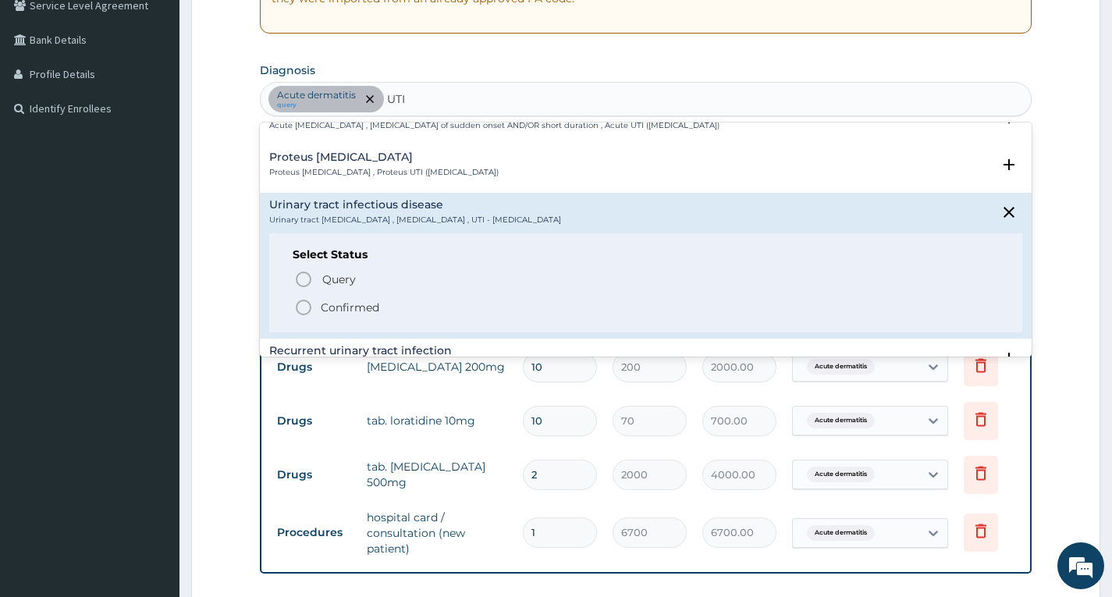
scroll to position [156, 0]
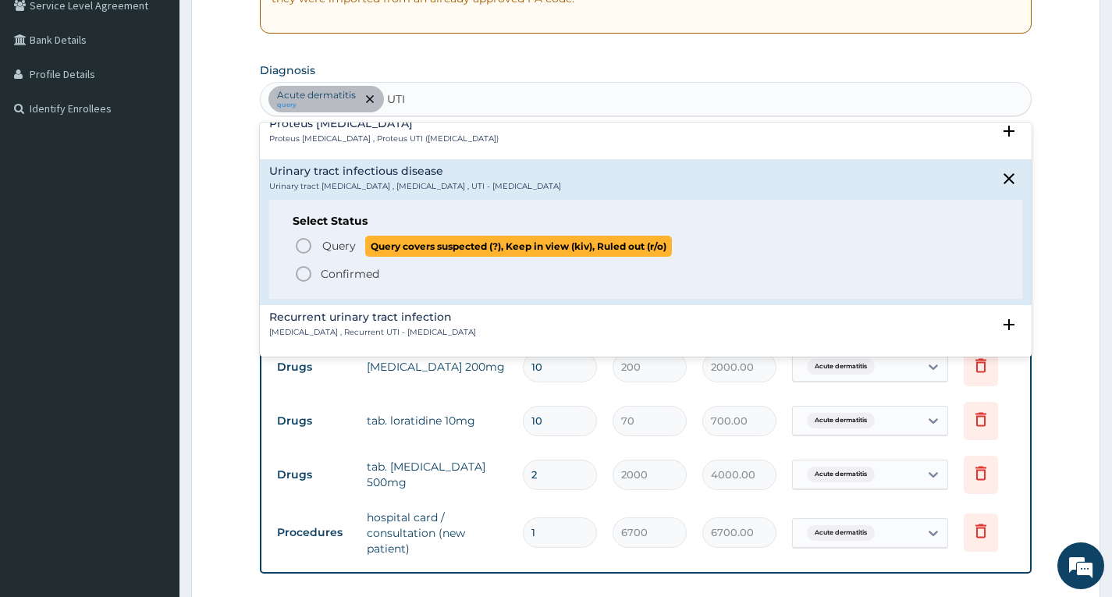
click at [365, 253] on span "Query covers suspected (?), Keep in view (kiv), Ruled out (r/o)" at bounding box center [518, 246] width 307 height 21
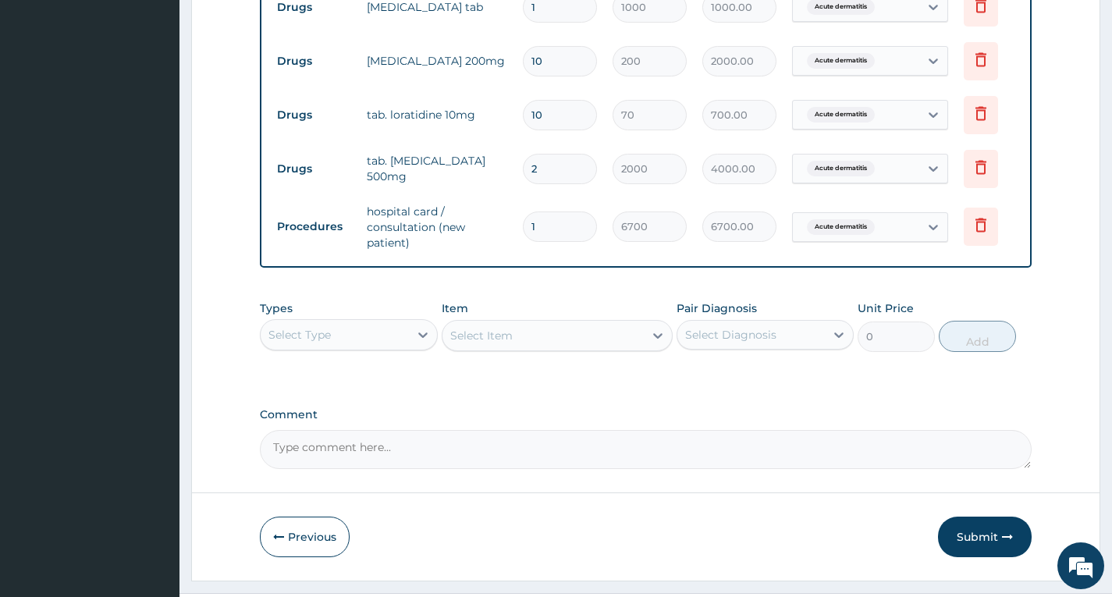
scroll to position [690, 0]
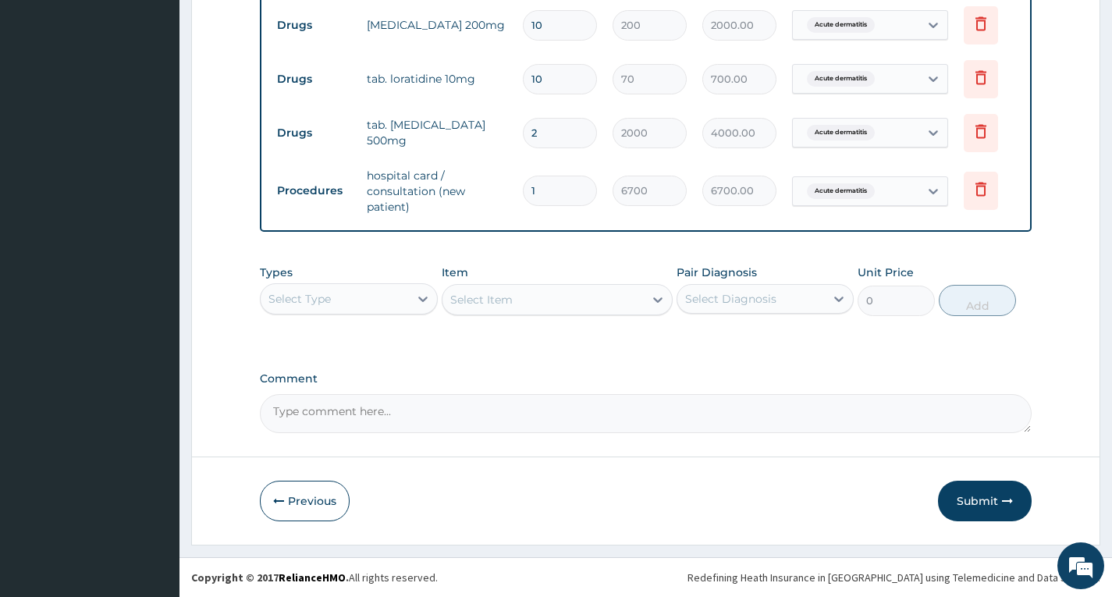
click at [386, 290] on div "Select Type" at bounding box center [335, 299] width 148 height 25
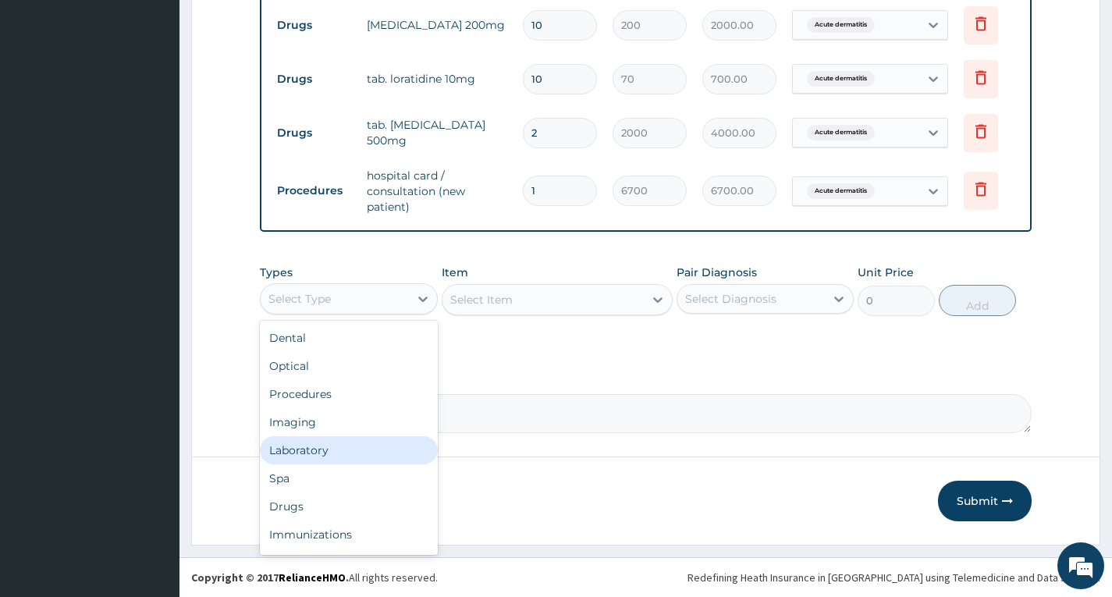
click at [372, 455] on div "Laboratory" at bounding box center [348, 450] width 177 height 28
click at [380, 305] on div "Laboratory" at bounding box center [335, 299] width 148 height 25
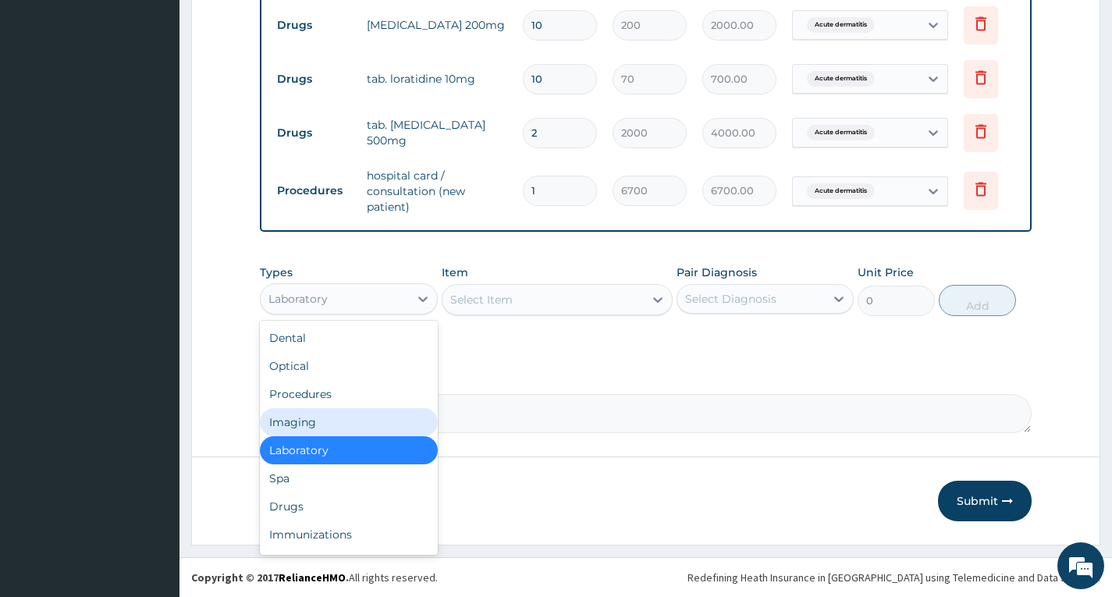
drag, startPoint x: 362, startPoint y: 415, endPoint x: 371, endPoint y: 415, distance: 8.6
click at [363, 416] on div "Imaging" at bounding box center [348, 422] width 177 height 28
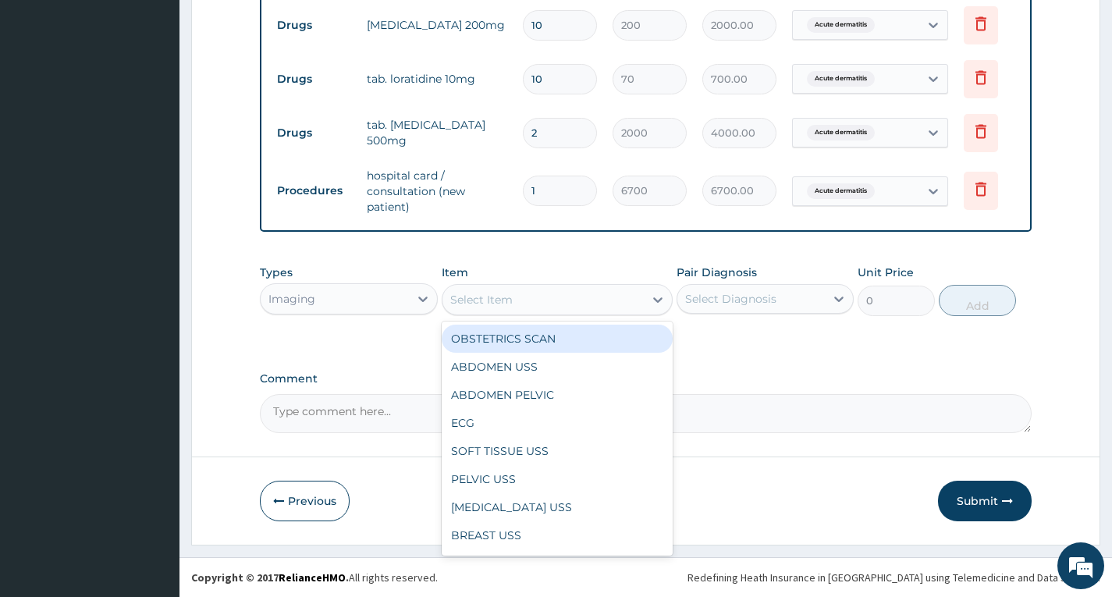
click at [550, 296] on div "Select Item" at bounding box center [544, 299] width 202 height 25
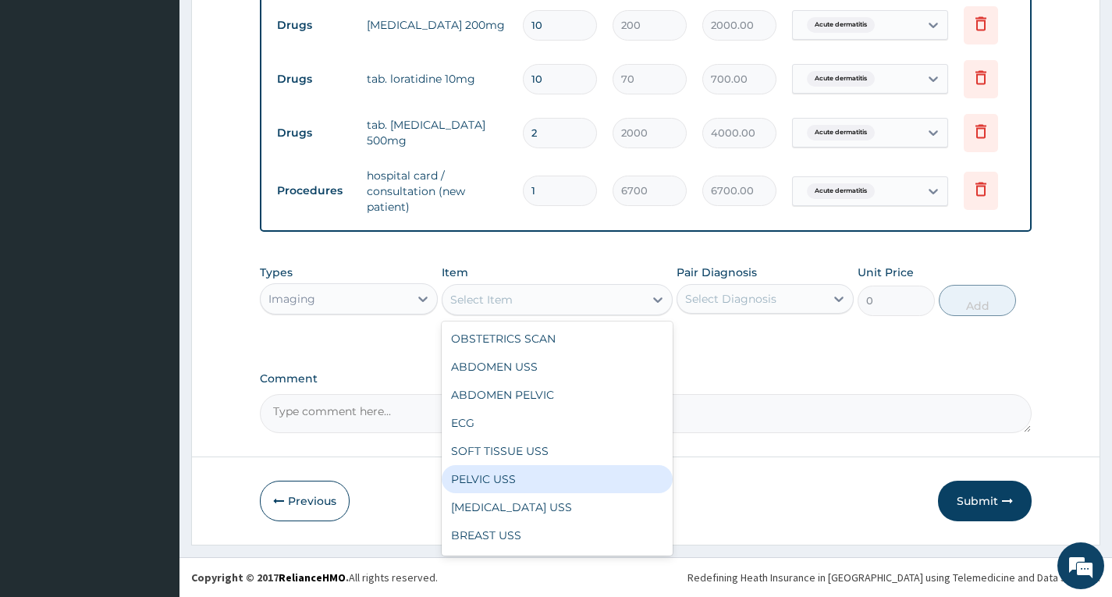
click at [546, 489] on div "PELVIC USS" at bounding box center [558, 479] width 232 height 28
type input "4500"
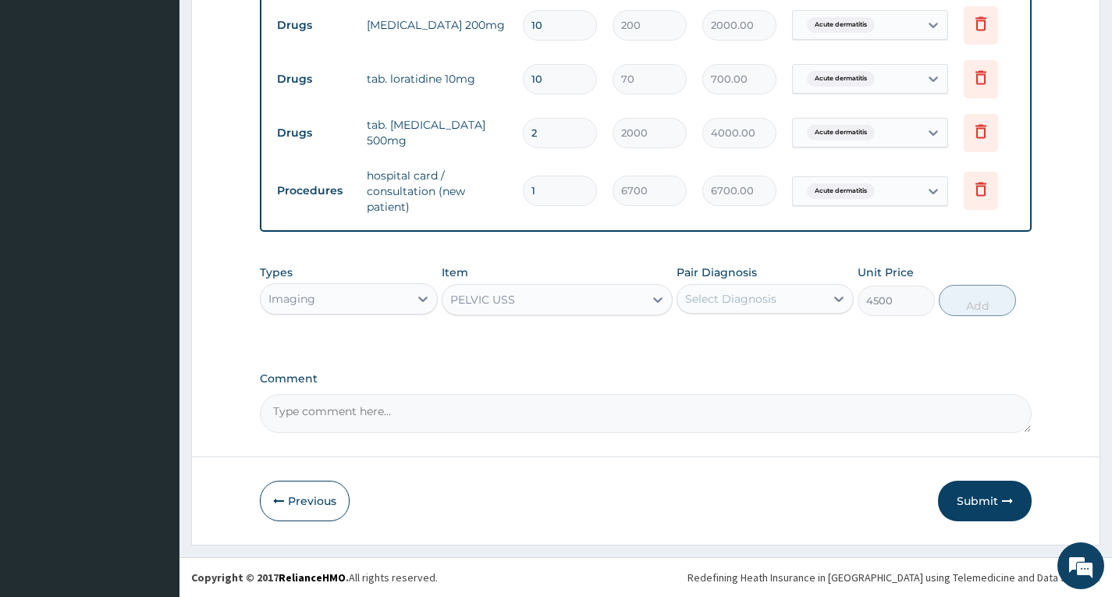
click at [767, 291] on div "Select Diagnosis" at bounding box center [730, 299] width 91 height 16
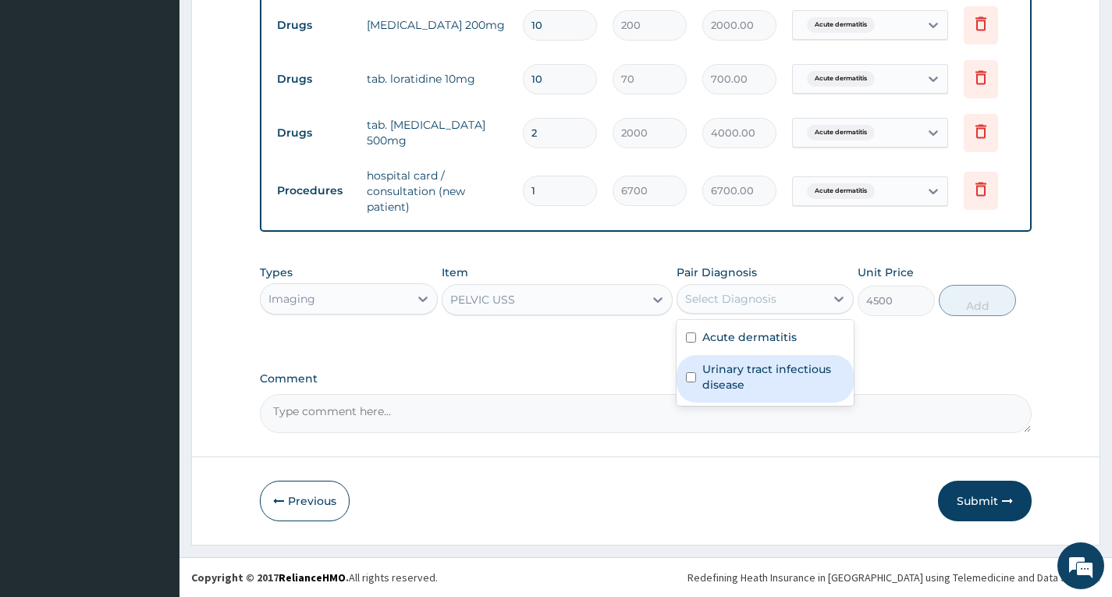
drag, startPoint x: 744, startPoint y: 363, endPoint x: 796, endPoint y: 336, distance: 58.7
click at [743, 362] on label "Urinary tract infectious disease" at bounding box center [774, 376] width 142 height 31
checkbox input "true"
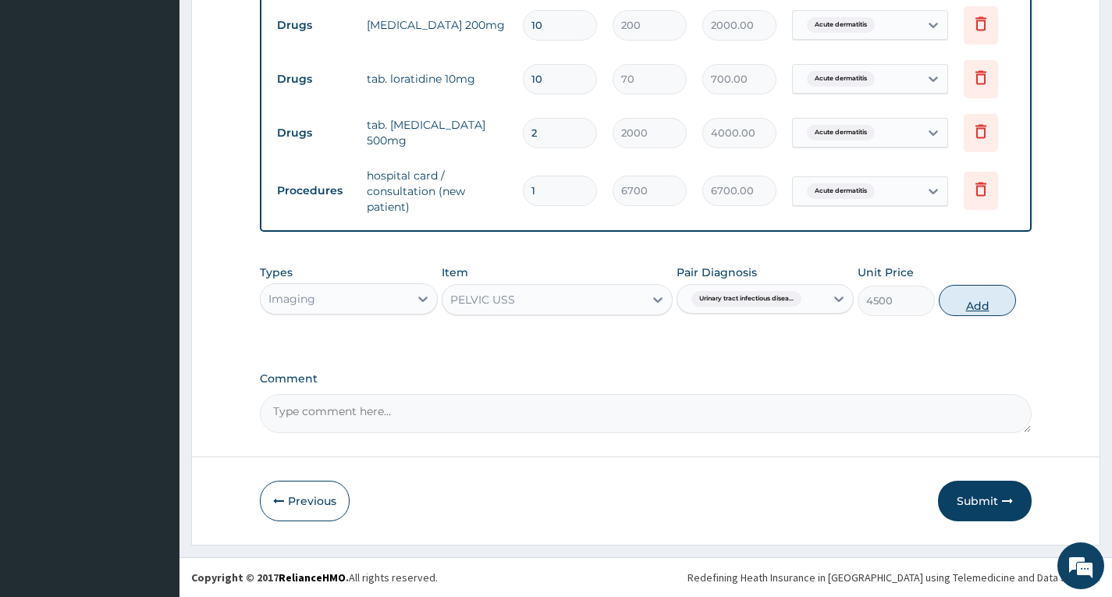
click at [976, 292] on button "Add" at bounding box center [977, 300] width 77 height 31
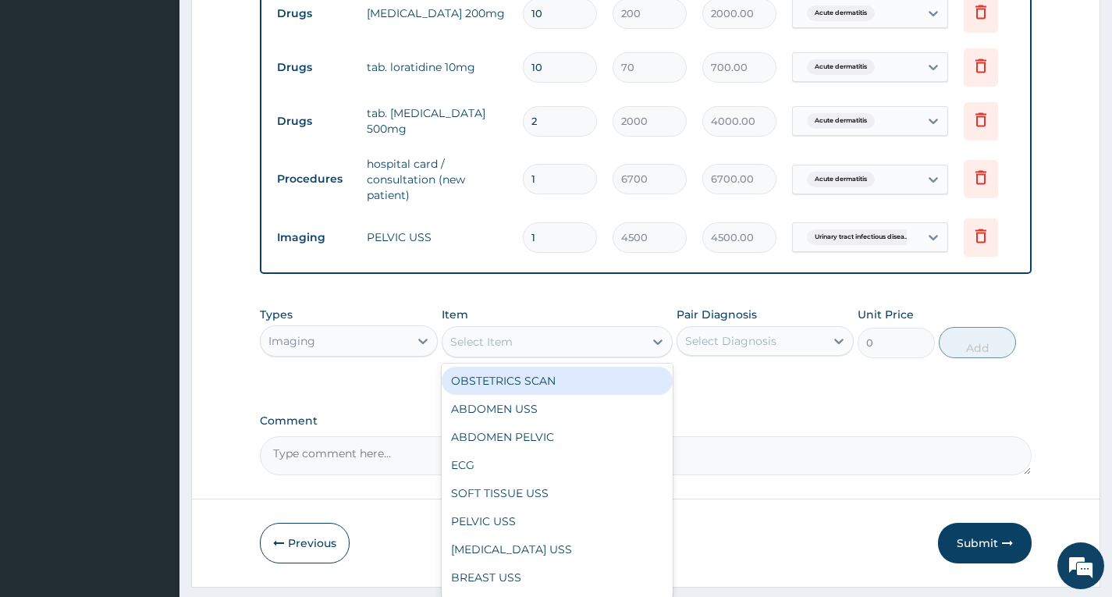
click at [536, 348] on div "Select Item" at bounding box center [544, 341] width 202 height 25
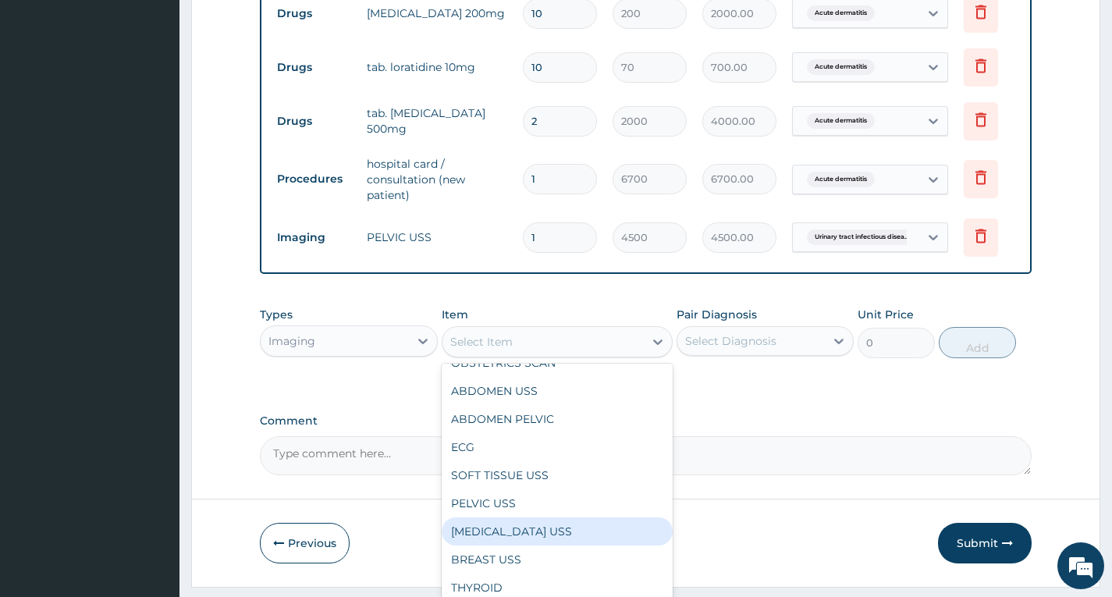
scroll to position [0, 0]
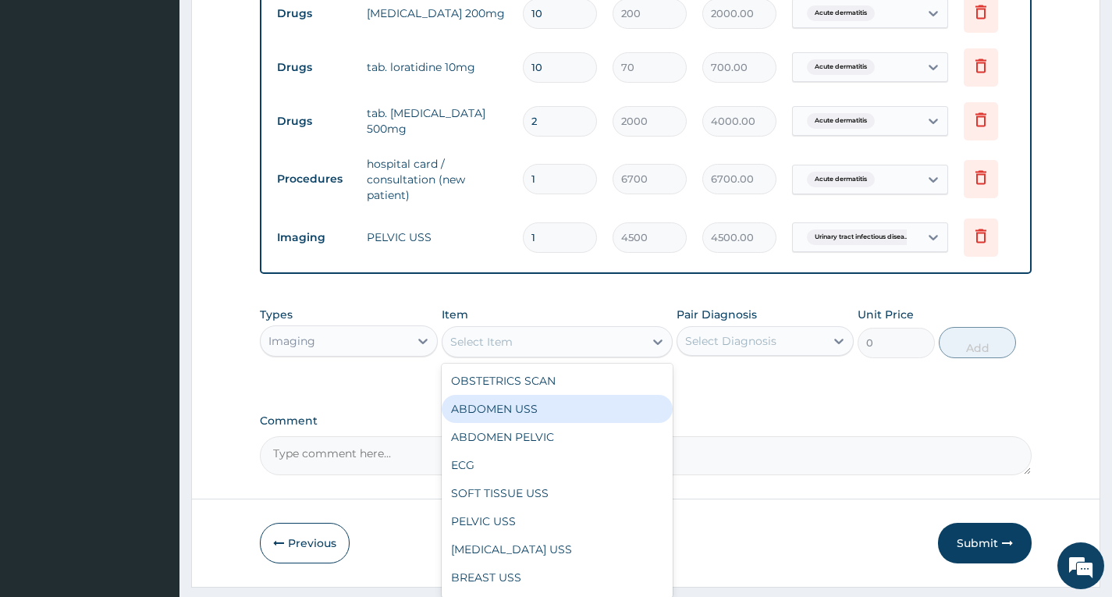
click at [557, 423] on div "ABDOMEN USS" at bounding box center [558, 409] width 232 height 28
type input "4500"
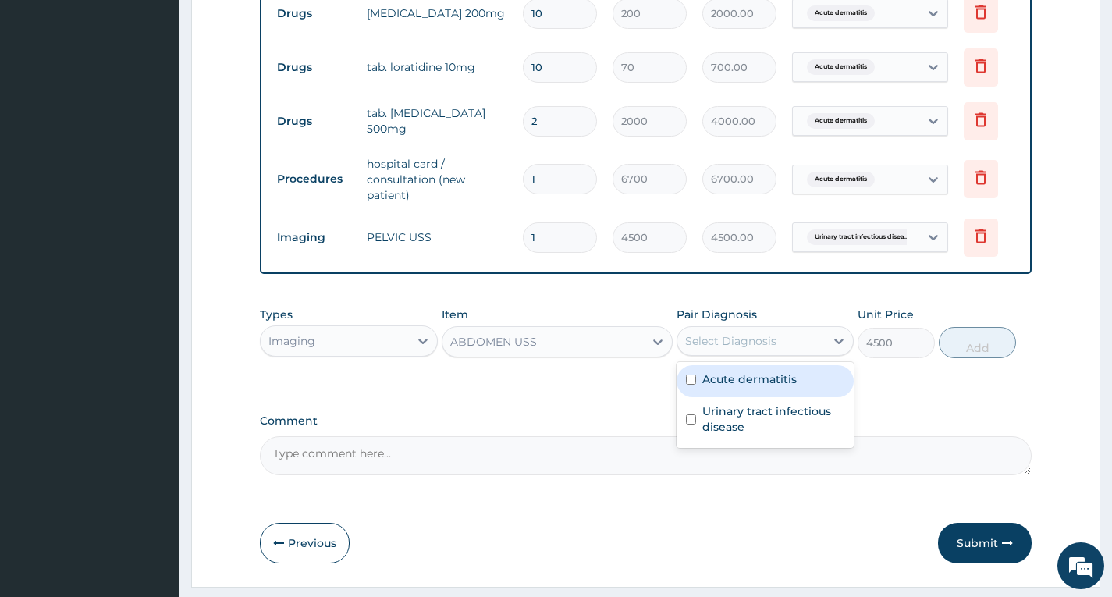
click at [724, 349] on div "Select Diagnosis" at bounding box center [730, 341] width 91 height 16
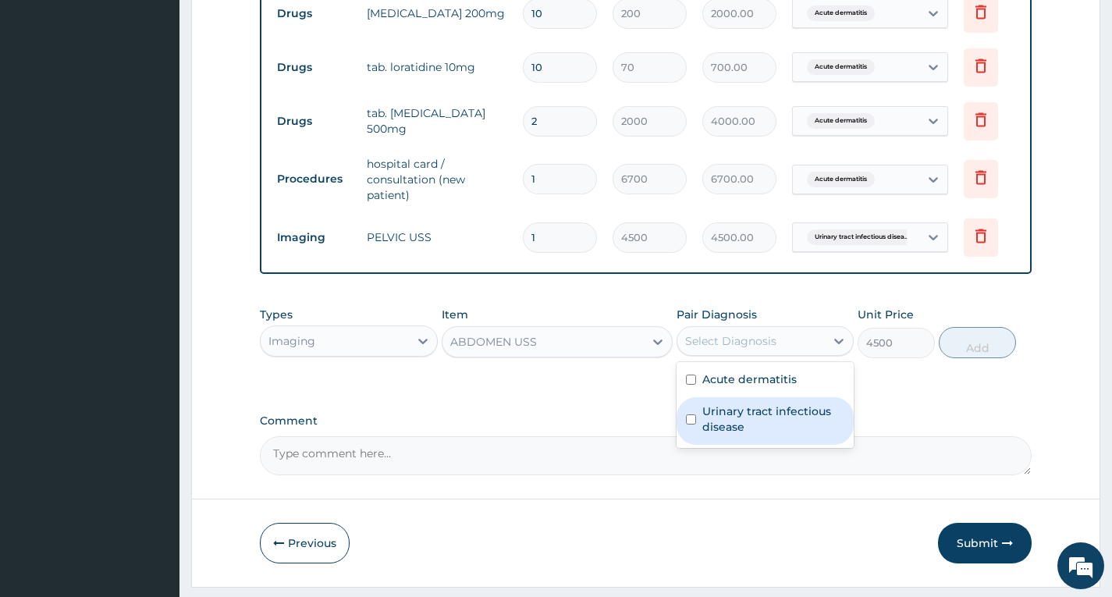
click at [698, 429] on div "Urinary tract infectious disease" at bounding box center [765, 421] width 177 height 48
checkbox input "true"
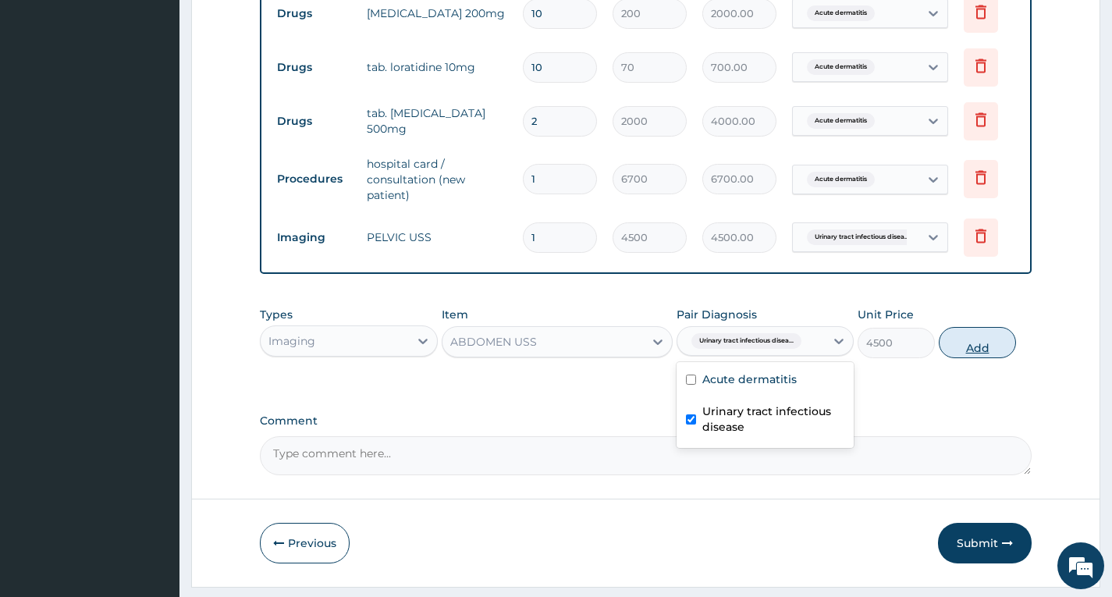
click at [941, 358] on button "Add" at bounding box center [977, 342] width 77 height 31
type input "0"
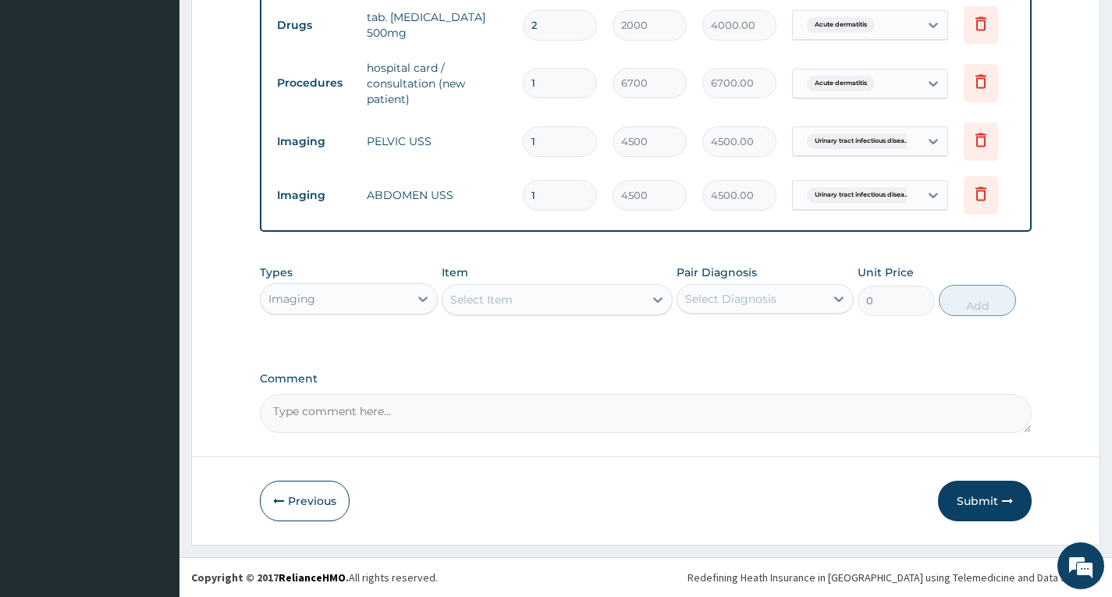
scroll to position [798, 0]
click at [979, 500] on button "Submit" at bounding box center [985, 501] width 94 height 41
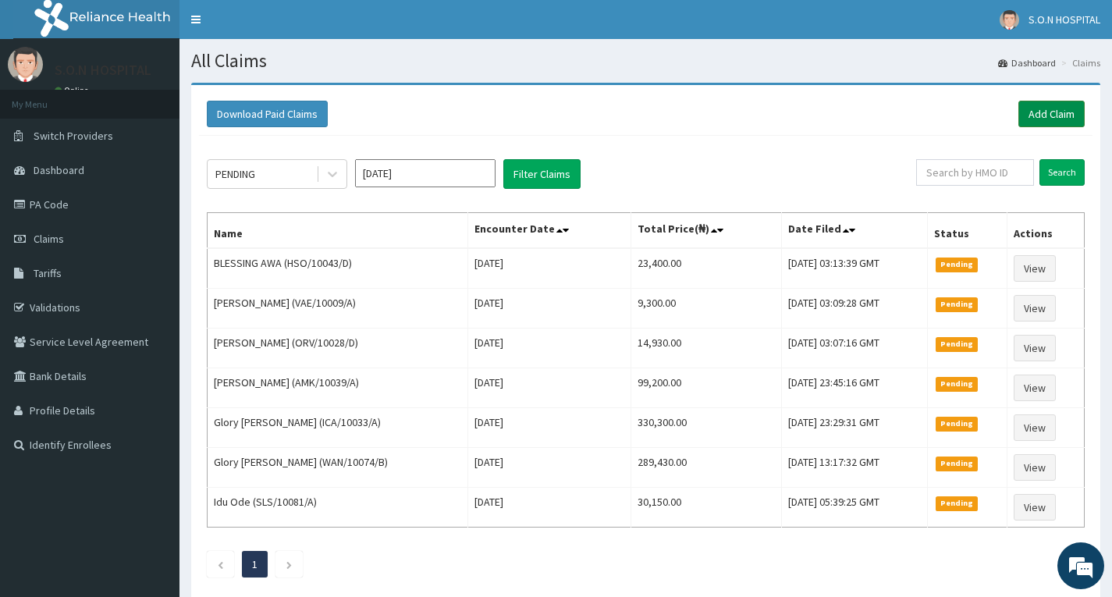
click at [1044, 126] on link "Add Claim" at bounding box center [1052, 114] width 66 height 27
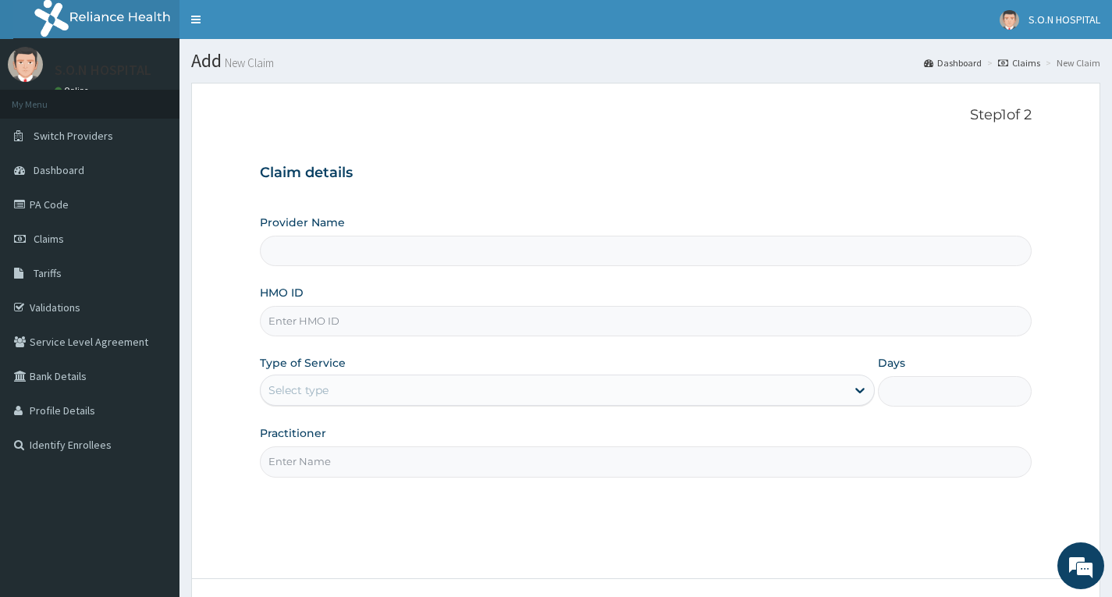
type input "SISTERS OF [GEOGRAPHIC_DATA]"
click at [411, 321] on input "HMO ID" at bounding box center [646, 321] width 772 height 30
type input "CBM/10006/B"
click at [408, 396] on div "Select type" at bounding box center [554, 390] width 586 height 25
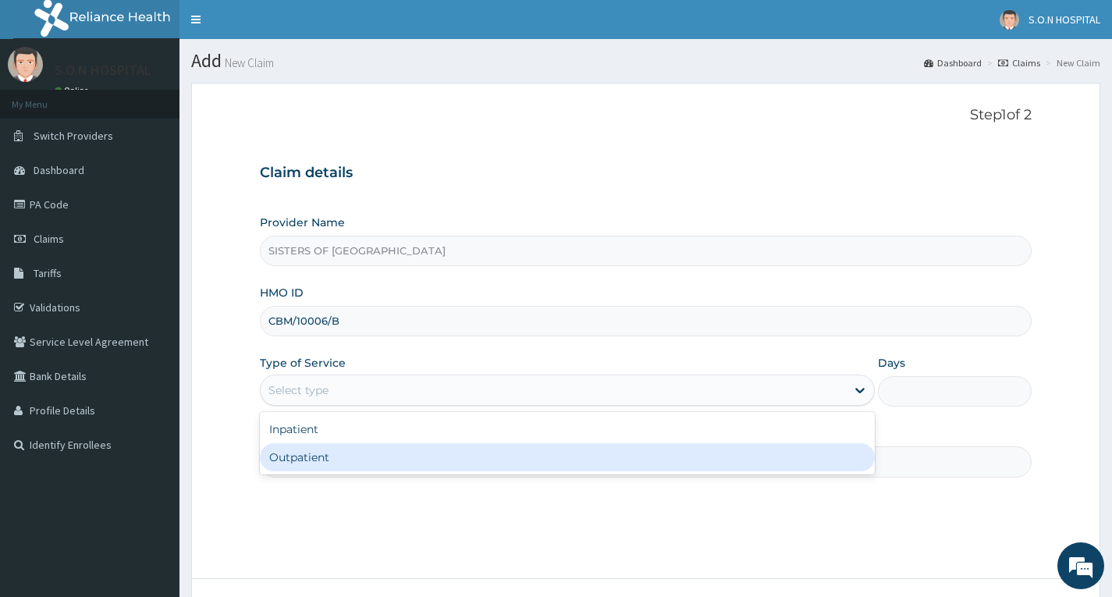
click at [403, 443] on div "Outpatient" at bounding box center [567, 457] width 615 height 28
type input "1"
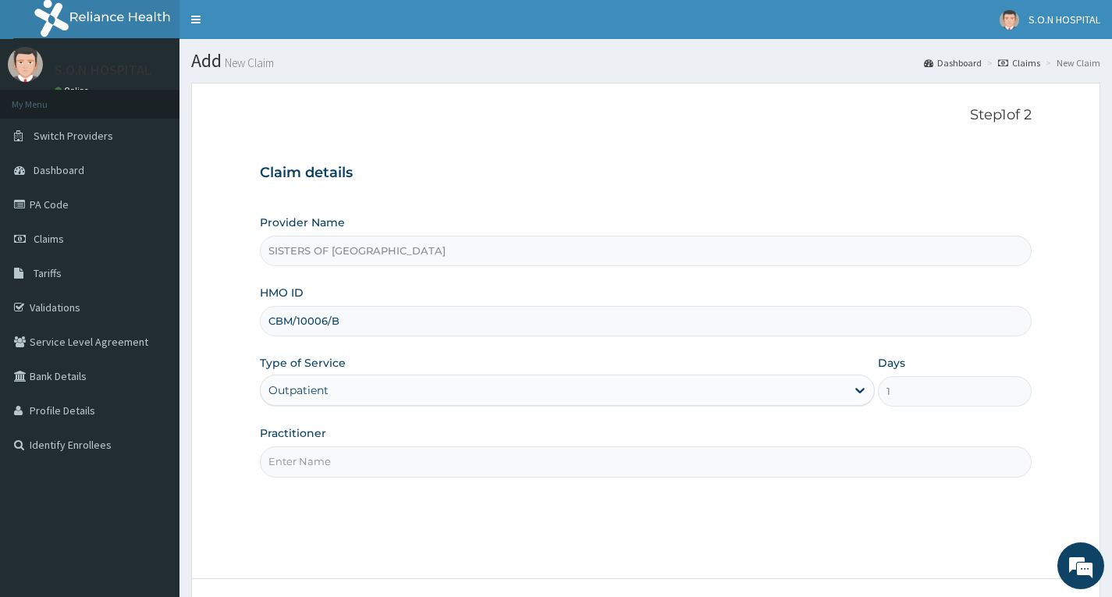
click at [404, 457] on input "Practitioner" at bounding box center [646, 462] width 772 height 30
type input "Dr. Uzo"
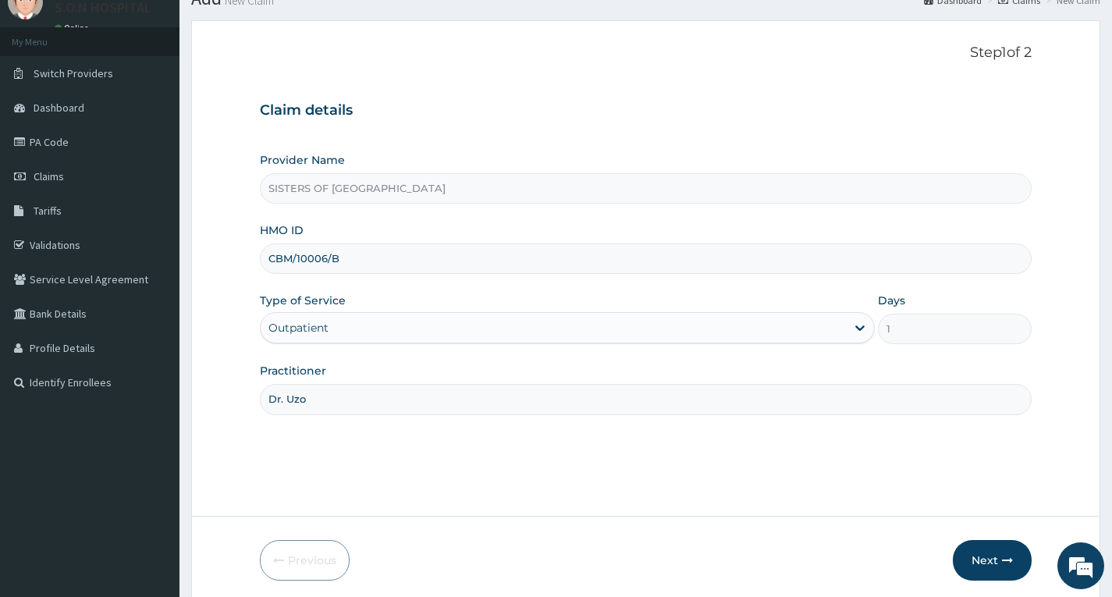
scroll to position [122, 0]
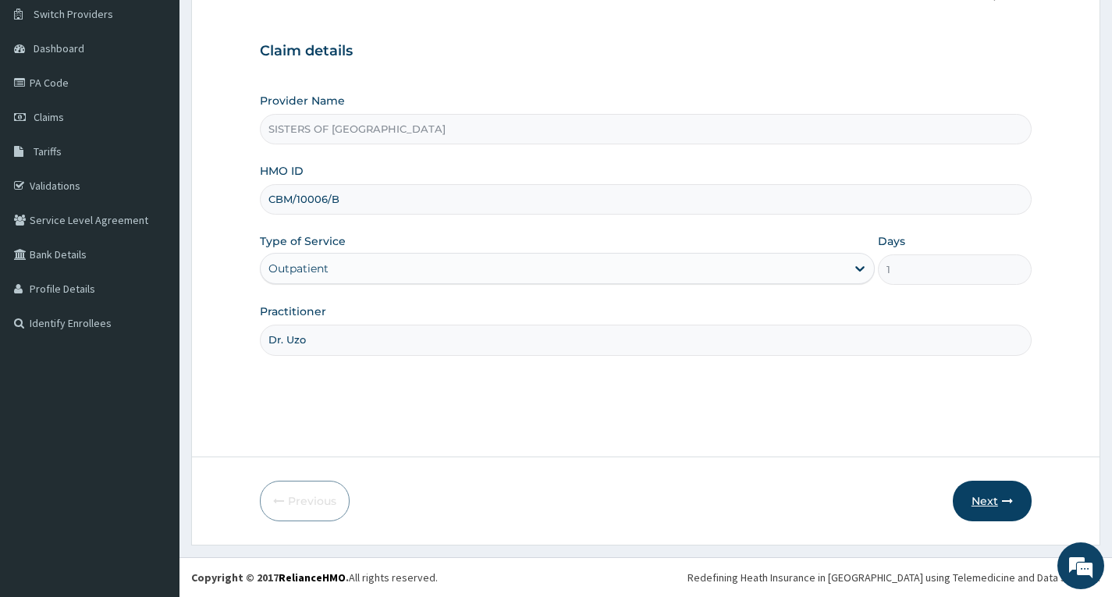
click at [990, 500] on button "Next" at bounding box center [992, 501] width 79 height 41
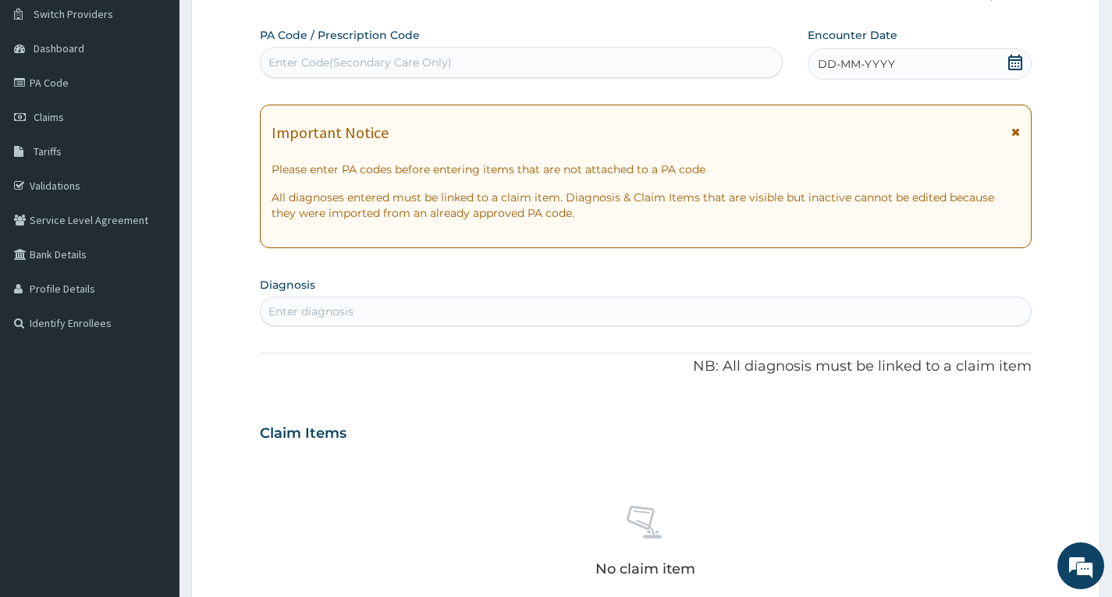
click at [589, 66] on div "Enter Code(Secondary Care Only)" at bounding box center [522, 62] width 522 height 25
type input "PA/08903D"
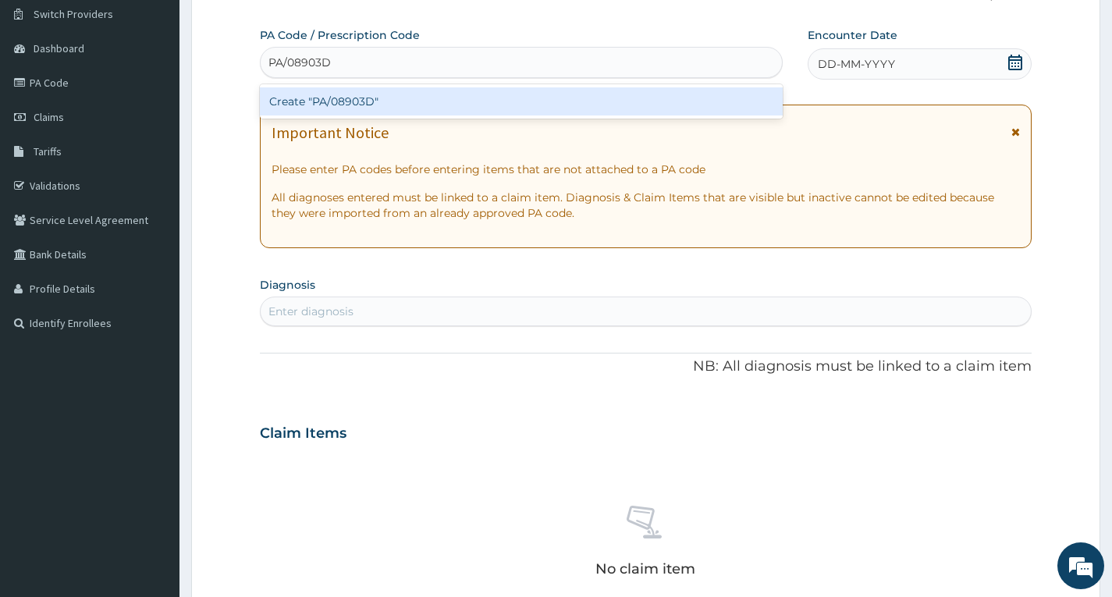
click at [520, 94] on div "Create "PA/08903D"" at bounding box center [521, 101] width 523 height 28
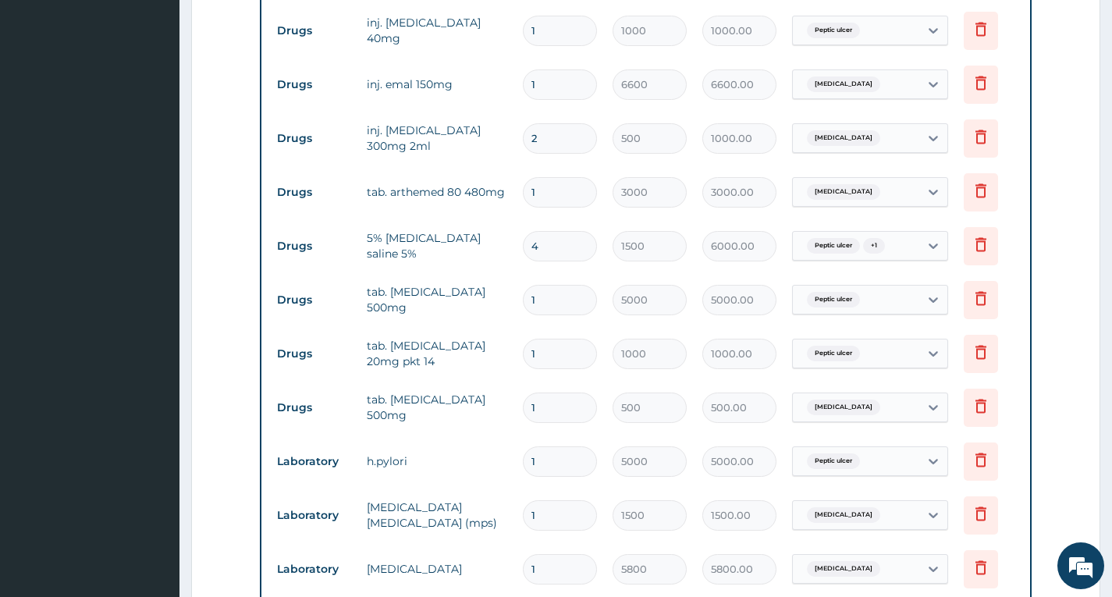
scroll to position [710, 0]
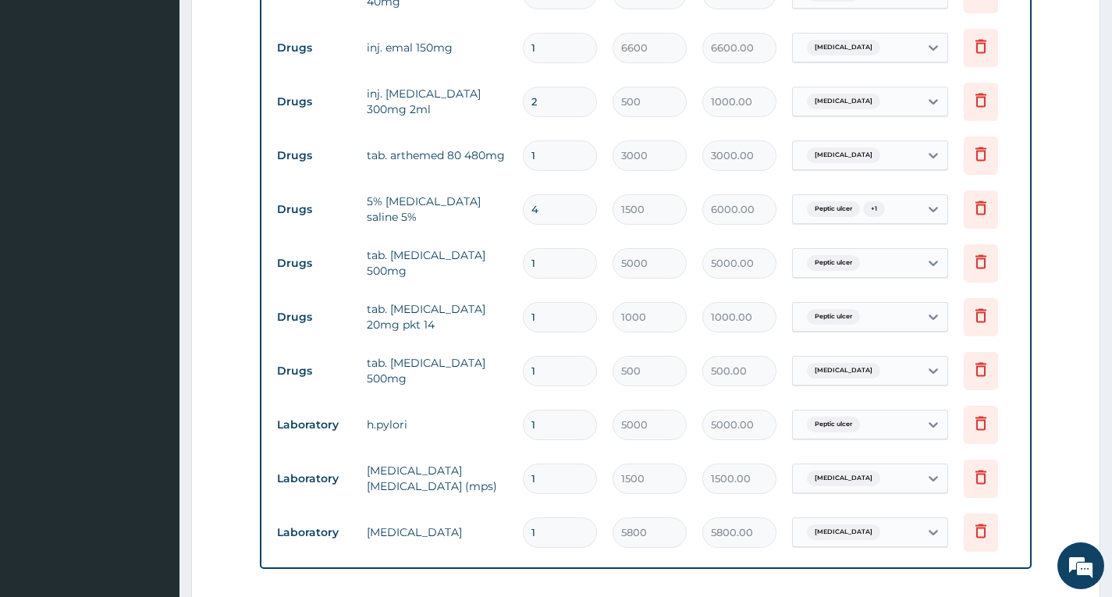
click at [563, 380] on input "1" at bounding box center [560, 371] width 74 height 30
type input "0.00"
type input "2"
type input "1000.00"
type input "2"
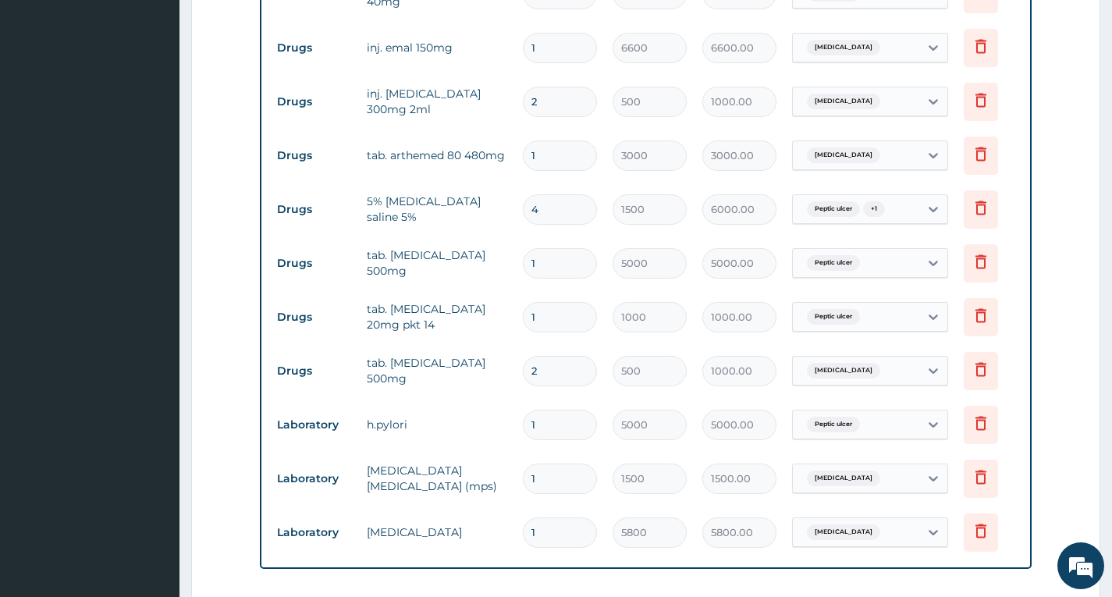
click at [561, 163] on input "1" at bounding box center [560, 156] width 74 height 30
type input "0.00"
type input "2"
type input "6000.00"
type input "0.00"
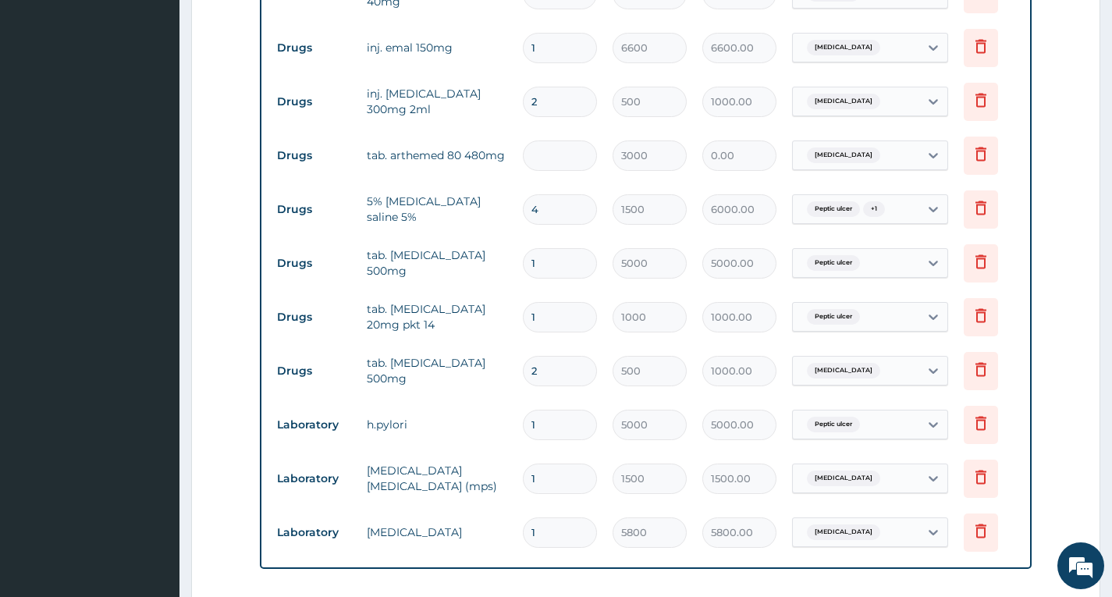
type input "1"
type input "3000.00"
click at [569, 52] on input "1" at bounding box center [560, 48] width 74 height 30
type input "0.00"
type input "2"
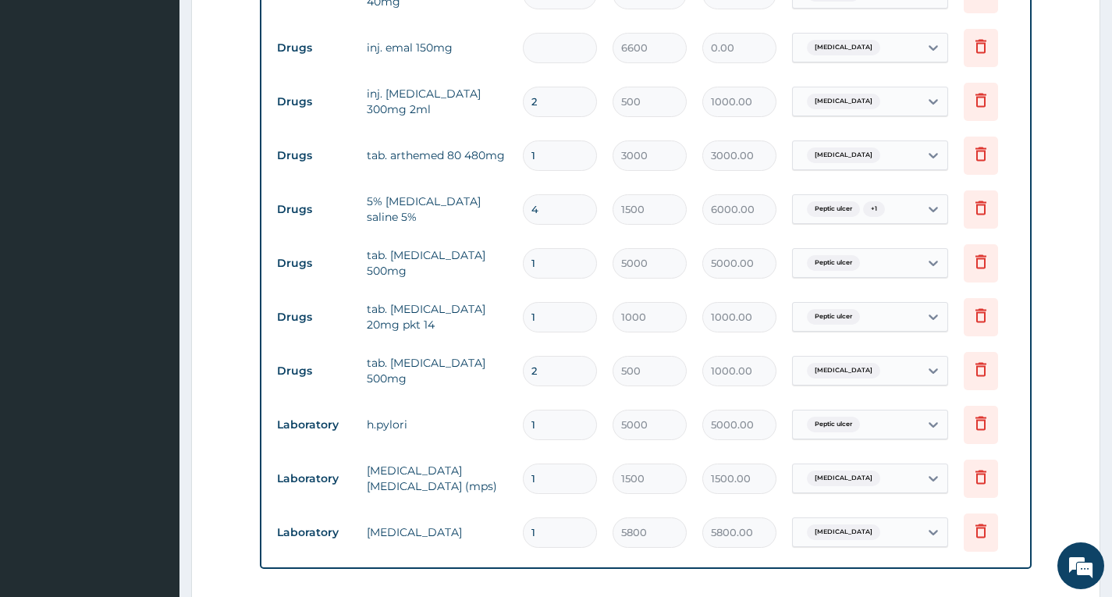
type input "13200.00"
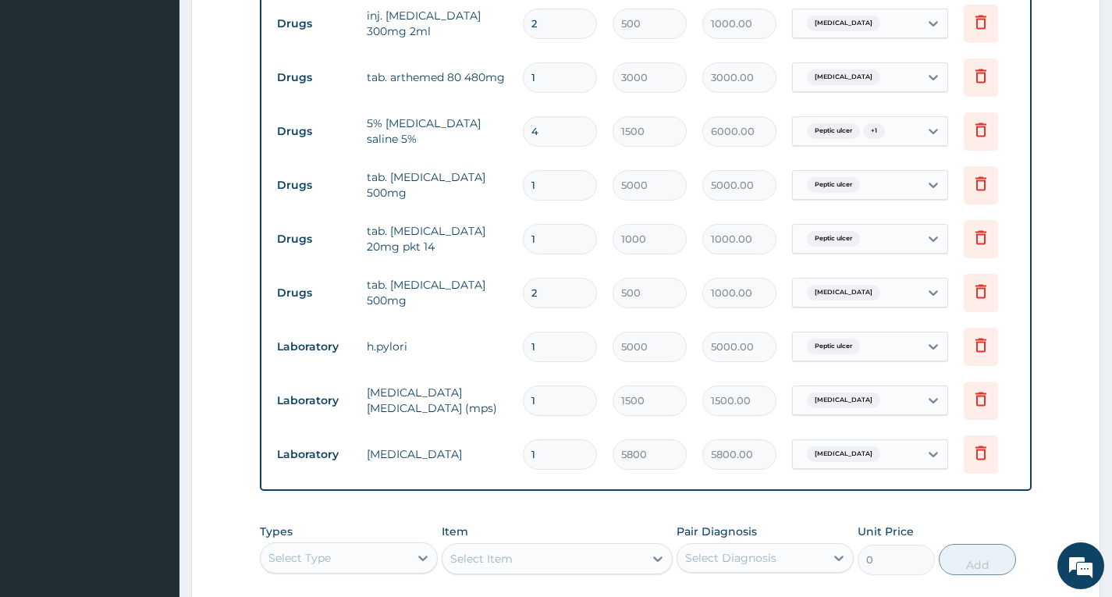
scroll to position [866, 0]
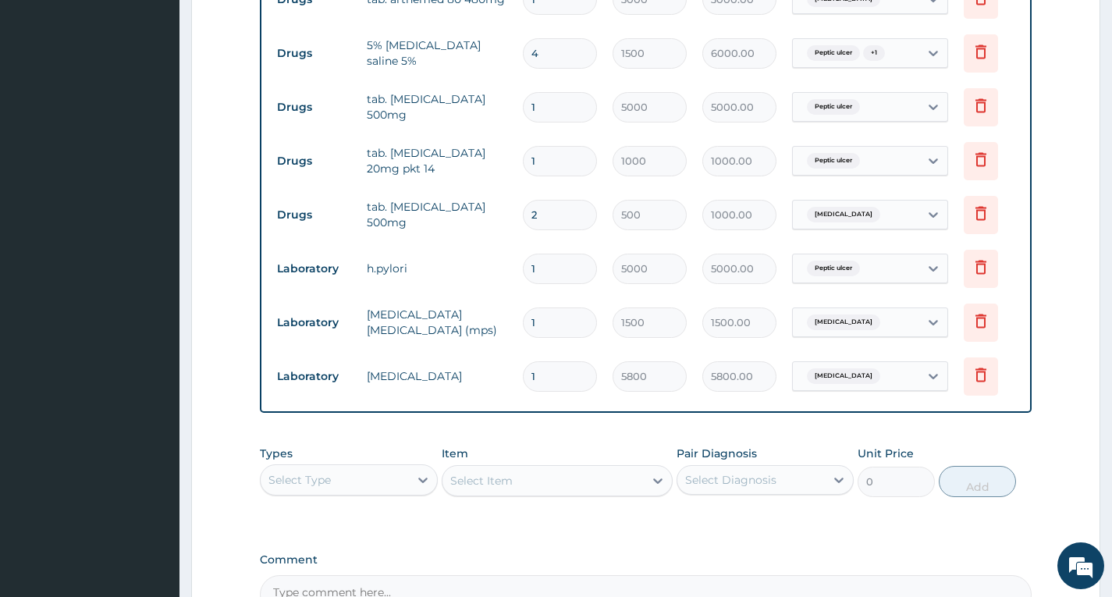
type input "25"
type input "165000.00"
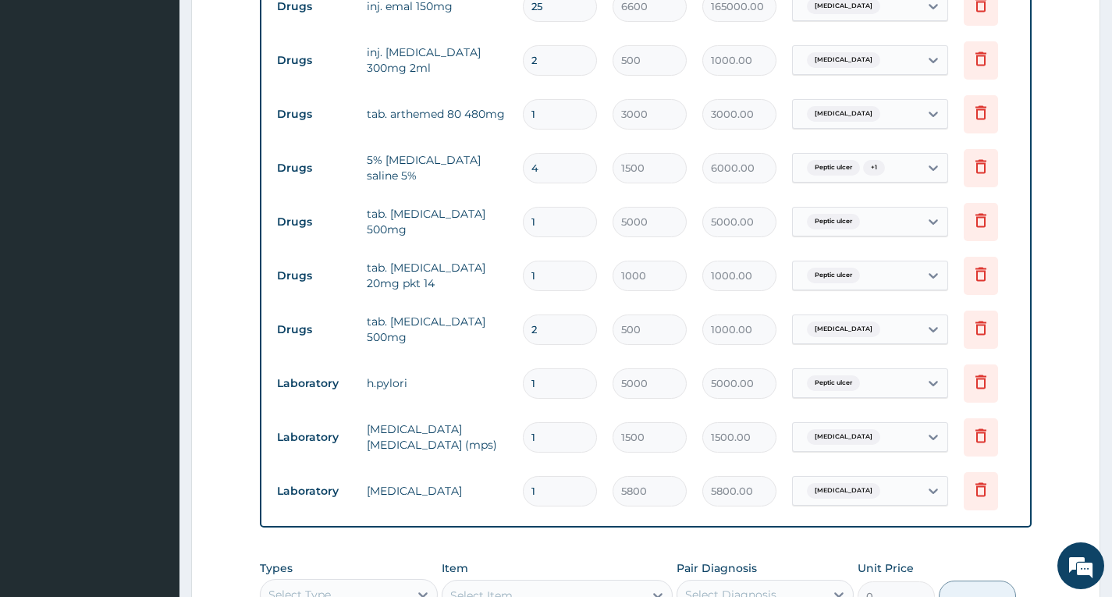
scroll to position [673, 0]
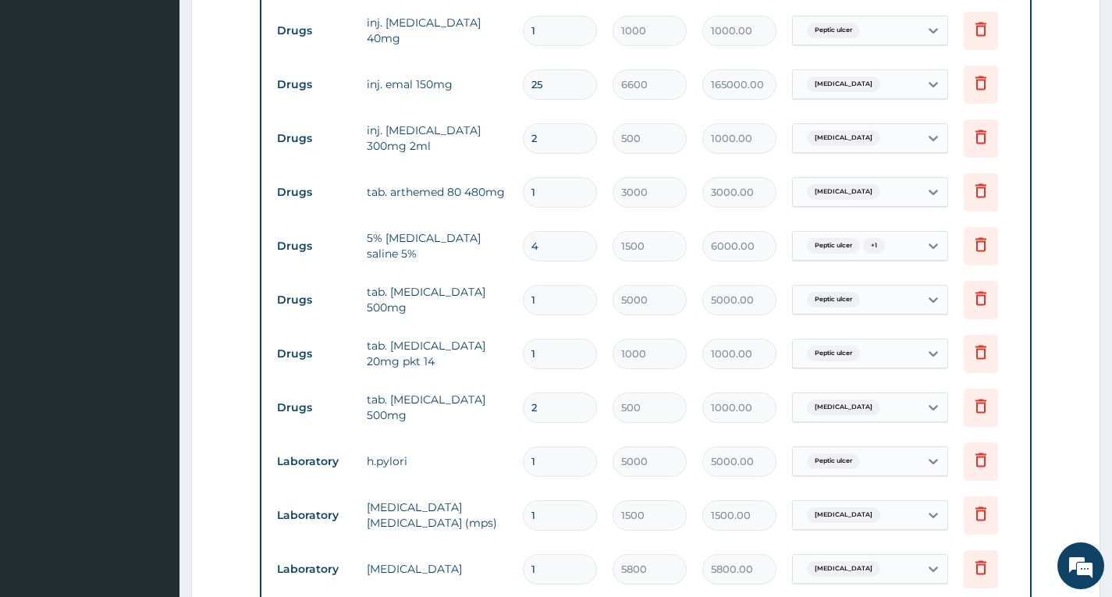
type input "2"
type input "13200.00"
type input "1"
type input "6600.00"
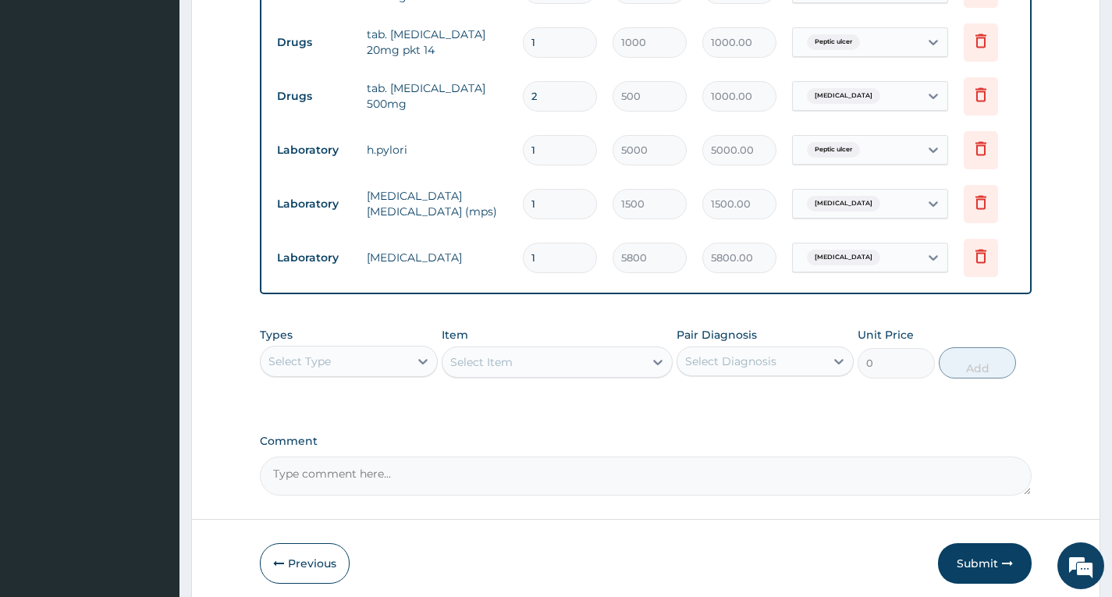
scroll to position [1059, 0]
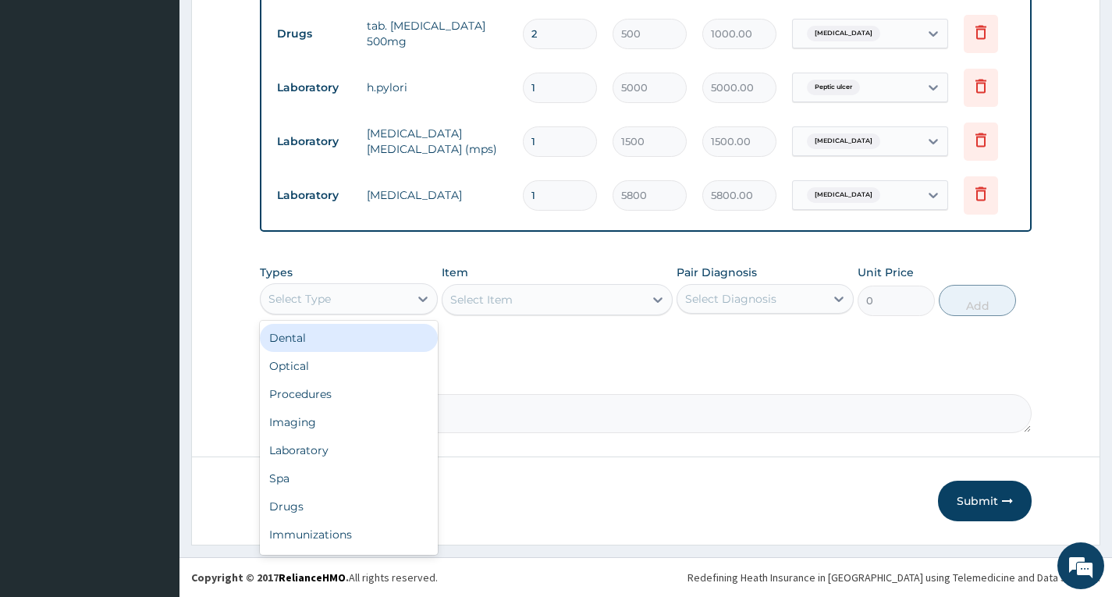
click at [378, 299] on div "Select Type" at bounding box center [335, 299] width 148 height 25
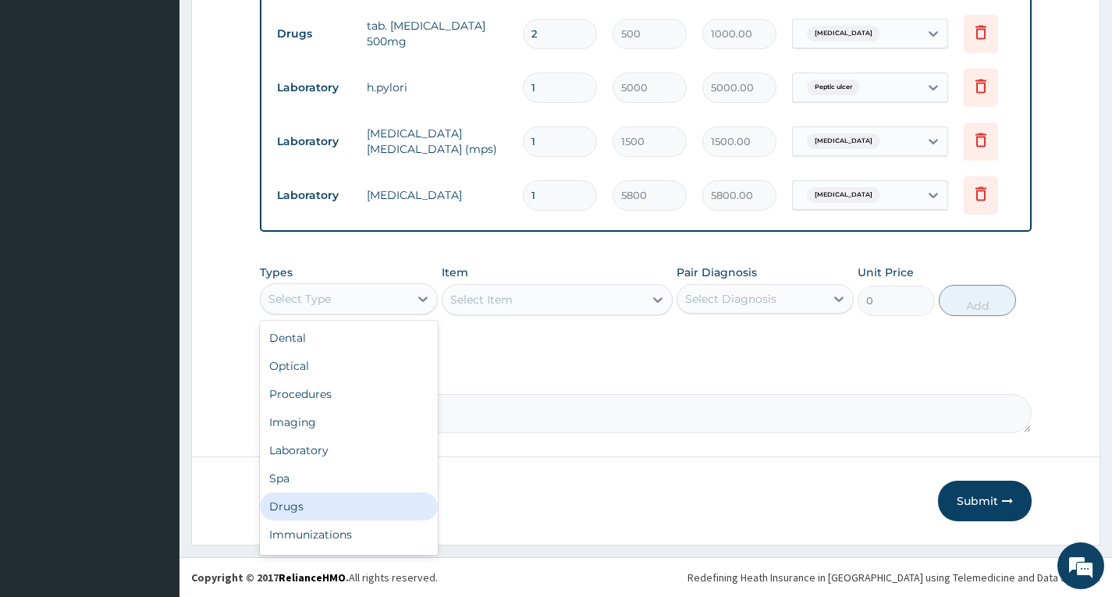
click at [361, 504] on div "Drugs" at bounding box center [348, 507] width 177 height 28
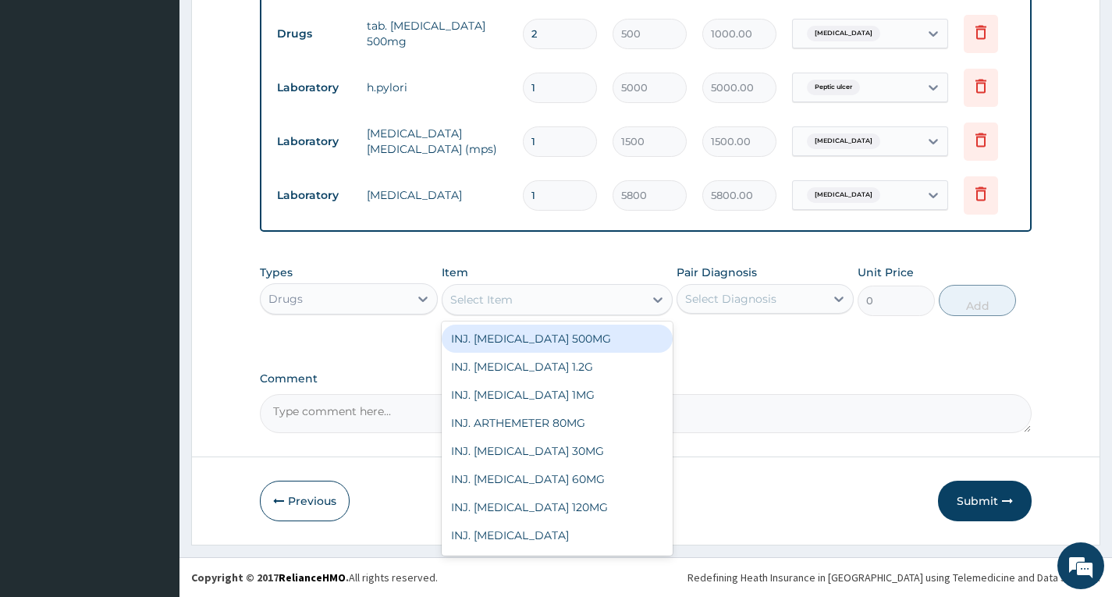
click at [576, 294] on div "Select Item" at bounding box center [544, 299] width 202 height 25
type input "5%"
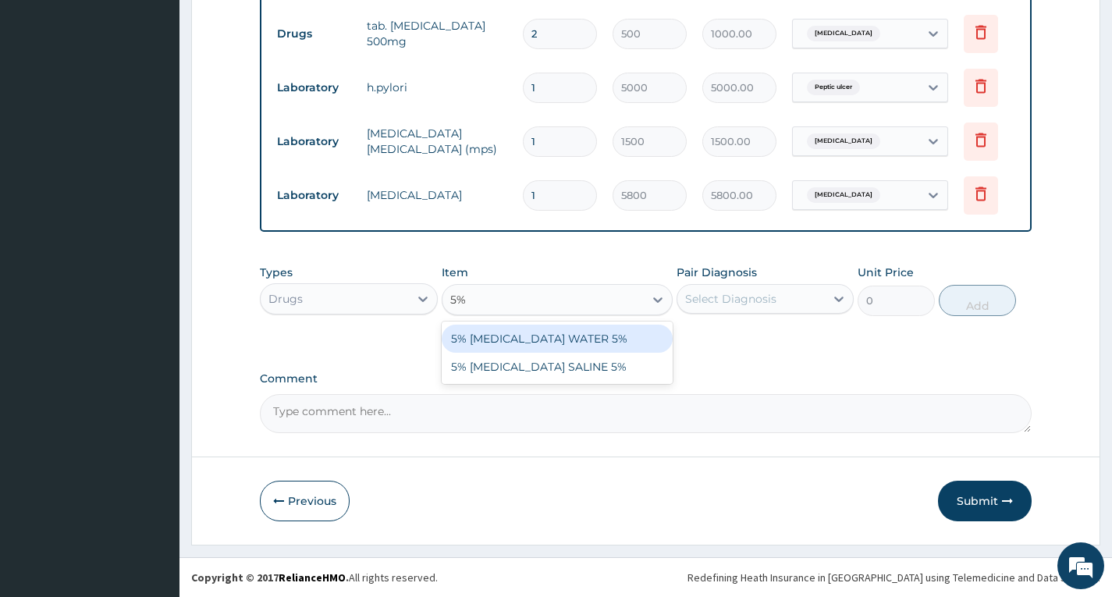
click at [582, 347] on div "5% [MEDICAL_DATA] WATER 5%" at bounding box center [558, 339] width 232 height 28
type input "1500"
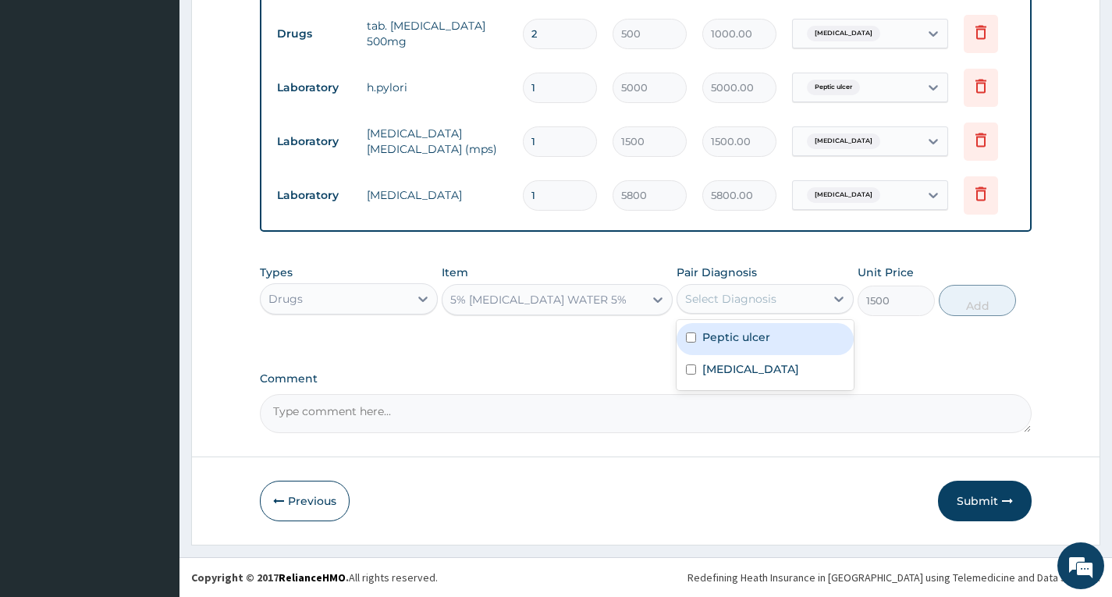
click at [737, 301] on div "Select Diagnosis" at bounding box center [730, 299] width 91 height 16
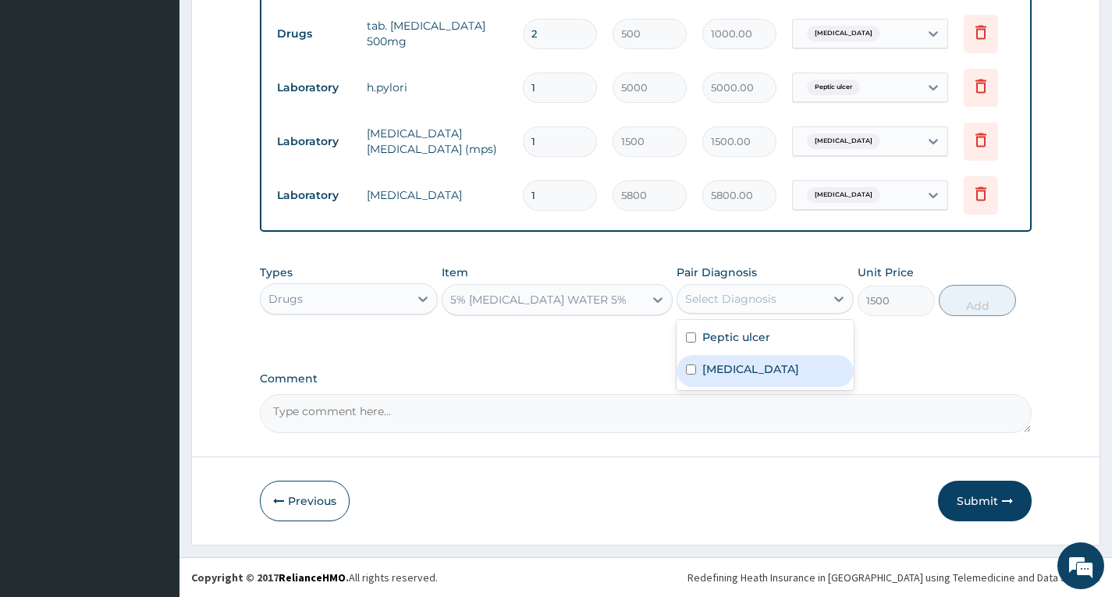
click at [740, 367] on label "[MEDICAL_DATA]" at bounding box center [751, 369] width 97 height 16
checkbox input "true"
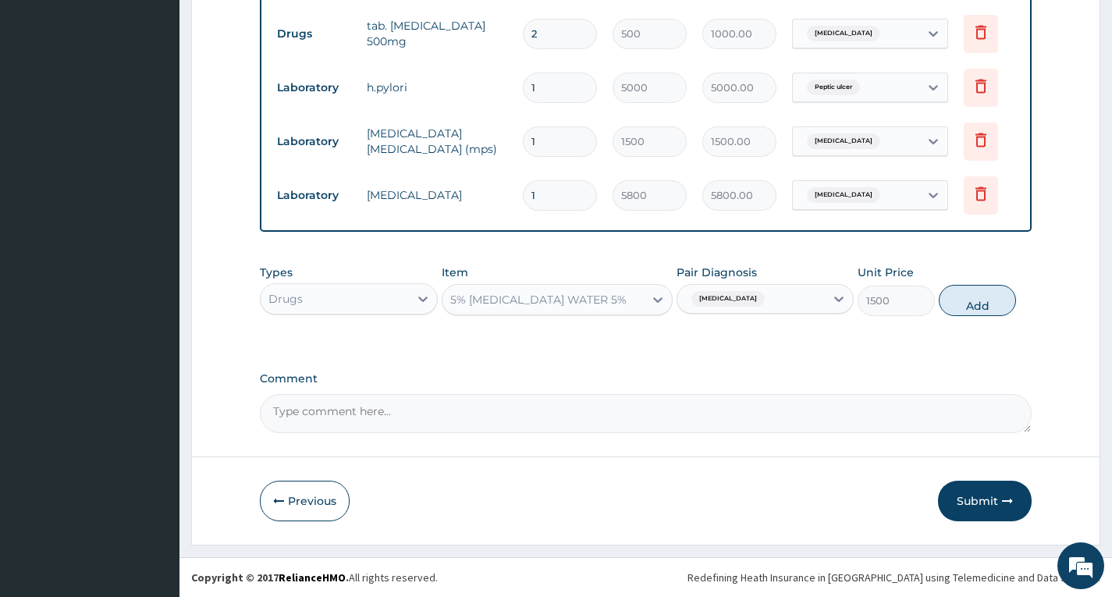
click at [761, 300] on div "[MEDICAL_DATA]" at bounding box center [752, 299] width 148 height 27
click at [756, 301] on div "[MEDICAL_DATA]" at bounding box center [752, 299] width 148 height 27
click at [755, 347] on div "Peptic ulcer" at bounding box center [765, 339] width 177 height 32
checkbox input "true"
click at [957, 303] on button "Add" at bounding box center [977, 300] width 77 height 31
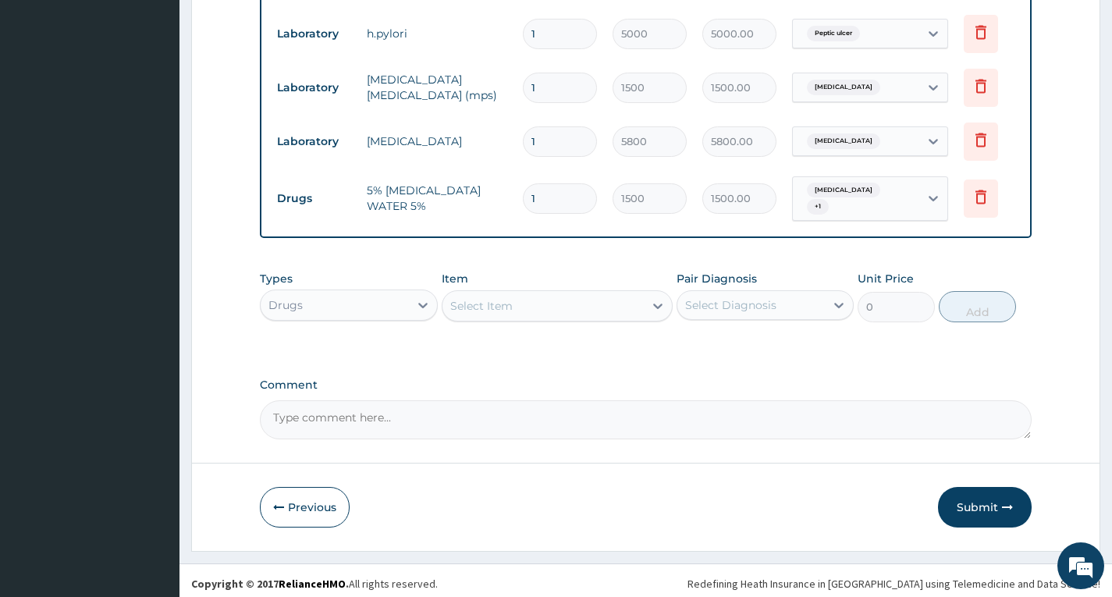
scroll to position [1112, 0]
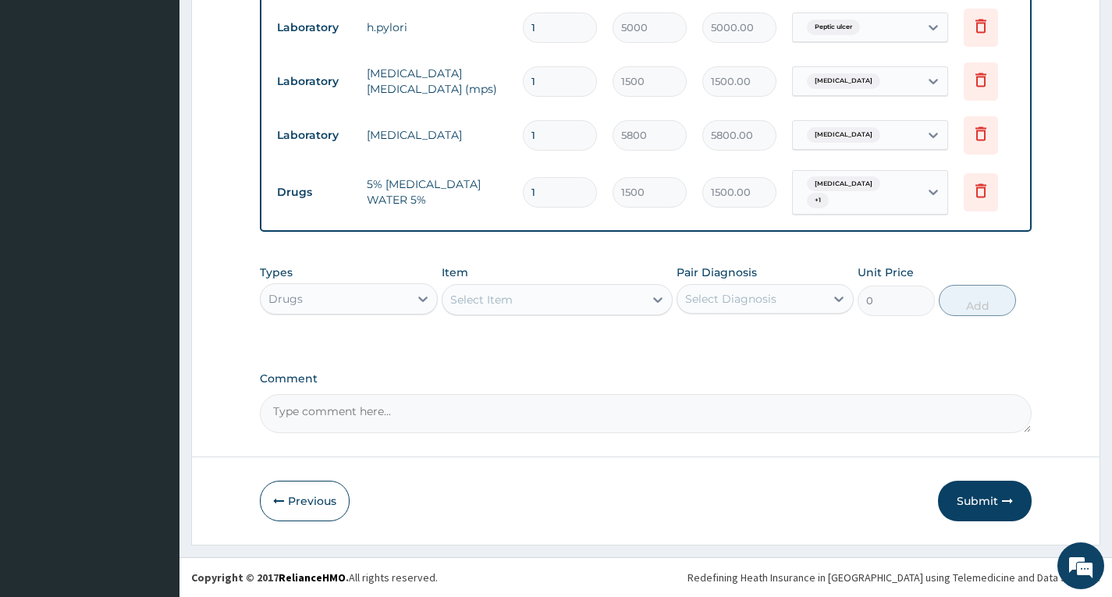
click at [391, 305] on div "Drugs" at bounding box center [335, 299] width 148 height 25
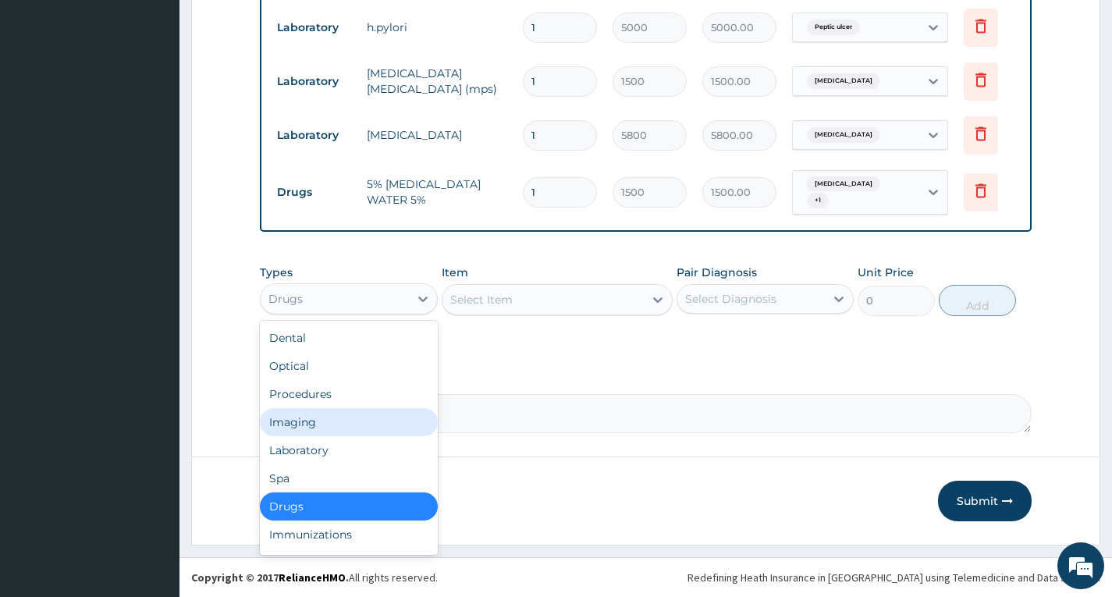
scroll to position [53, 0]
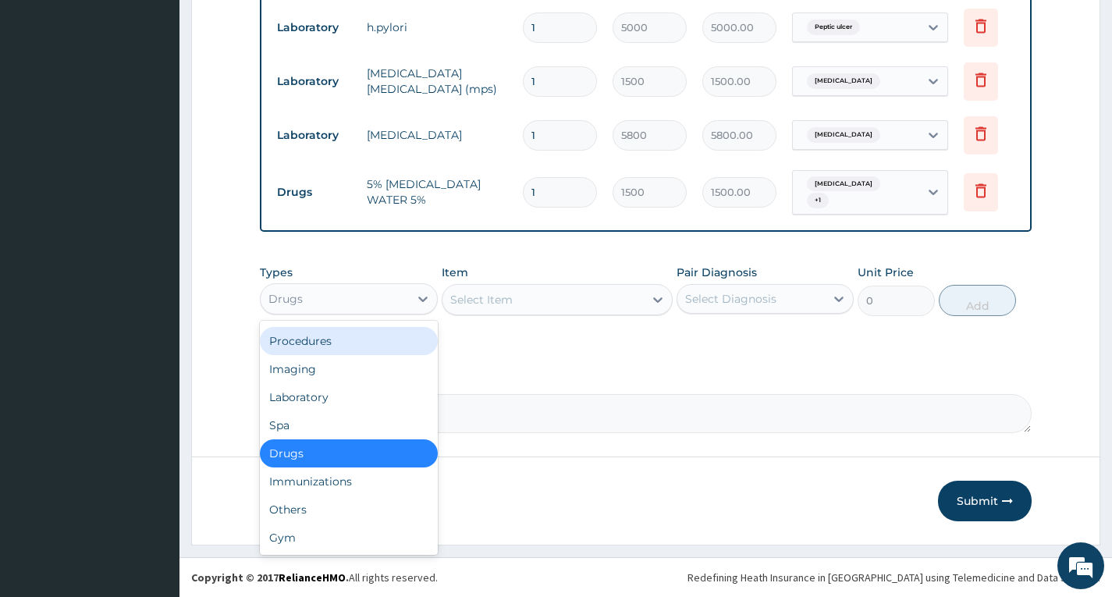
click at [380, 346] on div "Procedures" at bounding box center [348, 341] width 177 height 28
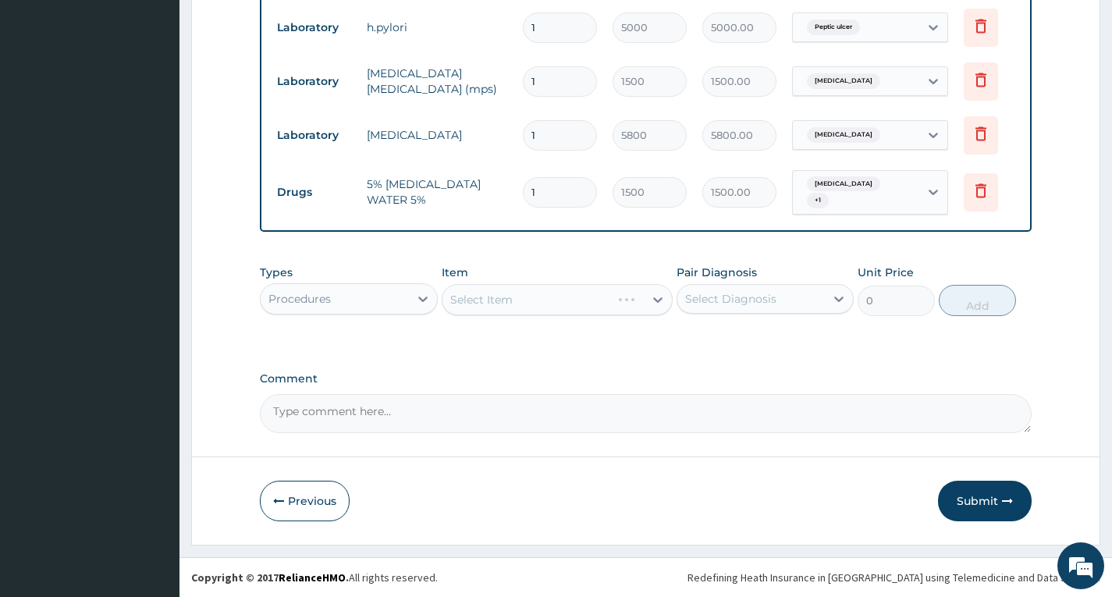
click at [541, 302] on div "Select Item" at bounding box center [558, 299] width 232 height 31
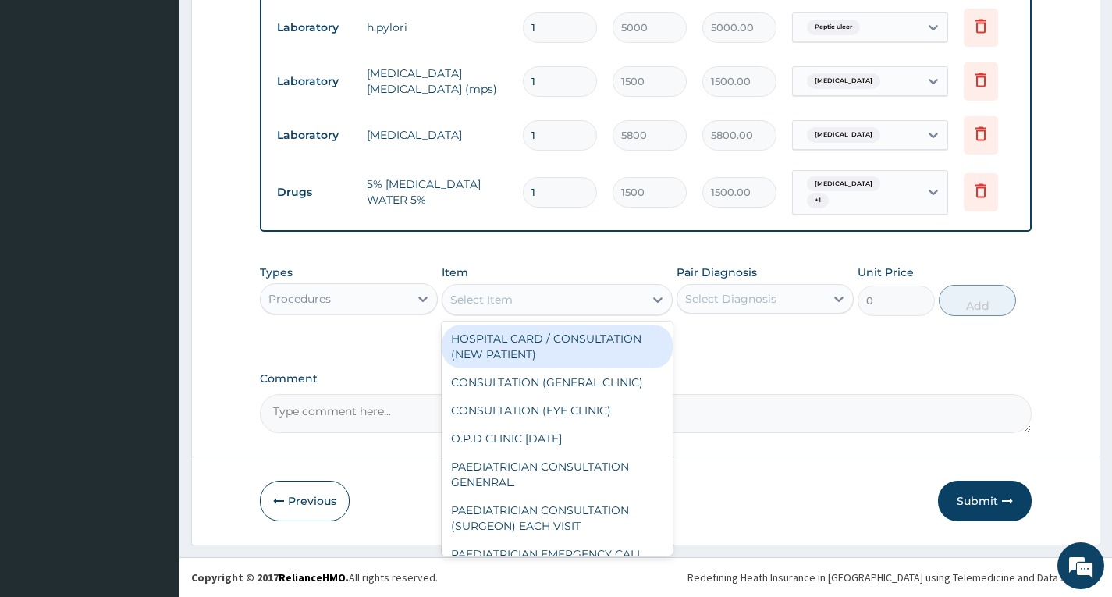
click at [541, 302] on div "Select Item" at bounding box center [544, 299] width 202 height 25
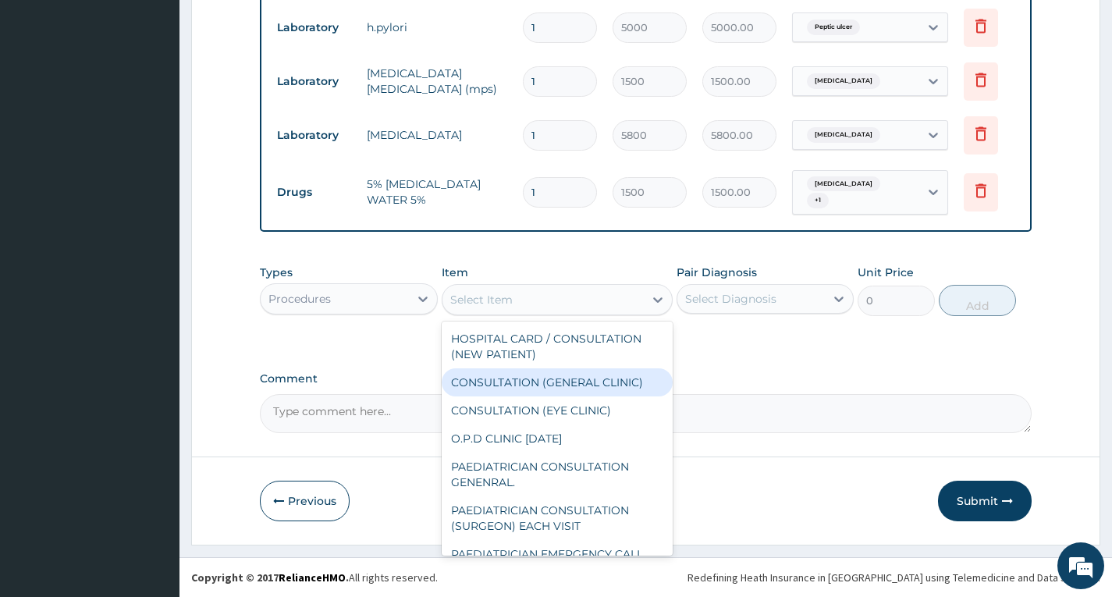
click at [536, 376] on div "CONSULTATION (GENERAL CLINIC)" at bounding box center [558, 382] width 232 height 28
type input "4200"
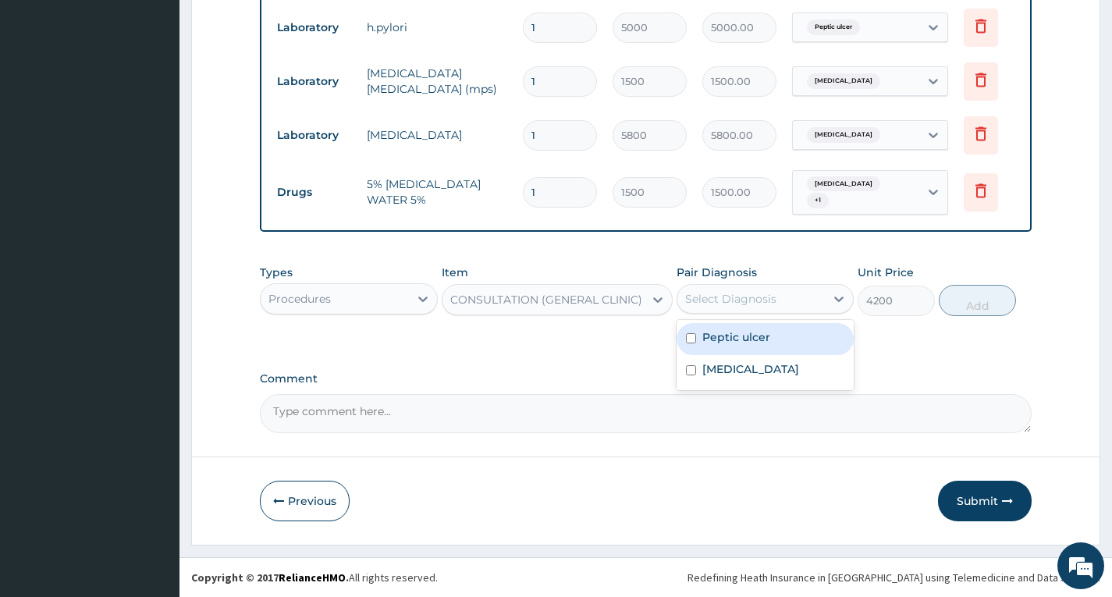
click at [757, 292] on div "Select Diagnosis" at bounding box center [730, 299] width 91 height 16
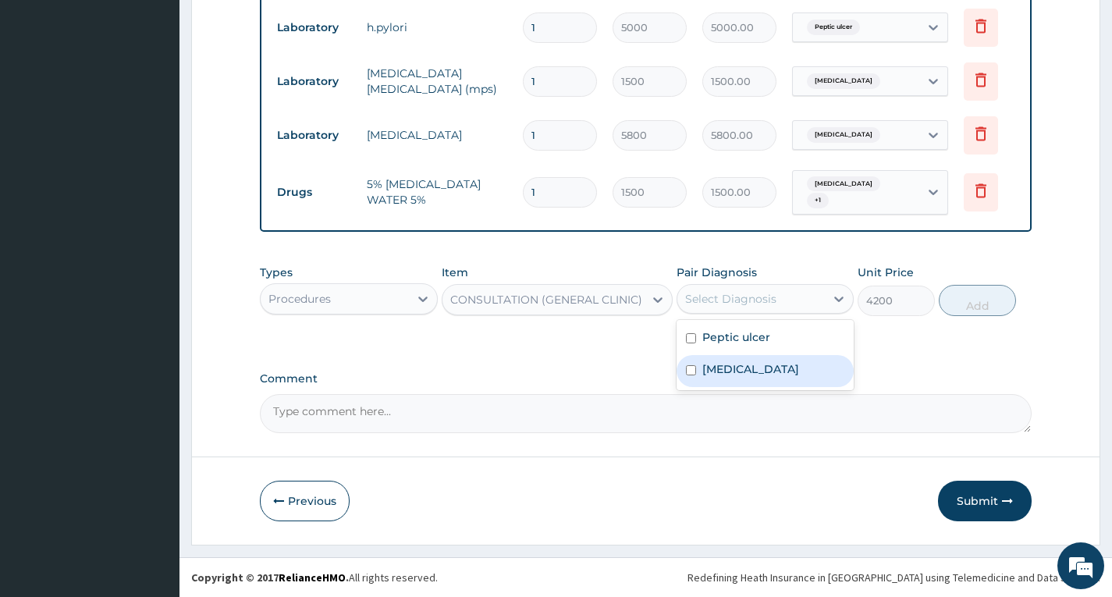
click at [766, 364] on div "Malaria" at bounding box center [765, 371] width 177 height 32
checkbox input "true"
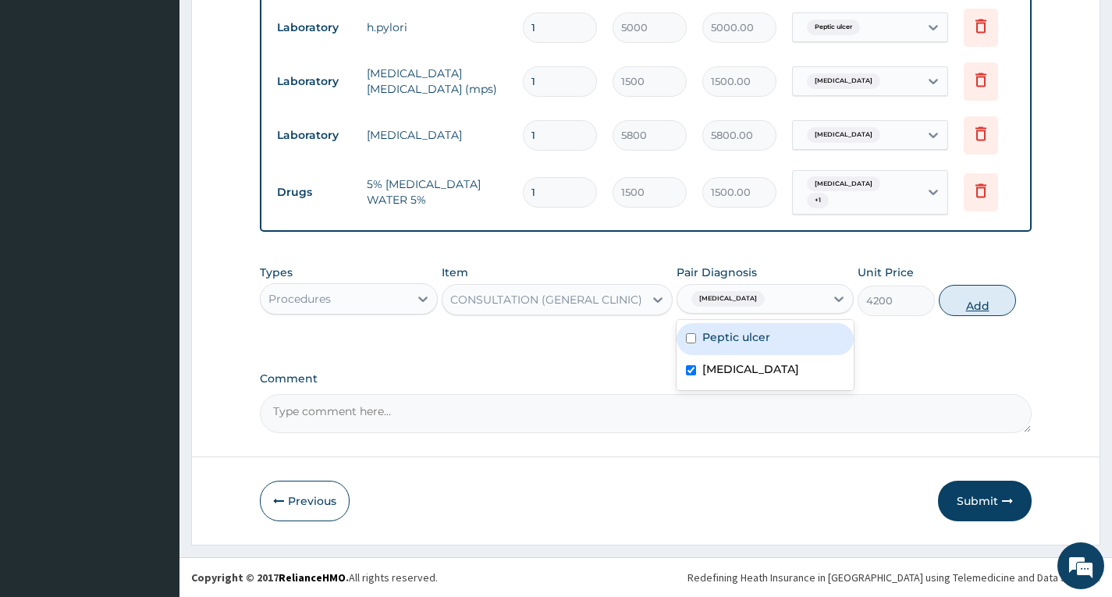
click at [974, 309] on button "Add" at bounding box center [977, 300] width 77 height 31
type input "0"
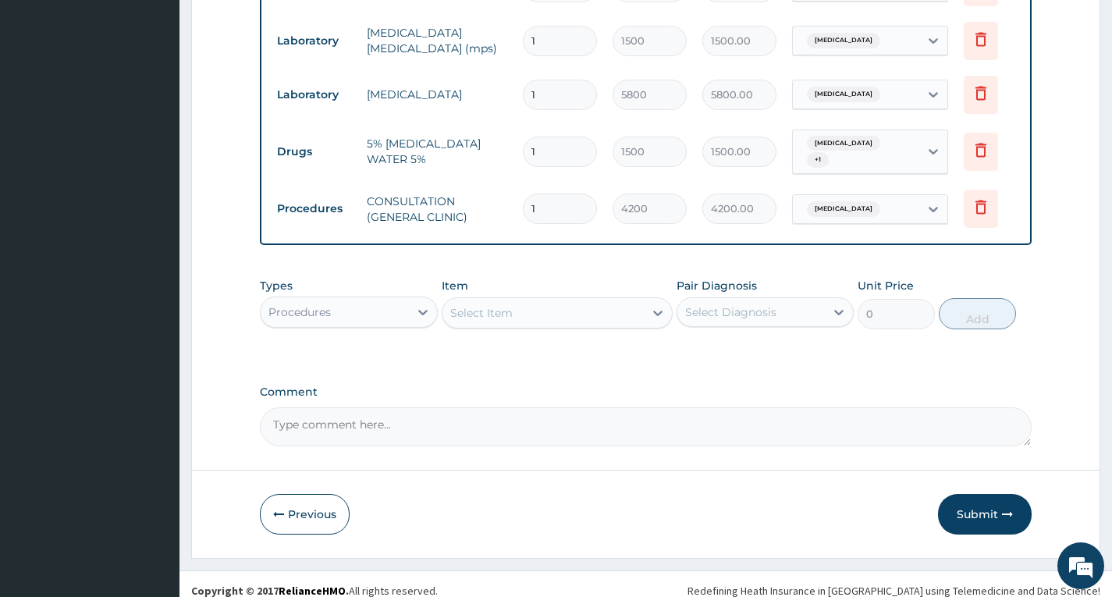
scroll to position [1166, 0]
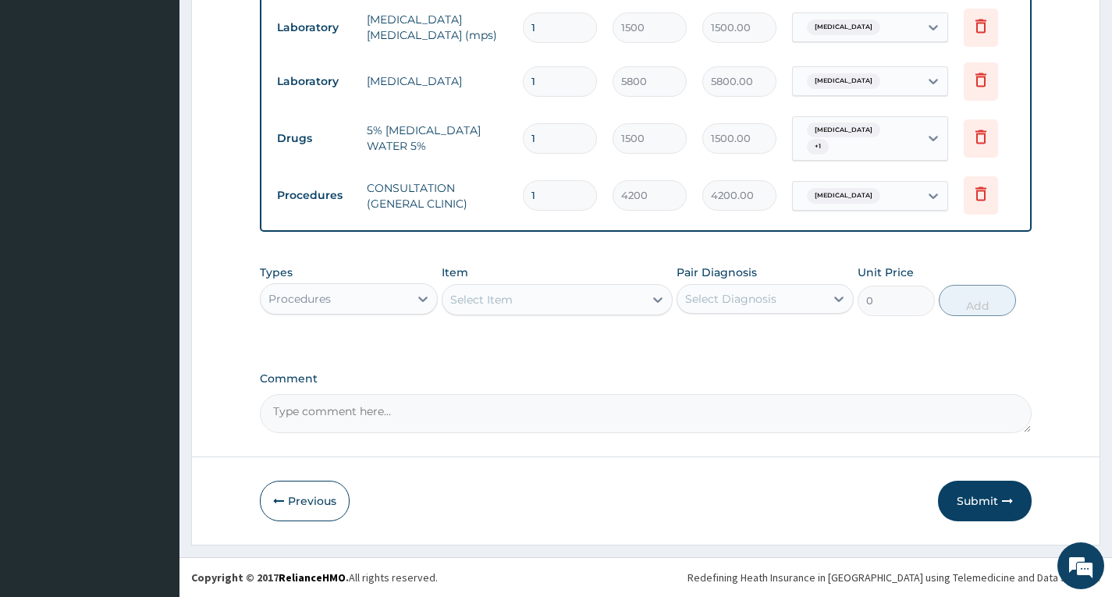
click at [1002, 504] on icon "button" at bounding box center [1007, 501] width 11 height 11
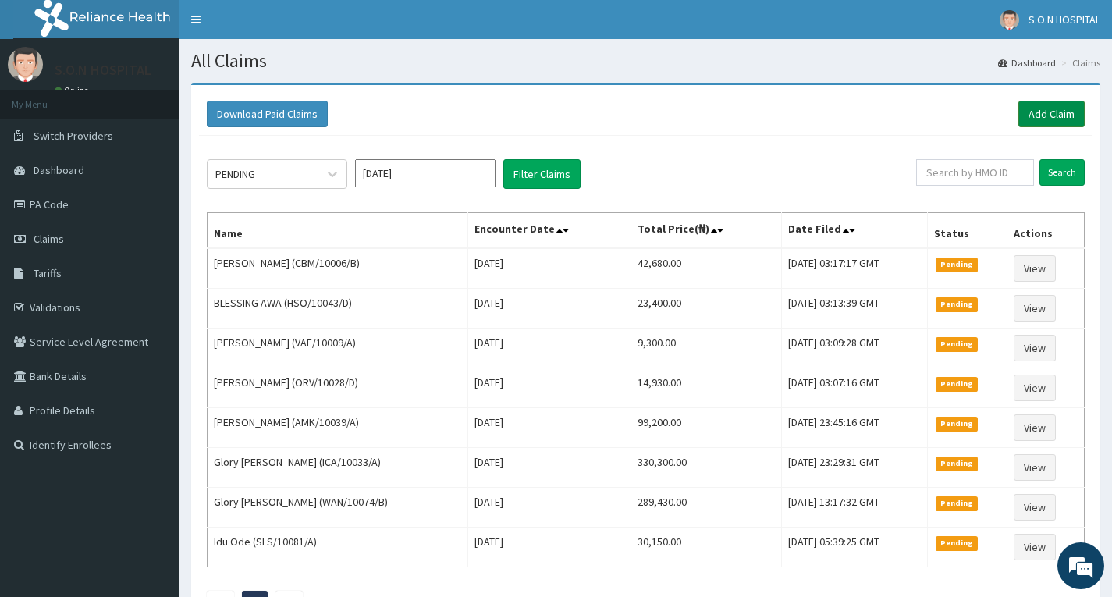
click at [1080, 109] on link "Add Claim" at bounding box center [1052, 114] width 66 height 27
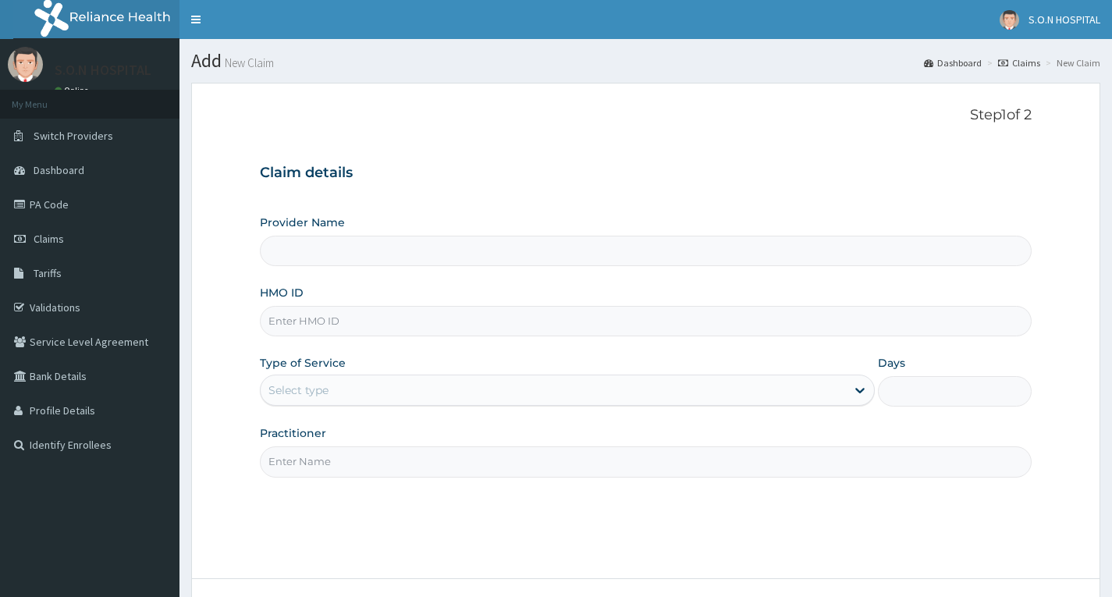
click at [445, 326] on input "HMO ID" at bounding box center [646, 321] width 772 height 30
type input "SISTERS OF [GEOGRAPHIC_DATA]"
type input "HPY/10002/C"
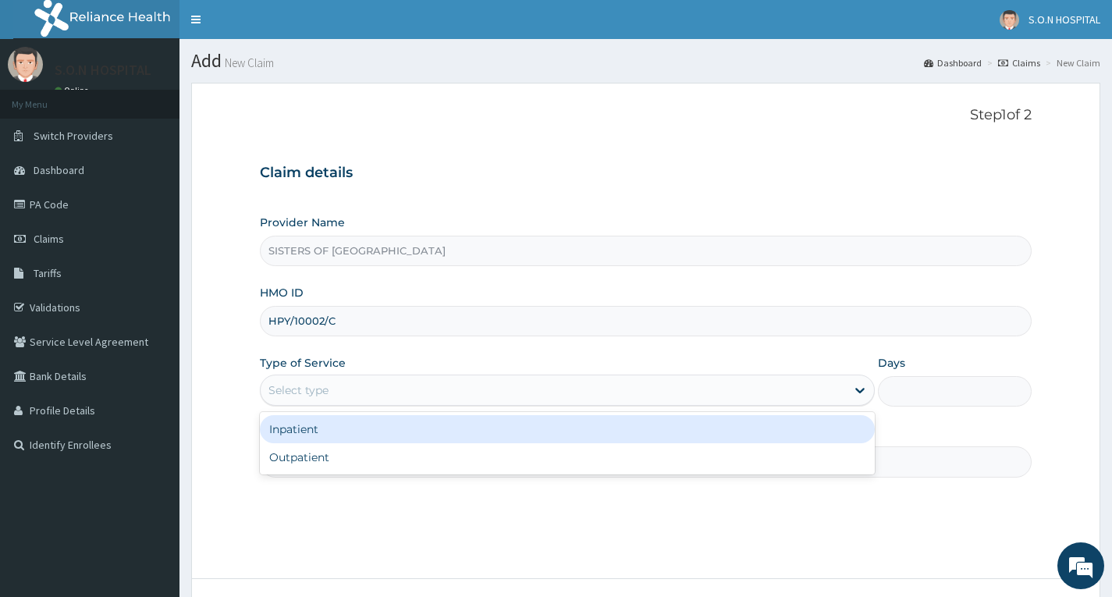
click at [555, 396] on div "Select type" at bounding box center [554, 390] width 586 height 25
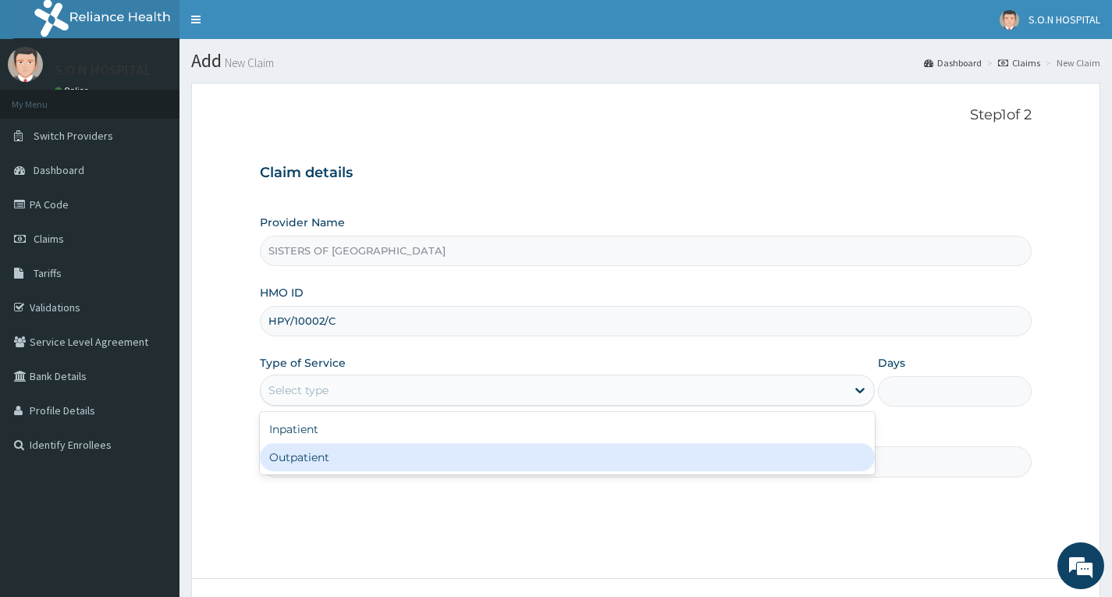
click at [511, 461] on div "Outpatient" at bounding box center [567, 457] width 615 height 28
type input "1"
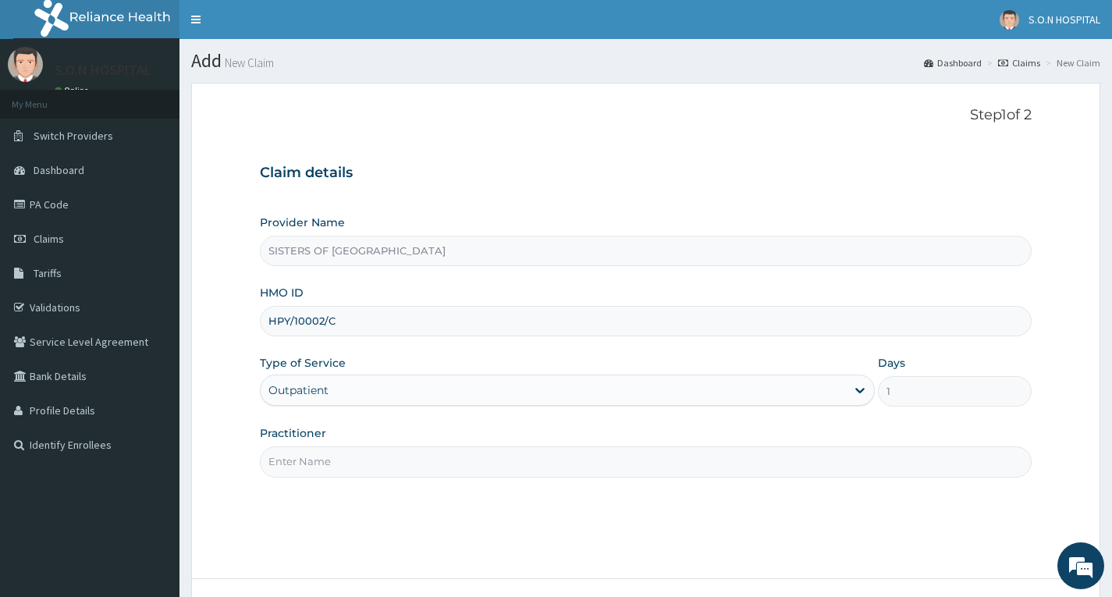
click at [511, 461] on input "Practitioner" at bounding box center [646, 462] width 772 height 30
type input "Dr. Uzo"
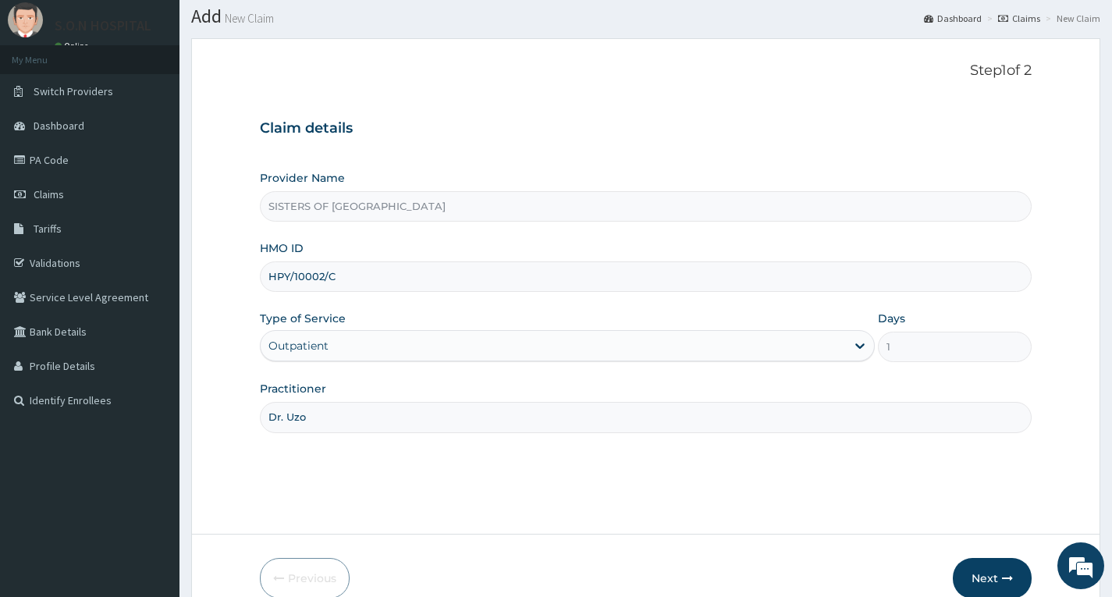
scroll to position [122, 0]
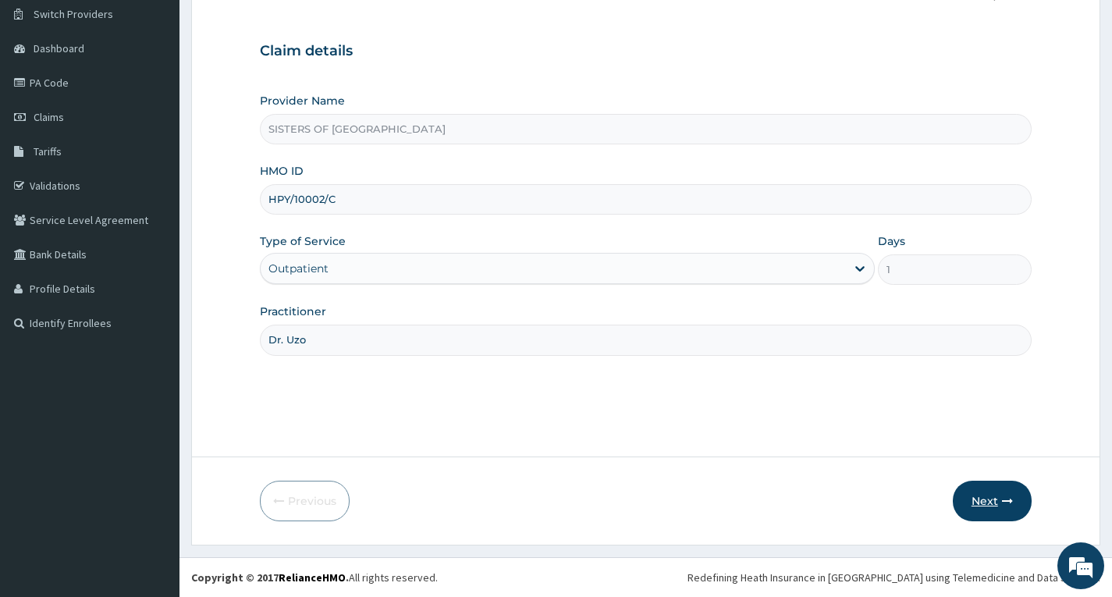
click at [984, 508] on button "Next" at bounding box center [992, 501] width 79 height 41
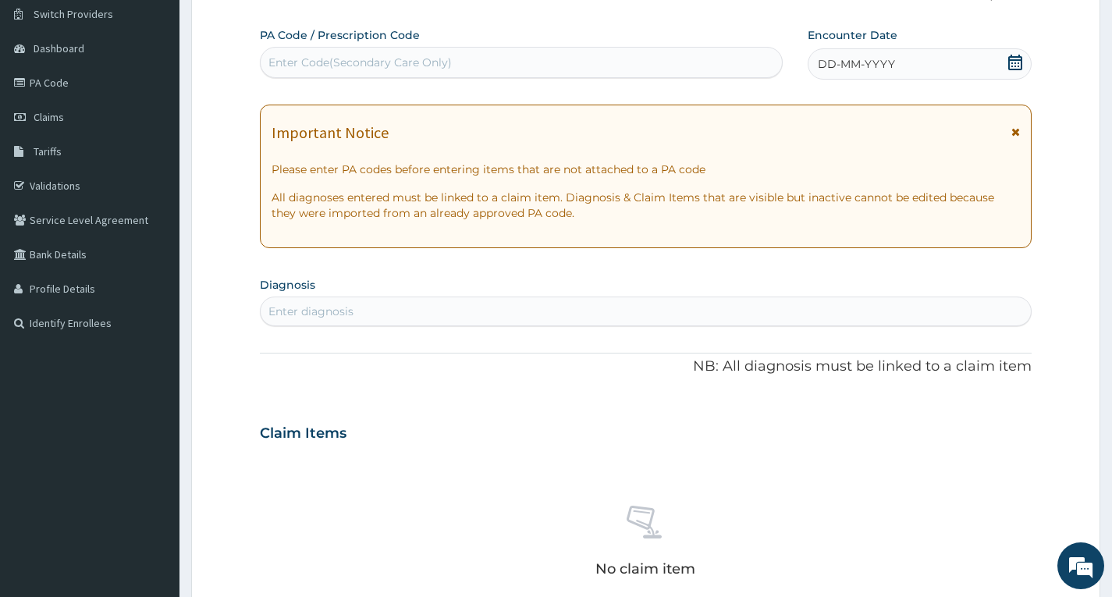
click at [412, 62] on div "Enter Code(Secondary Care Only)" at bounding box center [360, 63] width 183 height 16
type input "PA/A3DCAF"
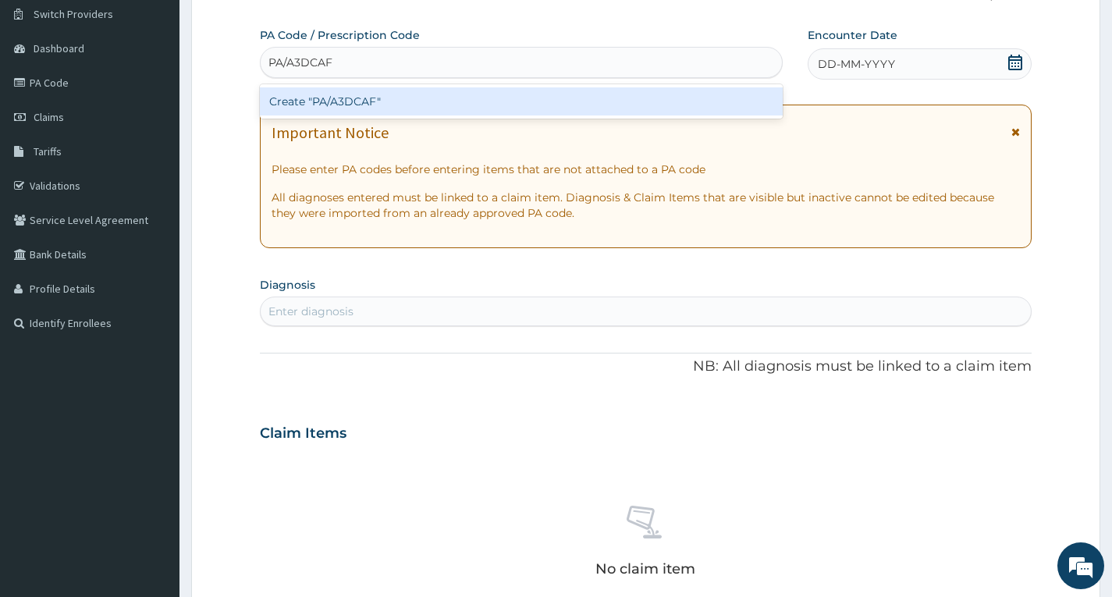
click at [443, 101] on div "Create "PA/A3DCAF"" at bounding box center [521, 101] width 523 height 28
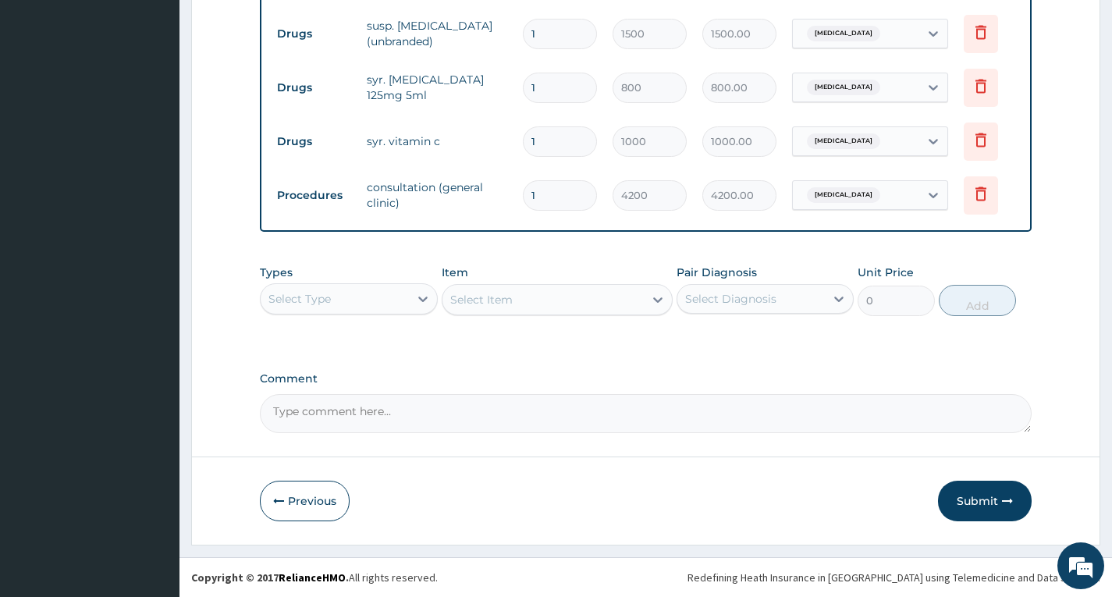
scroll to position [682, 0]
click at [985, 507] on button "Submit" at bounding box center [985, 501] width 94 height 41
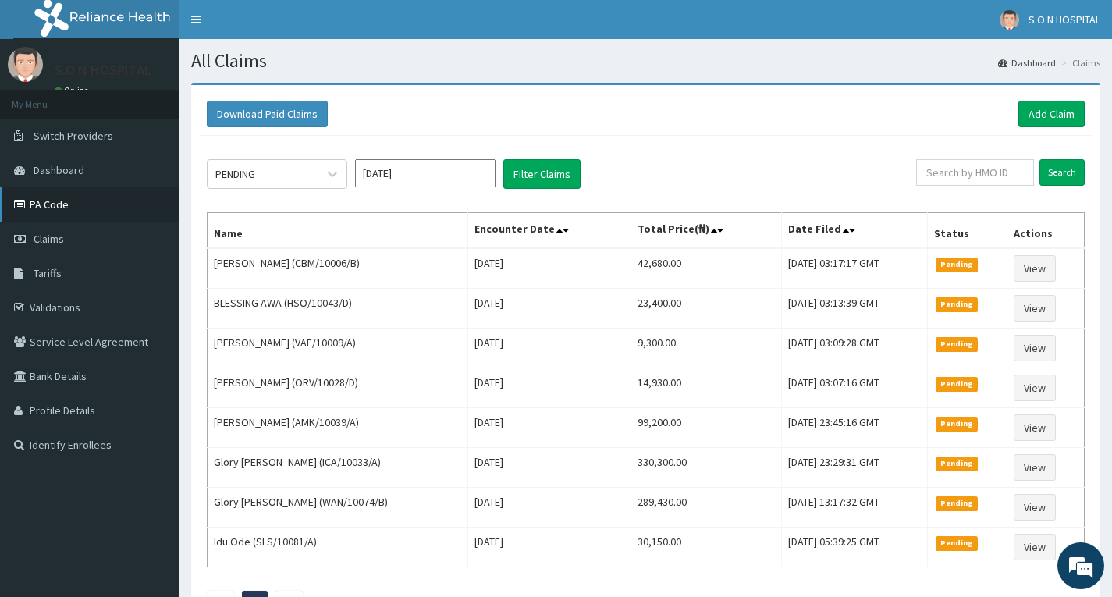
click at [85, 202] on link "PA Code" at bounding box center [90, 204] width 180 height 34
click at [1037, 113] on link "Add Claim" at bounding box center [1052, 114] width 66 height 27
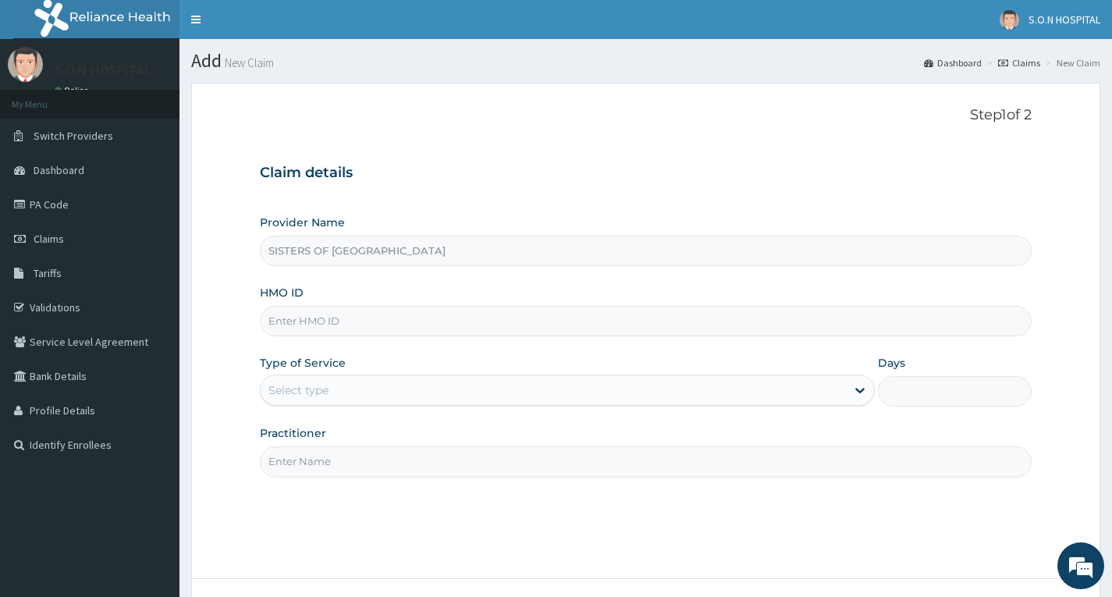
drag, startPoint x: 0, startPoint y: 0, endPoint x: 453, endPoint y: 324, distance: 556.8
type input "CLC/10005/I"
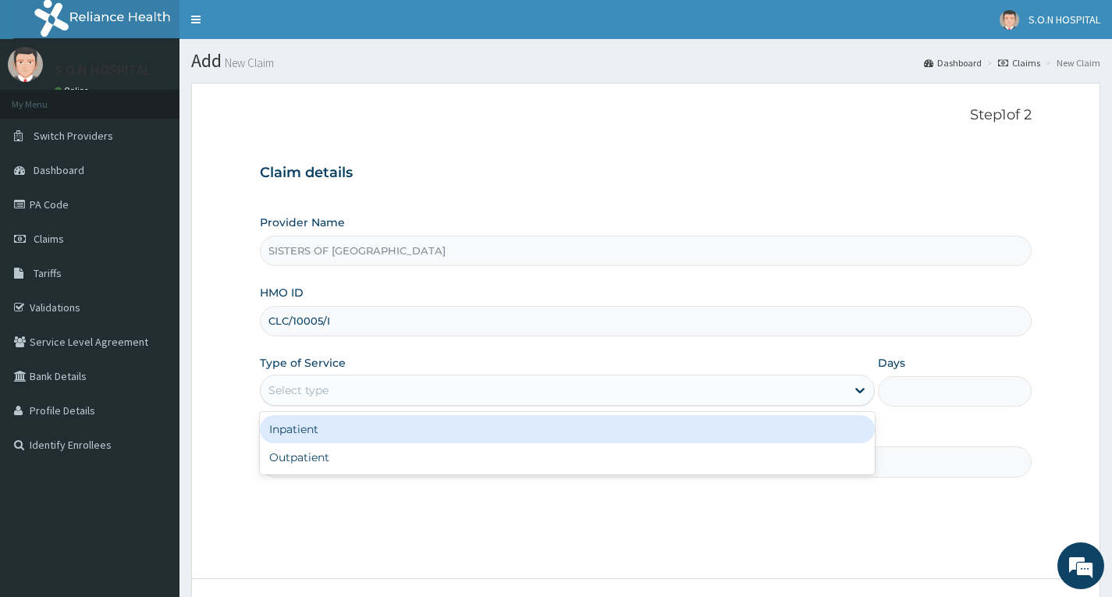
click at [417, 393] on div "Select type" at bounding box center [554, 390] width 586 height 25
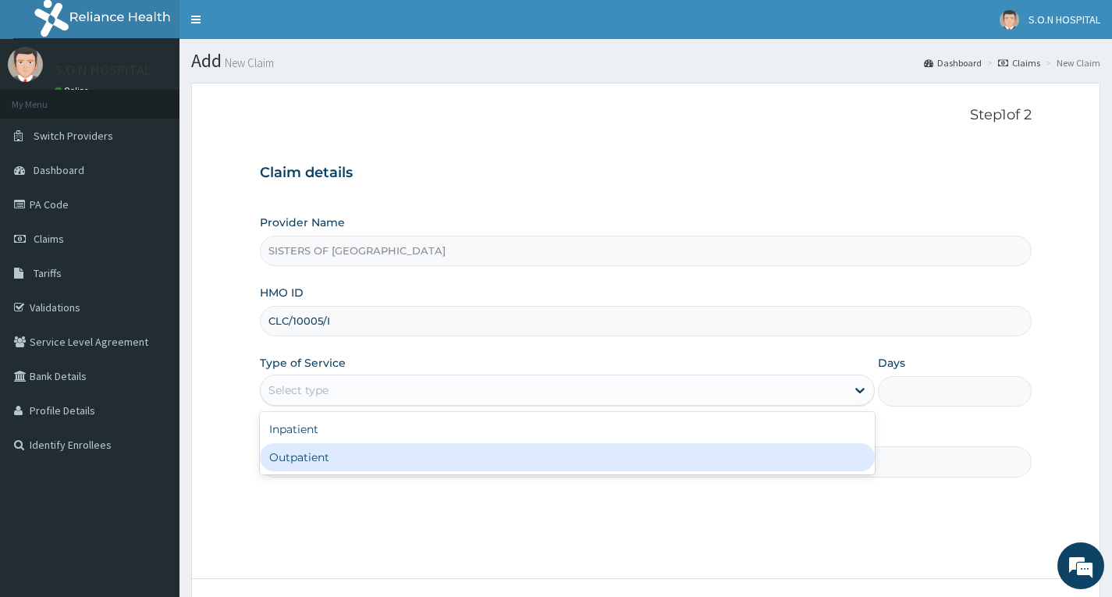
click at [425, 457] on div "Outpatient" at bounding box center [567, 457] width 615 height 28
type input "1"
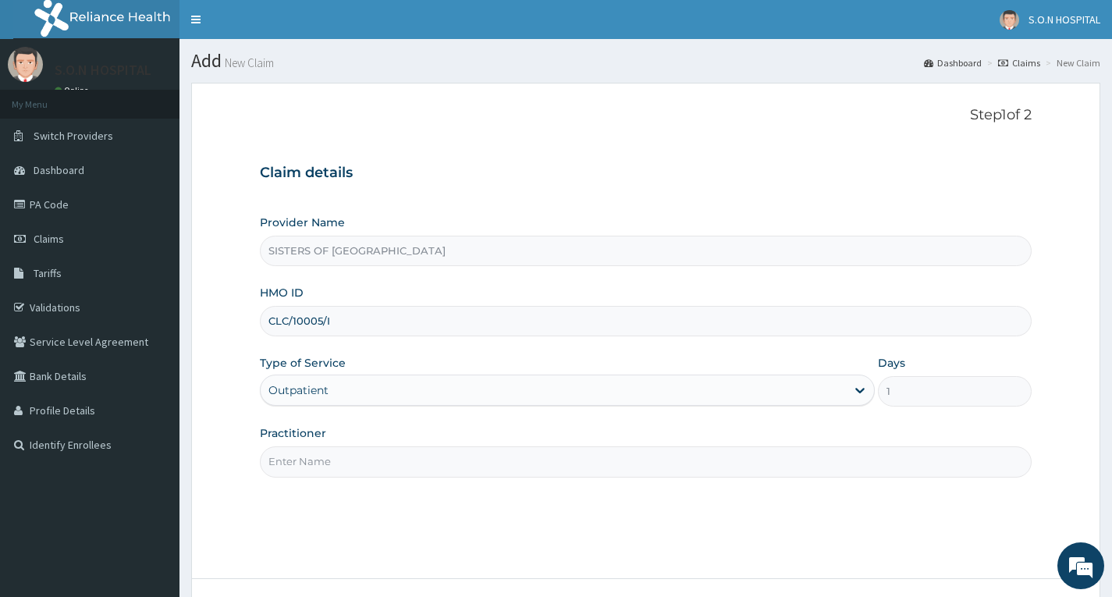
click at [440, 469] on input "Practitioner" at bounding box center [646, 462] width 772 height 30
type input "Dr. Uzo"
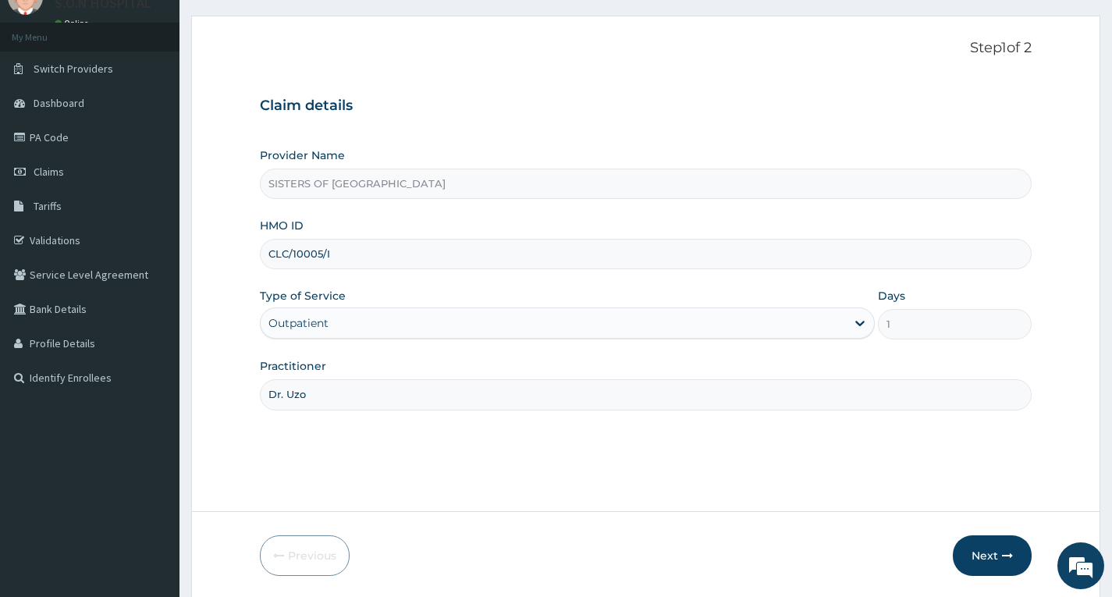
scroll to position [122, 0]
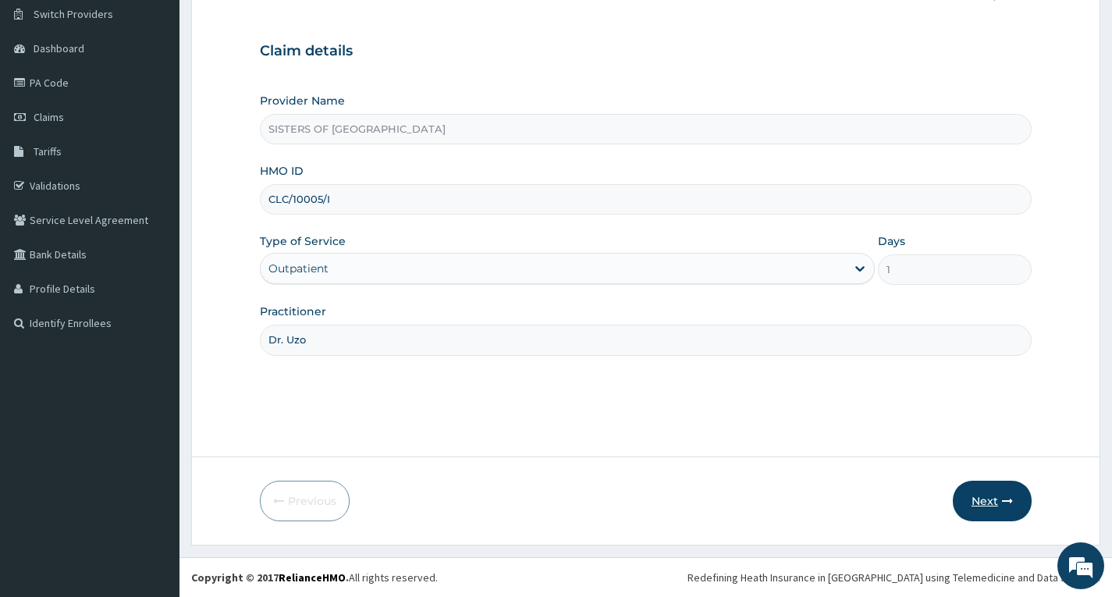
click at [986, 495] on button "Next" at bounding box center [992, 501] width 79 height 41
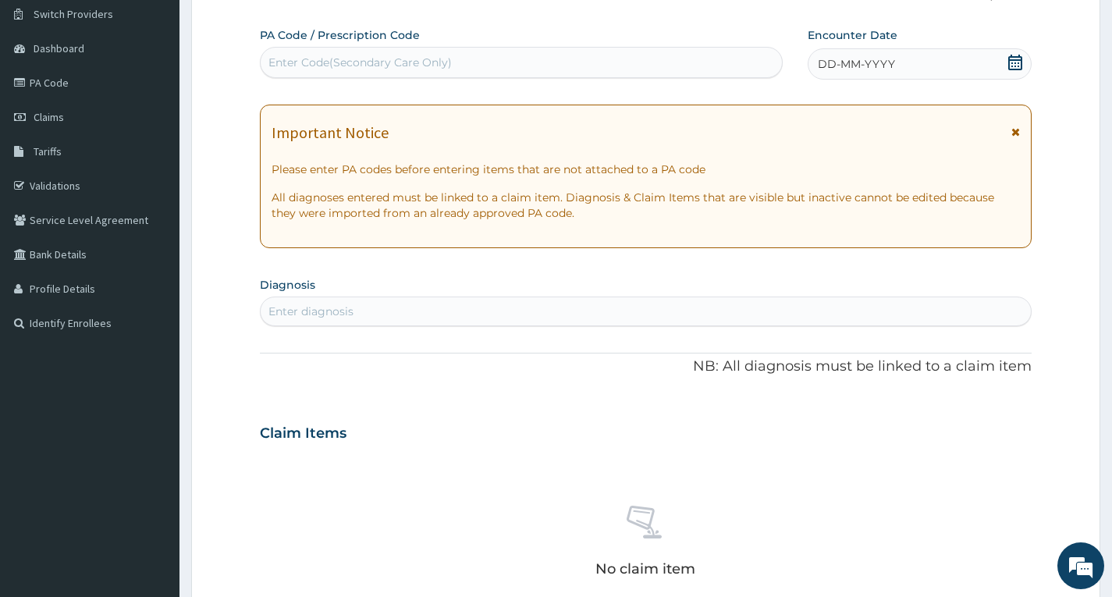
click at [574, 70] on div "Enter Code(Secondary Care Only)" at bounding box center [522, 62] width 522 height 25
type input "PA/8EE2BC"
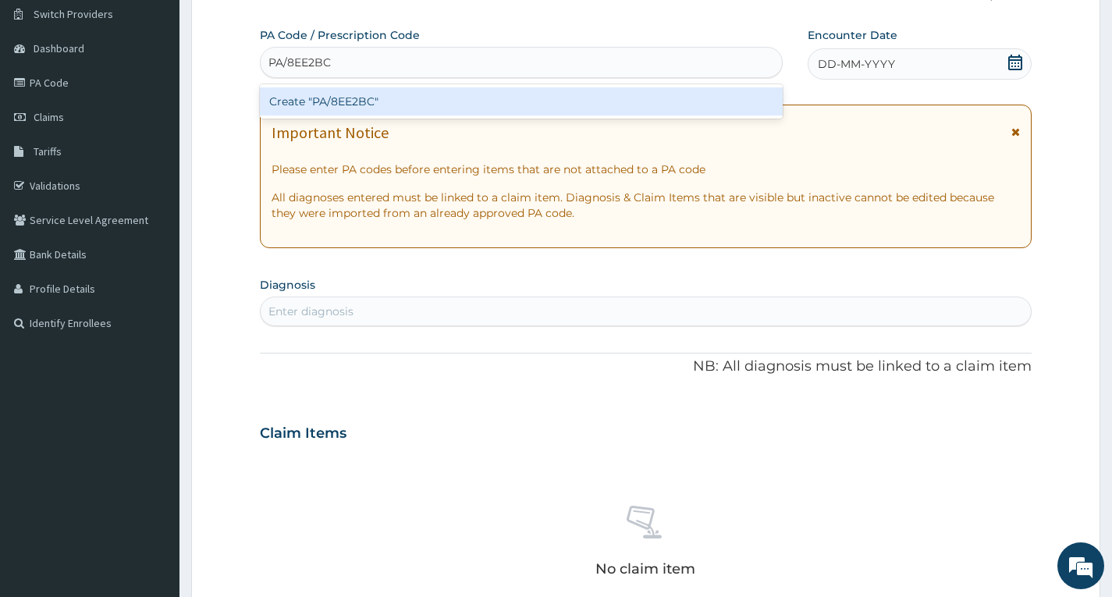
click at [570, 98] on div "Create "PA/8EE2BC"" at bounding box center [521, 101] width 523 height 28
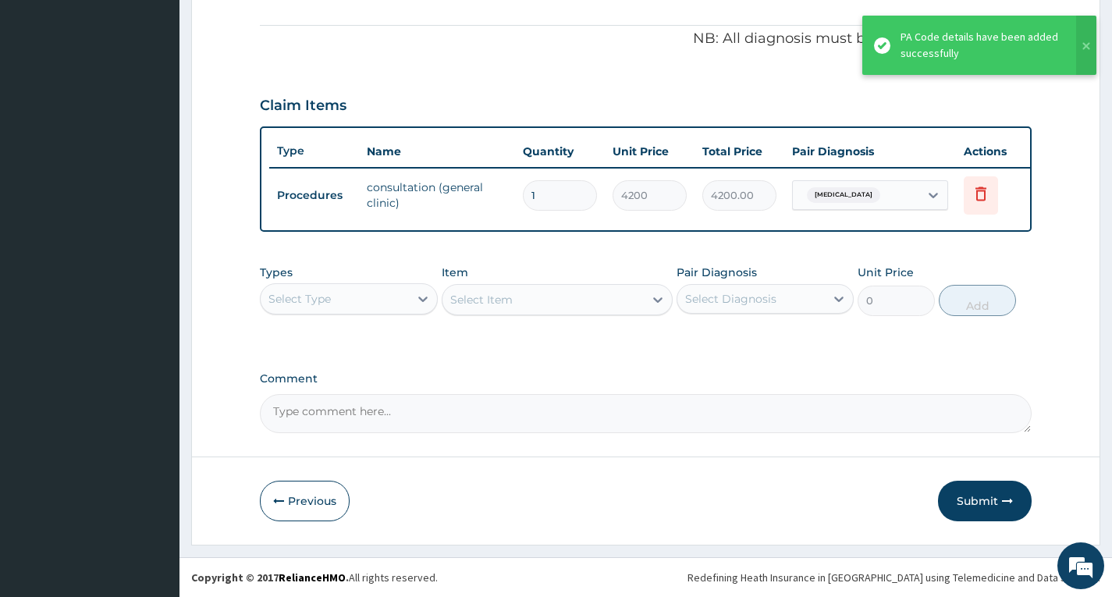
scroll to position [466, 0]
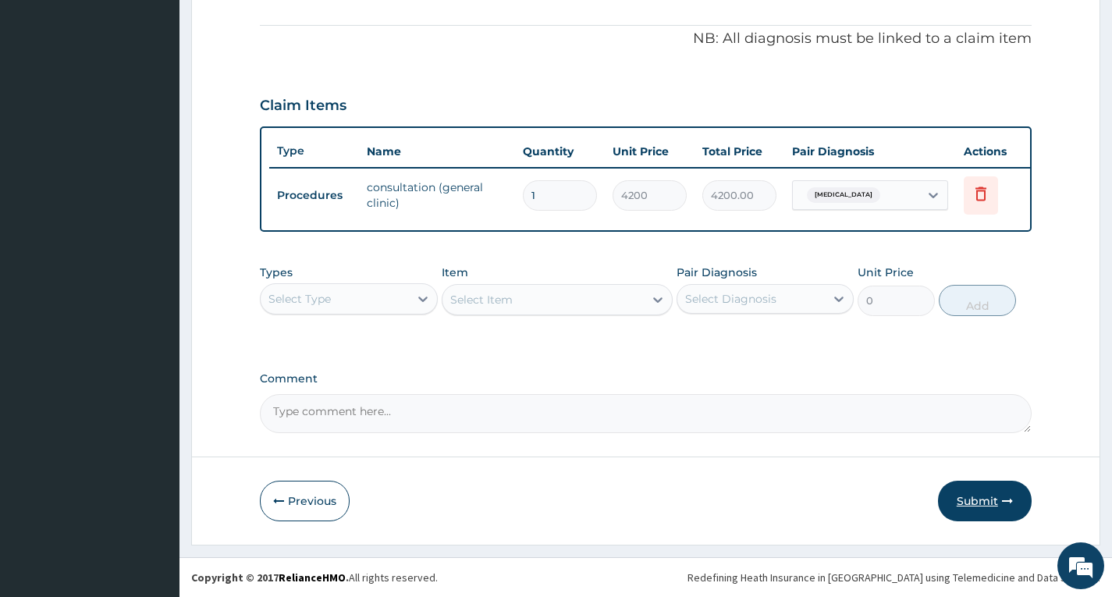
click at [984, 494] on button "Submit" at bounding box center [985, 501] width 94 height 41
